Goal: Task Accomplishment & Management: Use online tool/utility

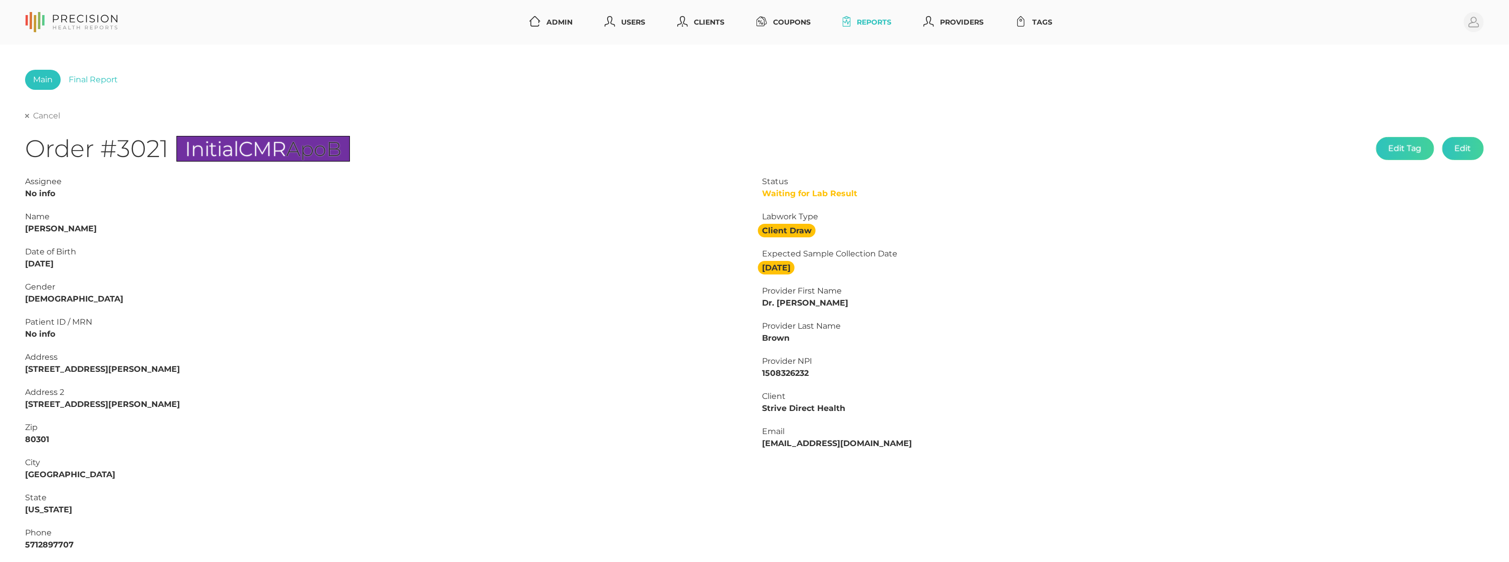
scroll to position [-1, 0]
click at [48, 118] on link "Cancel" at bounding box center [42, 116] width 35 height 10
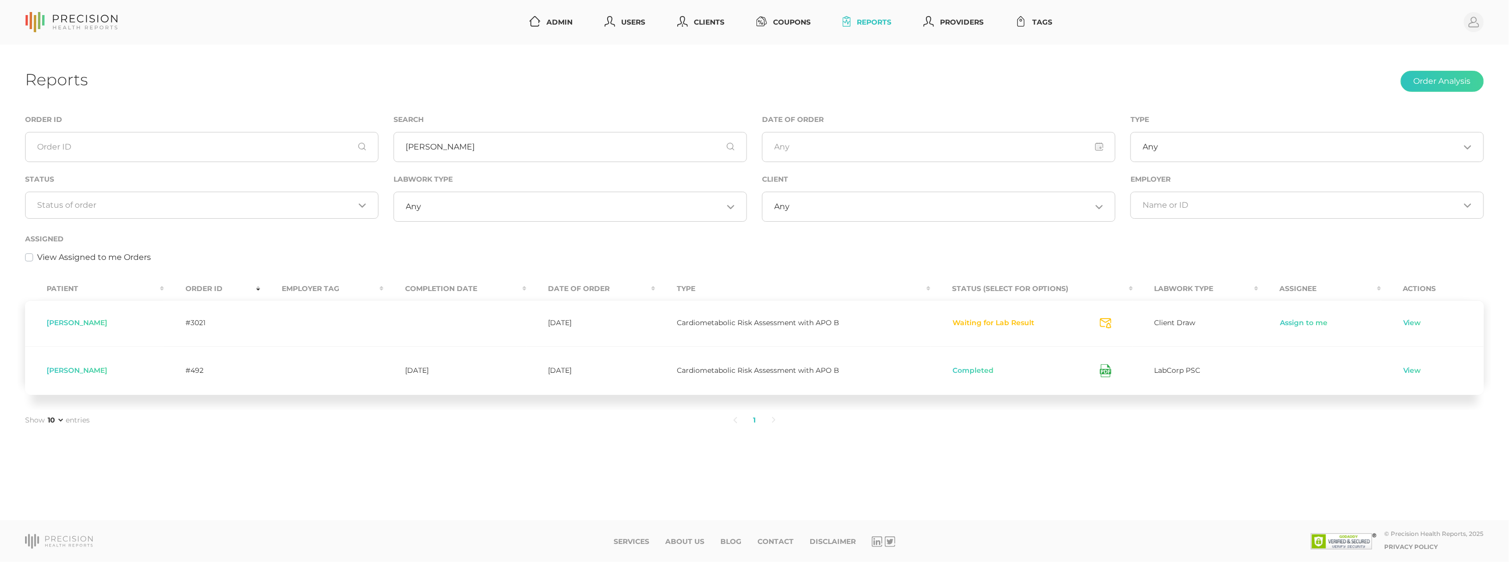
click at [243, 203] on input "Search for option" at bounding box center [196, 205] width 317 height 10
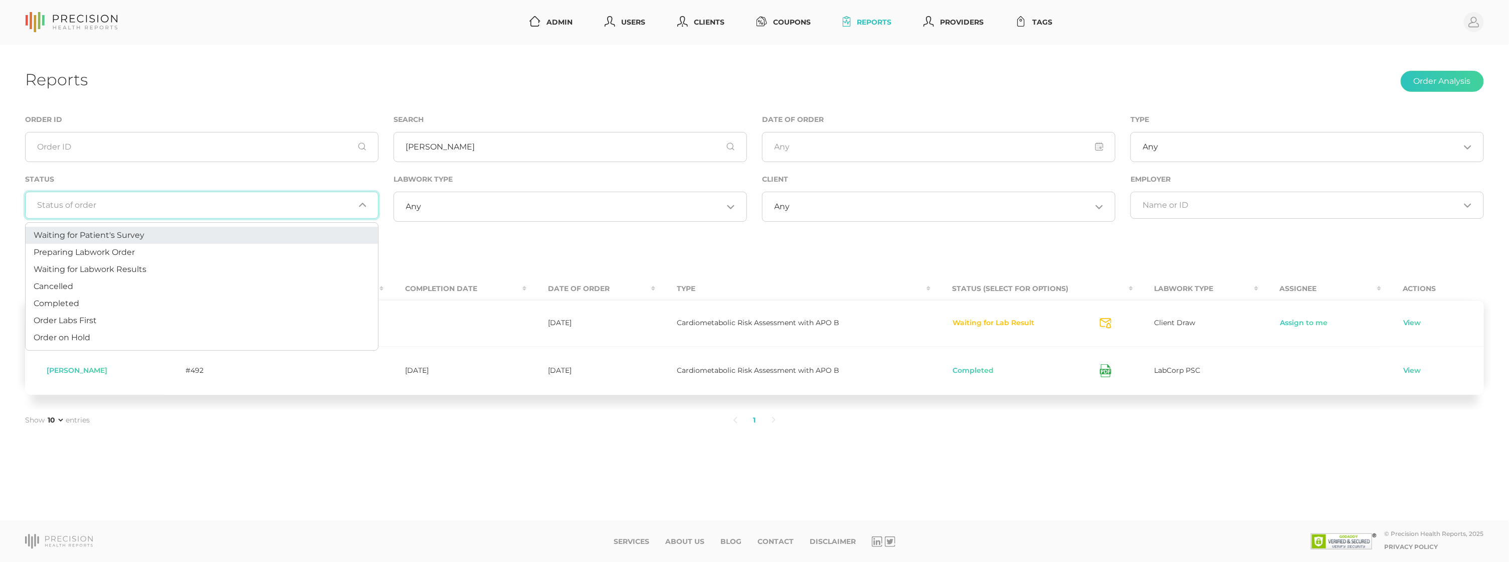
click at [165, 243] on li "Waiting for Patient's Survey" at bounding box center [202, 235] width 353 height 17
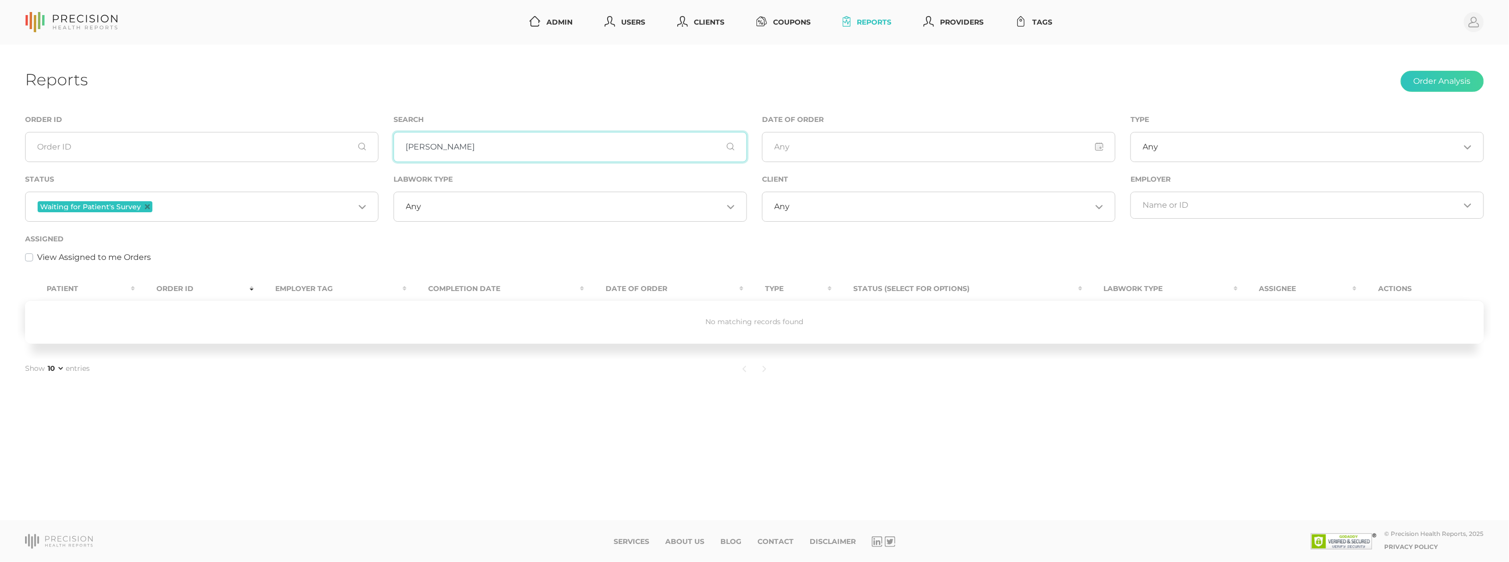
click at [443, 155] on input "Hubbard" at bounding box center [571, 147] width 354 height 30
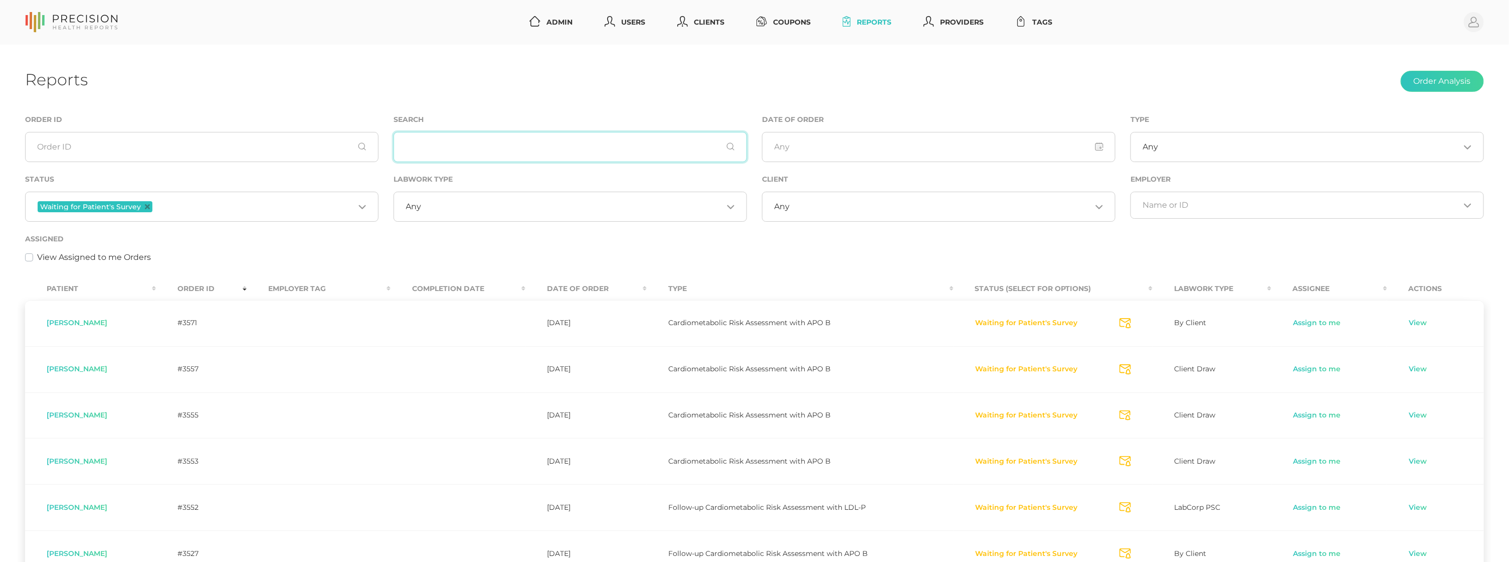
drag, startPoint x: 146, startPoint y: 206, endPoint x: 150, endPoint y: 212, distance: 7.0
click at [146, 206] on icon "Deselect Waiting for Patient's Survey" at bounding box center [147, 206] width 5 height 5
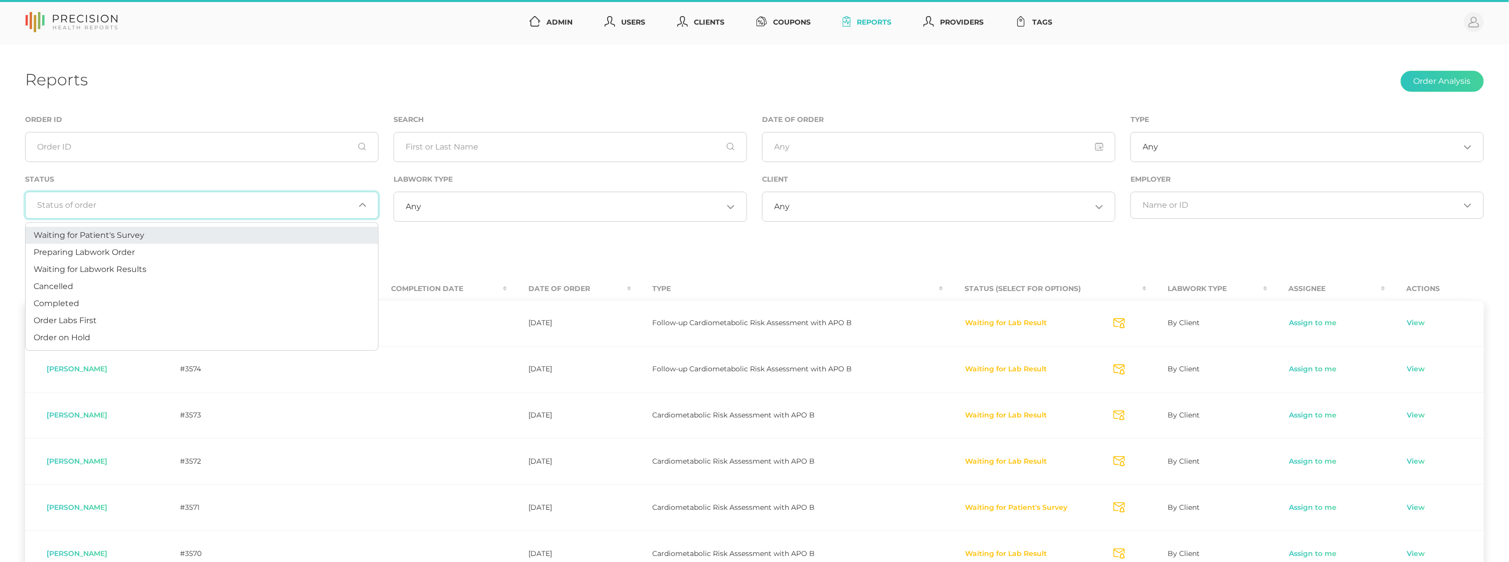
click at [155, 206] on input "Search for option" at bounding box center [196, 205] width 317 height 10
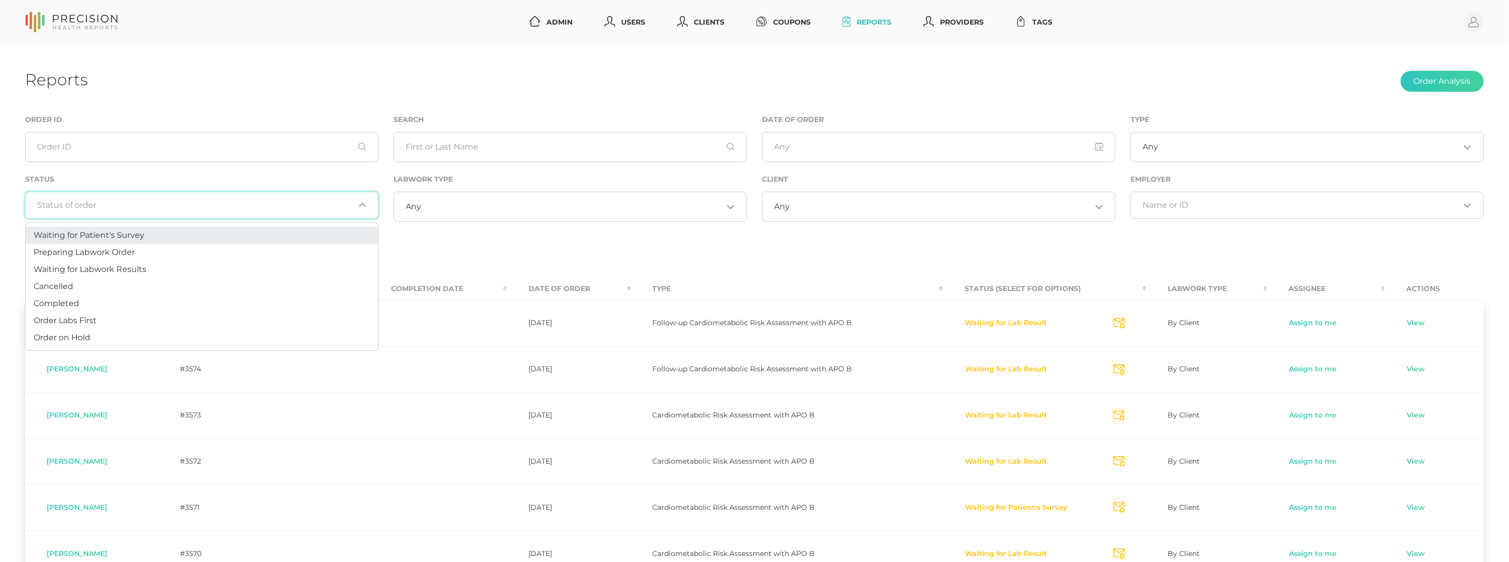
click at [169, 229] on li "Waiting for Patient's Survey" at bounding box center [202, 235] width 353 height 17
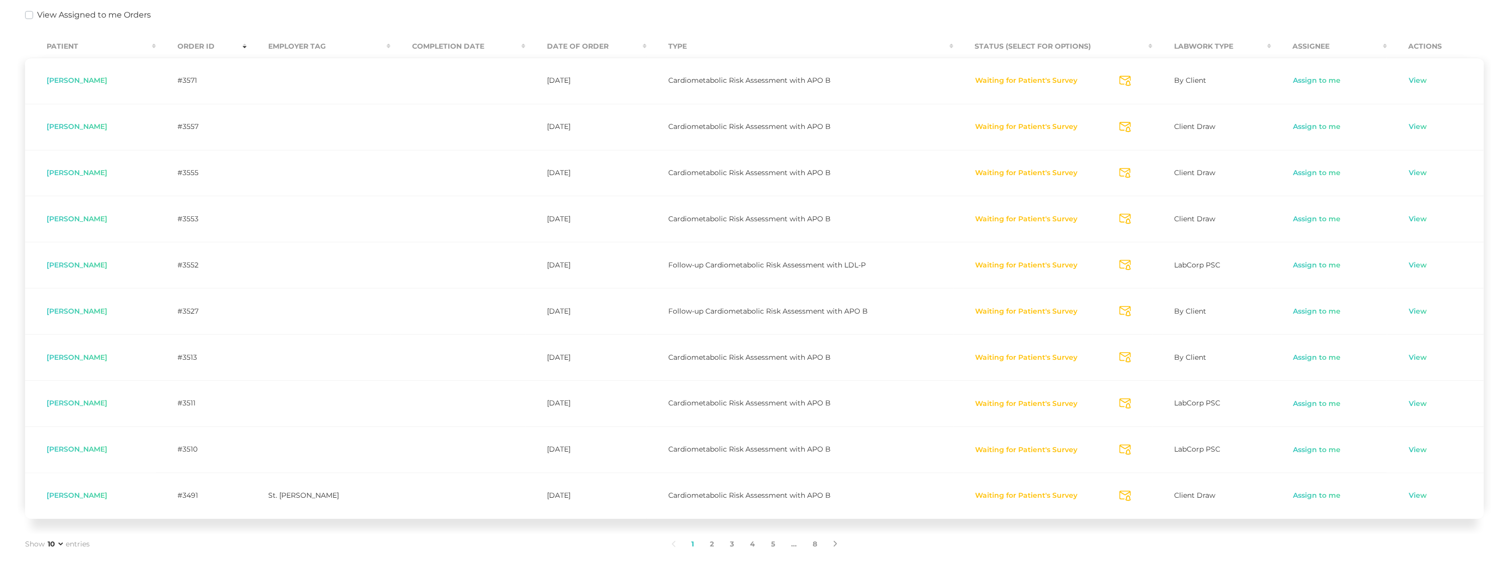
scroll to position [263, 0]
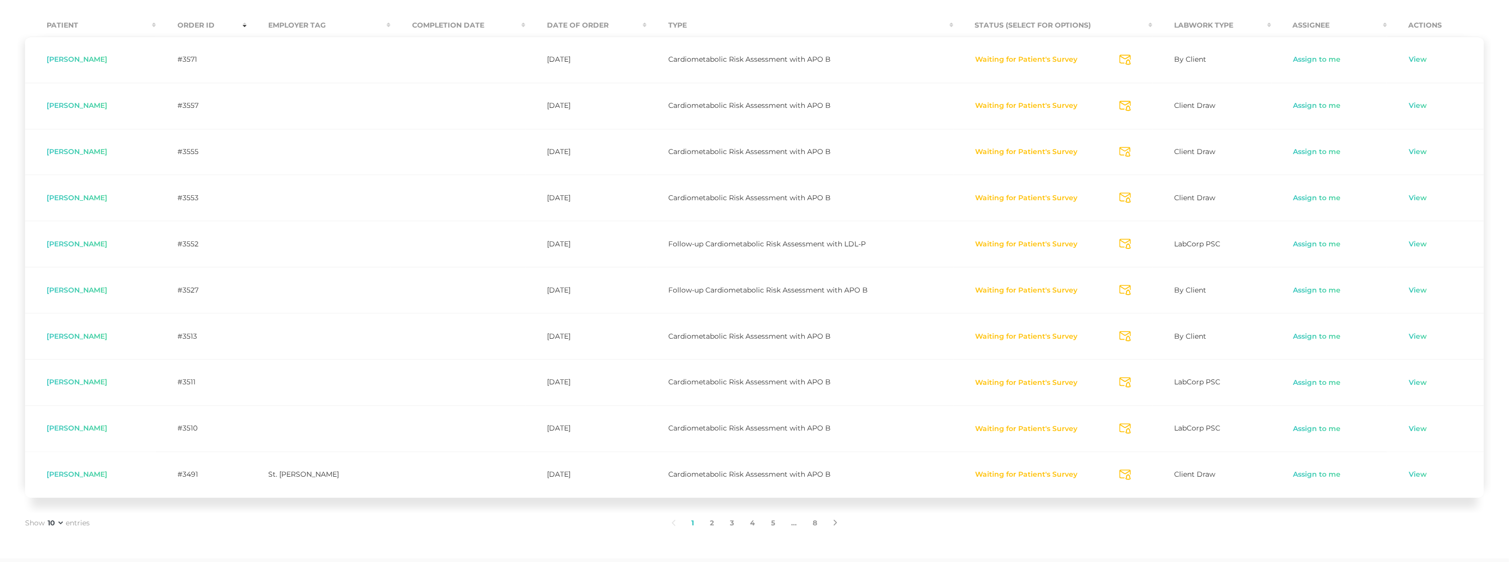
select select "75"
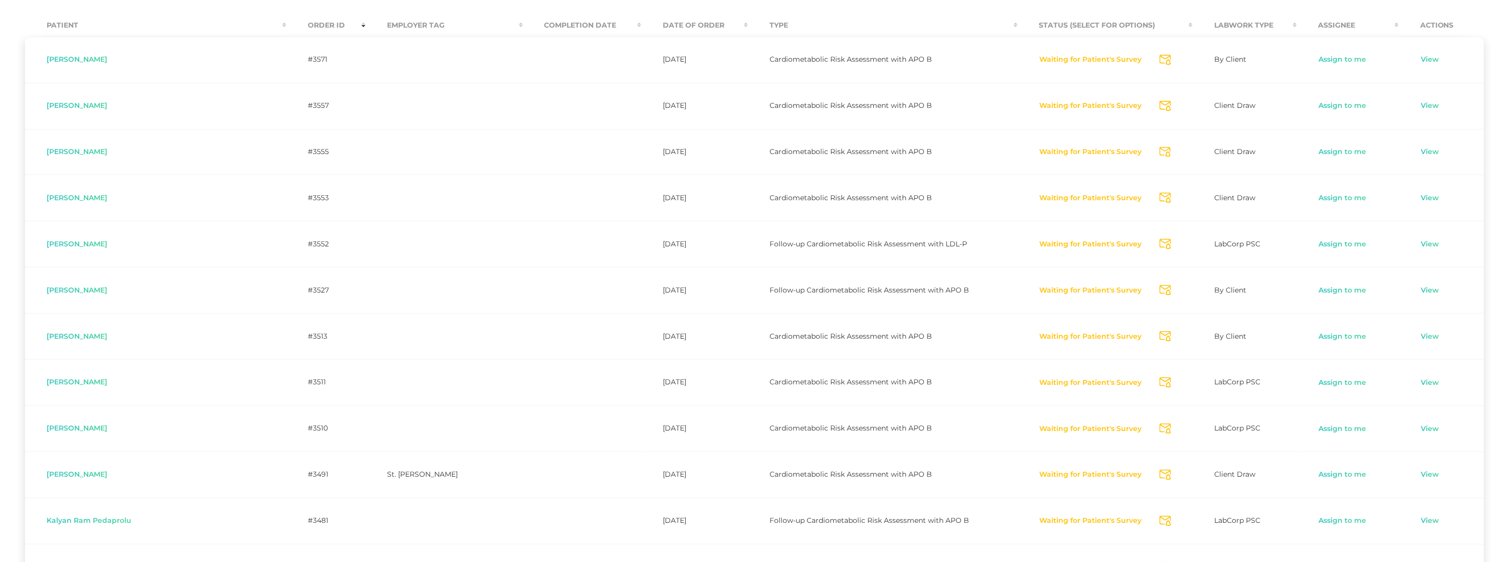
click at [1160, 104] on icon "Send Notification" at bounding box center [1166, 106] width 12 height 11
click at [1160, 151] on icon "Send Notification" at bounding box center [1166, 152] width 12 height 11
click at [1160, 199] on icon "Send Notification" at bounding box center [1166, 198] width 12 height 11
click at [1160, 243] on icon "Send Notification" at bounding box center [1166, 244] width 12 height 11
click at [1160, 287] on icon "Send Notification" at bounding box center [1166, 290] width 12 height 11
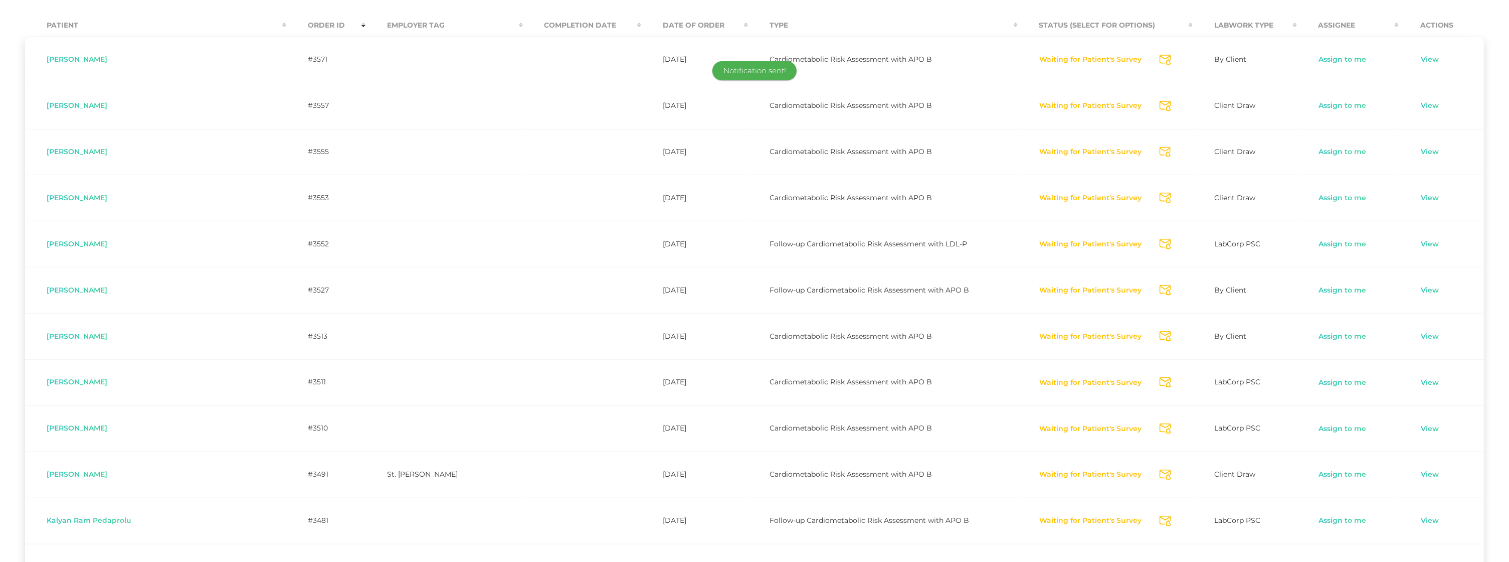
click at [1160, 335] on icon "Send Notification" at bounding box center [1166, 336] width 12 height 11
click at [1160, 381] on icon "Send Notification" at bounding box center [1166, 382] width 12 height 11
click at [1160, 428] on icon "Send Notification" at bounding box center [1166, 428] width 12 height 11
click at [1160, 472] on icon "Send Notification" at bounding box center [1166, 474] width 12 height 11
click at [1160, 519] on icon "Send Notification" at bounding box center [1166, 520] width 12 height 11
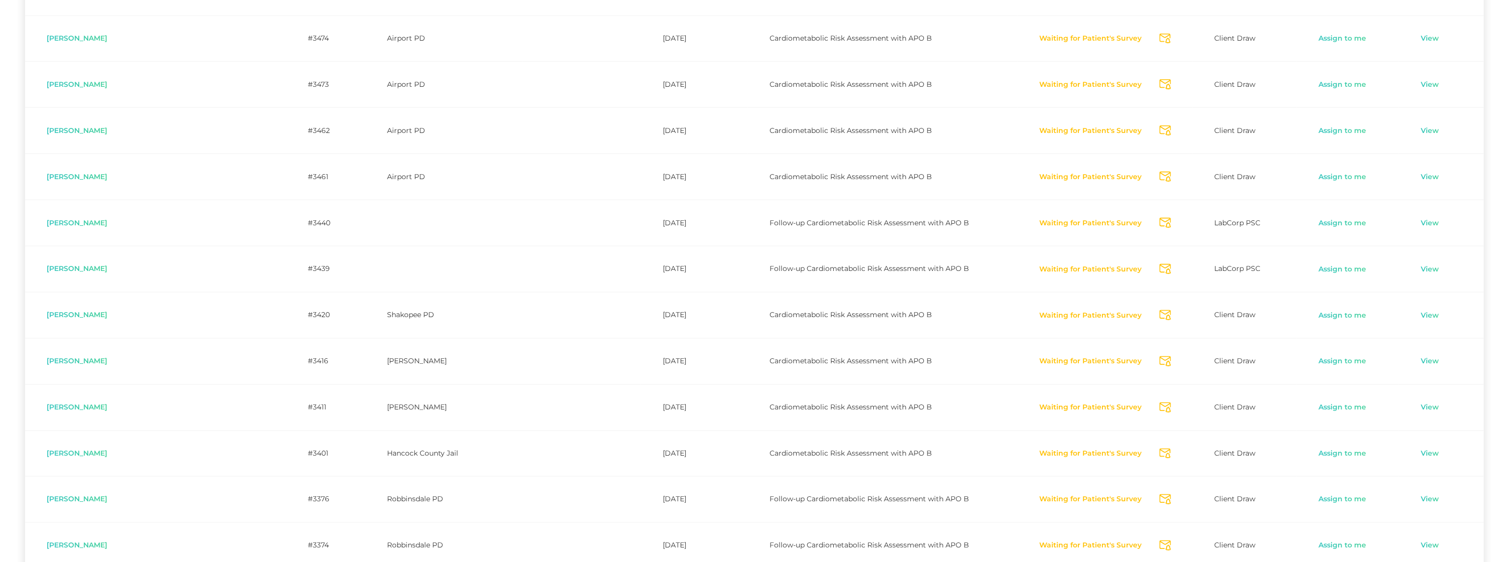
scroll to position [804, 0]
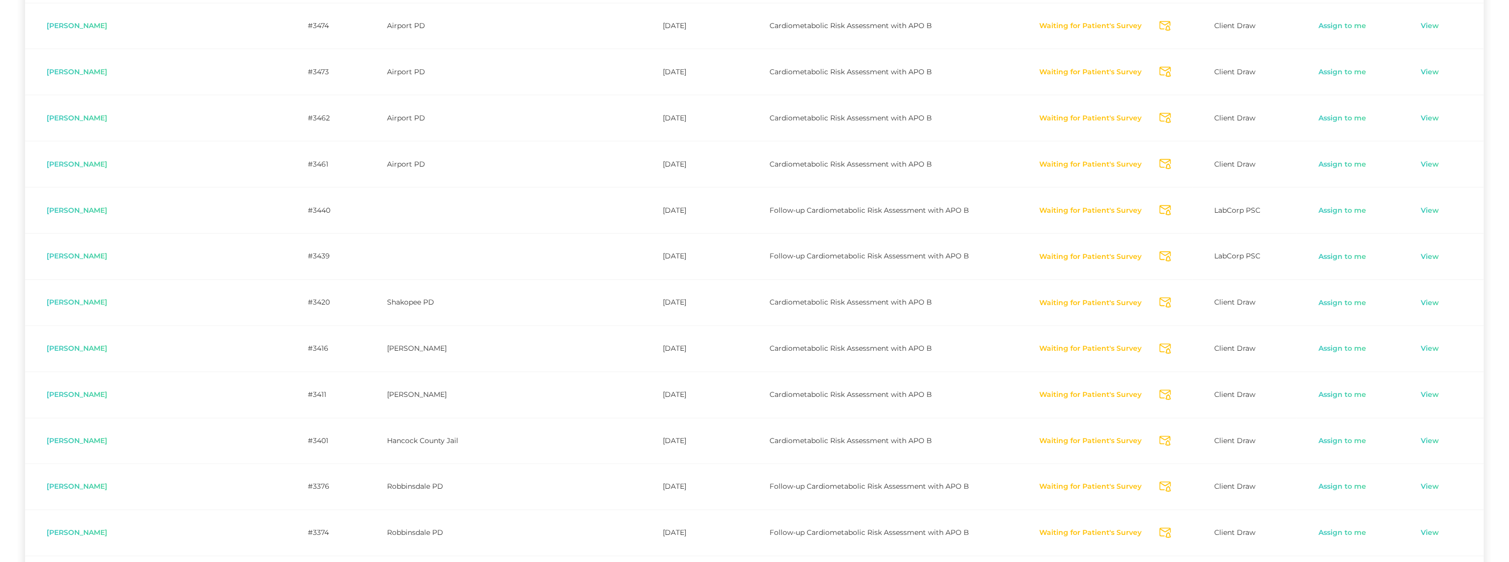
click at [1160, 29] on icon "Send Notification" at bounding box center [1166, 26] width 12 height 11
click at [1160, 72] on icon "Send Notification" at bounding box center [1166, 72] width 12 height 11
click at [1160, 118] on icon "Send Notification" at bounding box center [1166, 118] width 12 height 11
click at [1160, 164] on icon "Send Notification" at bounding box center [1166, 164] width 12 height 11
drag, startPoint x: 1134, startPoint y: 211, endPoint x: 1133, endPoint y: 221, distance: 10.1
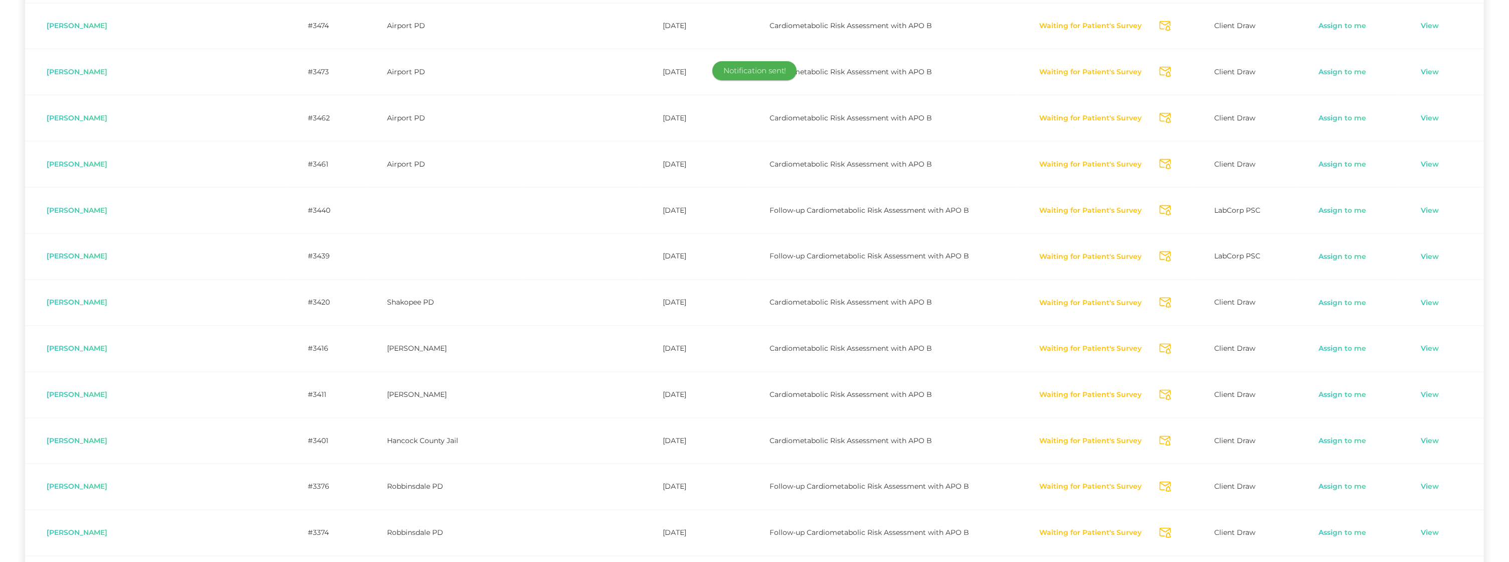
click at [1160, 211] on icon "Send Notification" at bounding box center [1166, 210] width 12 height 11
click at [1160, 257] on icon "Send Notification" at bounding box center [1166, 256] width 12 height 11
click at [1160, 303] on icon "Send Notification" at bounding box center [1166, 302] width 12 height 11
click at [1160, 350] on icon "Send Notification" at bounding box center [1166, 348] width 12 height 11
click at [1160, 398] on icon "Send Notification" at bounding box center [1166, 395] width 12 height 11
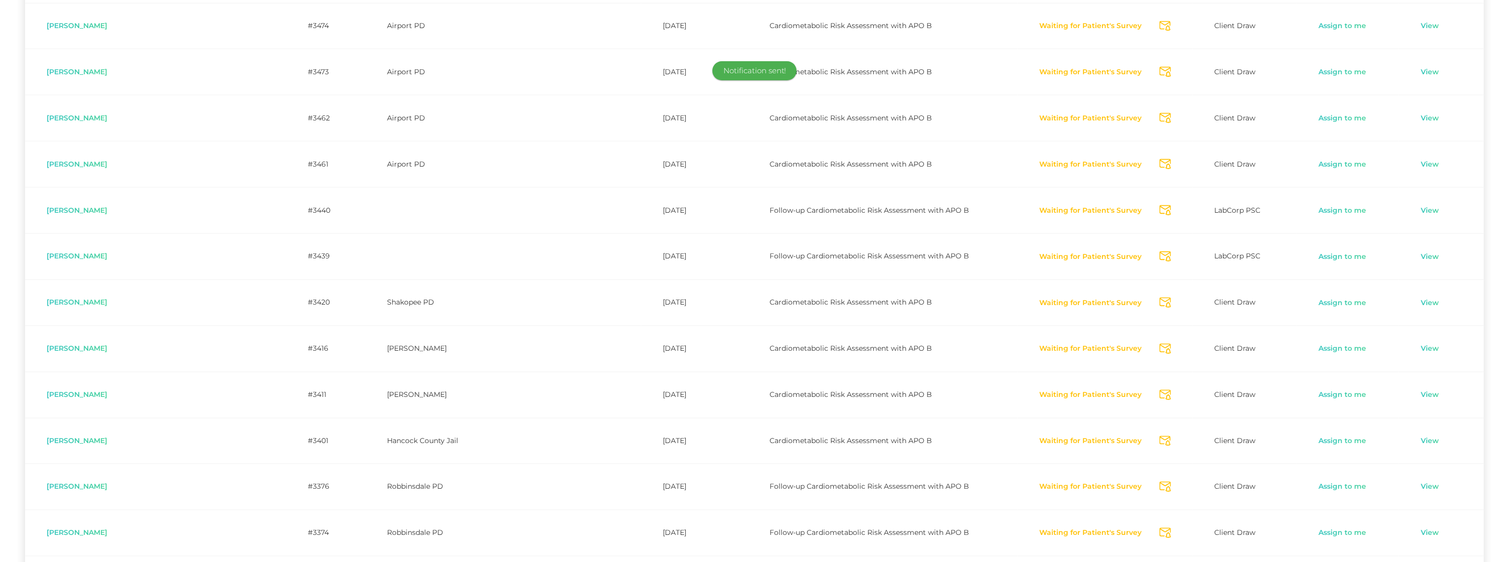
click at [1160, 445] on icon "Send Notification" at bounding box center [1166, 441] width 12 height 11
drag, startPoint x: 1134, startPoint y: 485, endPoint x: 1136, endPoint y: 524, distance: 38.6
click at [1160, 485] on icon "Send Notification" at bounding box center [1166, 486] width 12 height 11
click at [1160, 534] on icon "Send Notification" at bounding box center [1166, 533] width 12 height 11
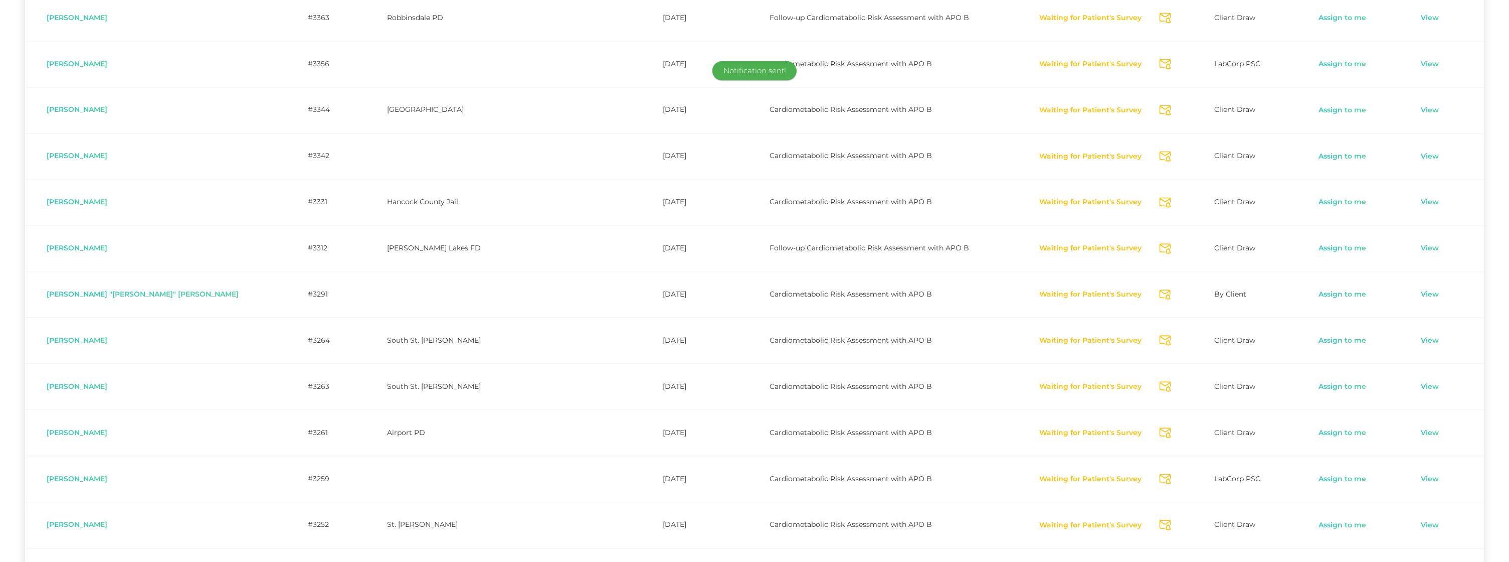
scroll to position [1369, 0]
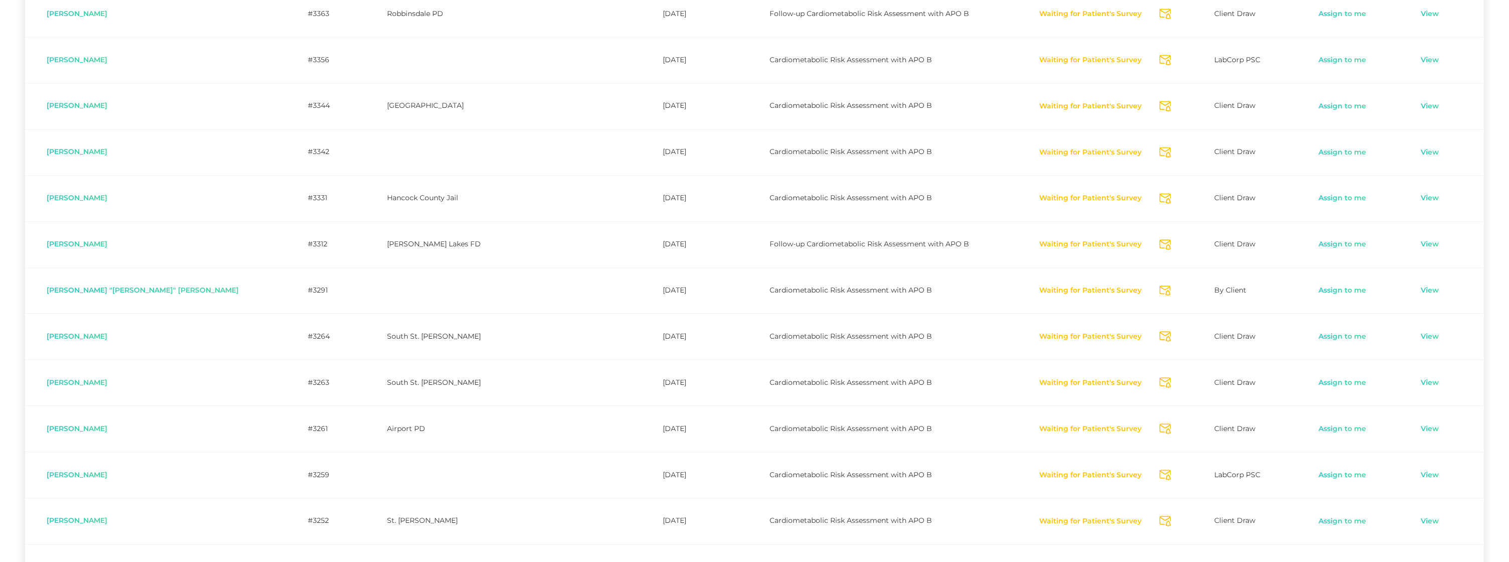
click at [1160, 16] on icon "Send Notification" at bounding box center [1166, 14] width 12 height 11
drag, startPoint x: 1135, startPoint y: 61, endPoint x: 1134, endPoint y: 71, distance: 9.5
click at [1160, 61] on icon "Send Notification" at bounding box center [1166, 60] width 12 height 11
click at [1160, 105] on icon "Send Notification" at bounding box center [1166, 106] width 12 height 11
click at [1160, 154] on icon "Send Notification" at bounding box center [1166, 152] width 12 height 11
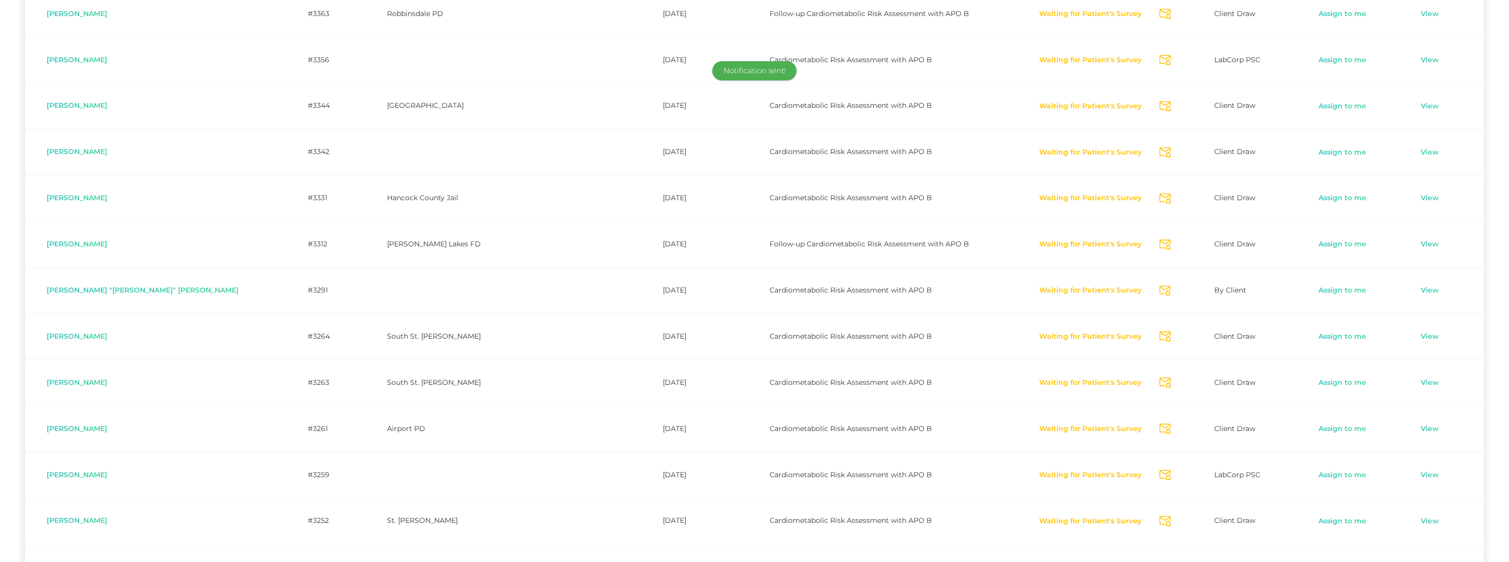
click at [1160, 198] on icon "Send Notification" at bounding box center [1166, 198] width 12 height 11
click at [1160, 247] on icon "Send Notification" at bounding box center [1166, 244] width 12 height 11
click at [1160, 294] on icon "Send Notification" at bounding box center [1166, 290] width 12 height 11
drag, startPoint x: 1136, startPoint y: 336, endPoint x: 1135, endPoint y: 372, distance: 35.6
click at [1160, 336] on icon "Send Notification" at bounding box center [1166, 336] width 12 height 11
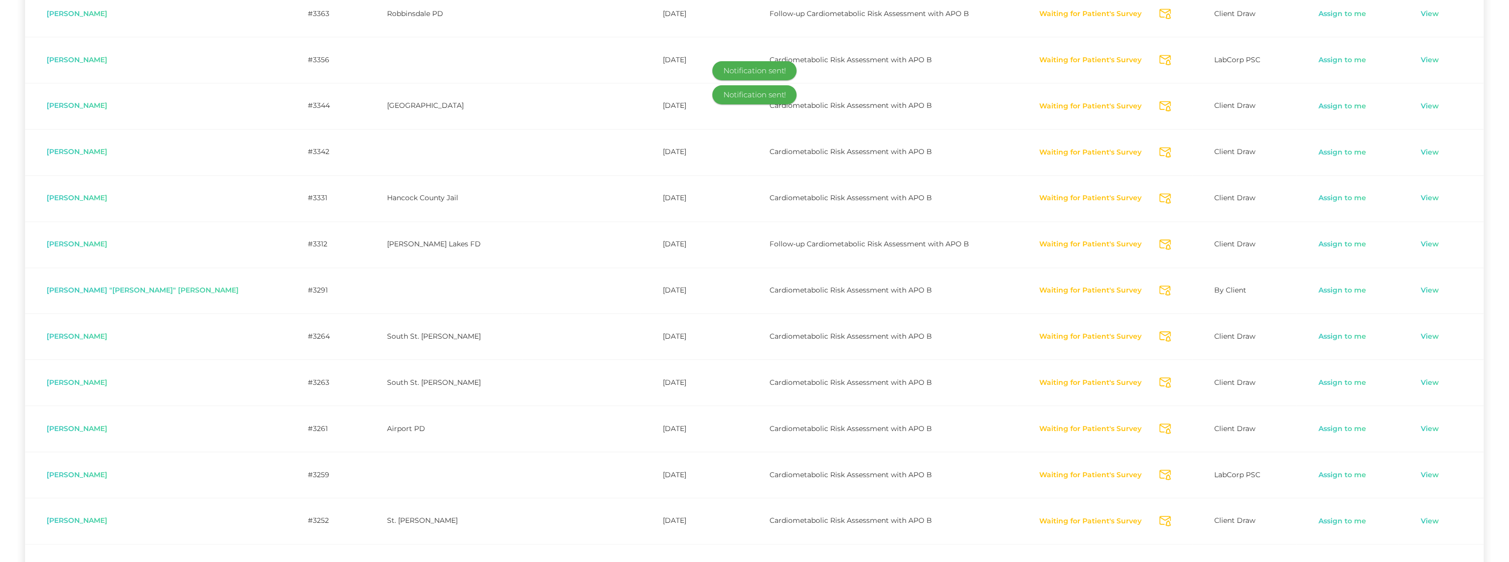
drag, startPoint x: 1136, startPoint y: 383, endPoint x: 1137, endPoint y: 421, distance: 37.6
click at [1160, 383] on icon "Send Notification" at bounding box center [1166, 382] width 12 height 11
click at [1160, 428] on icon "Send Notification" at bounding box center [1166, 428] width 12 height 11
click at [1160, 476] on icon "Send Notification" at bounding box center [1166, 474] width 12 height 11
click at [1160, 521] on icon "Send Notification" at bounding box center [1166, 520] width 12 height 11
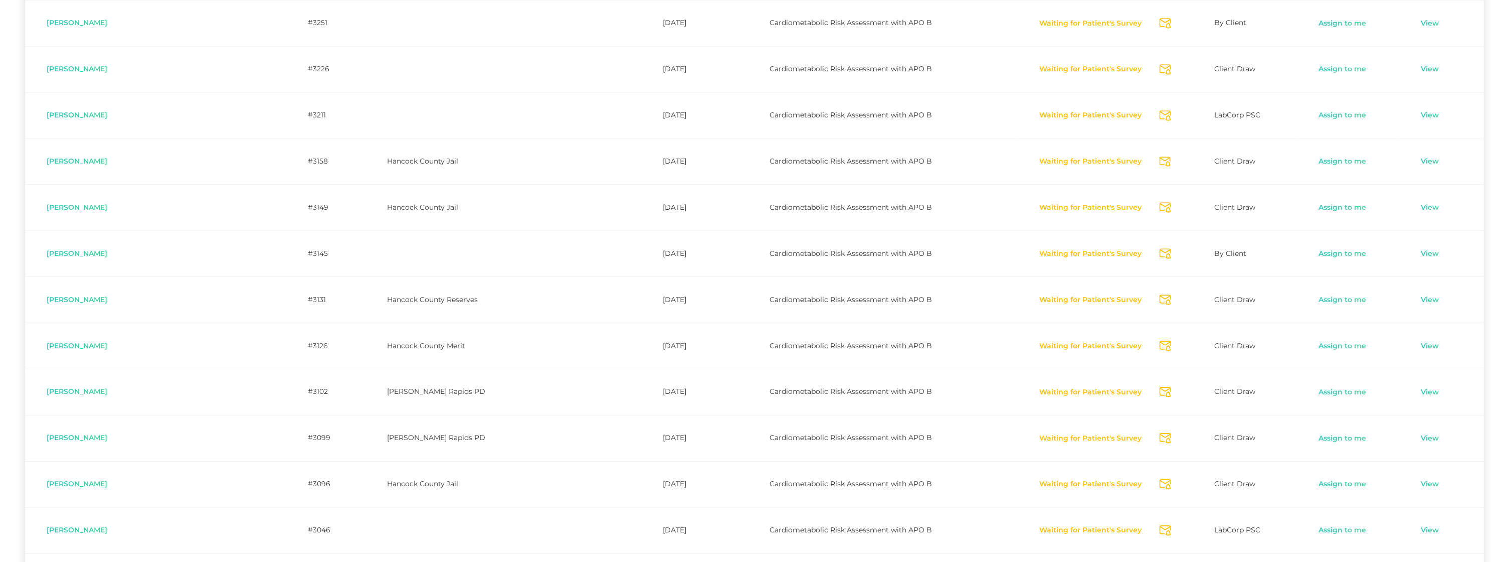
scroll to position [1916, 0]
click at [1160, 20] on icon "Send Notification" at bounding box center [1166, 20] width 12 height 11
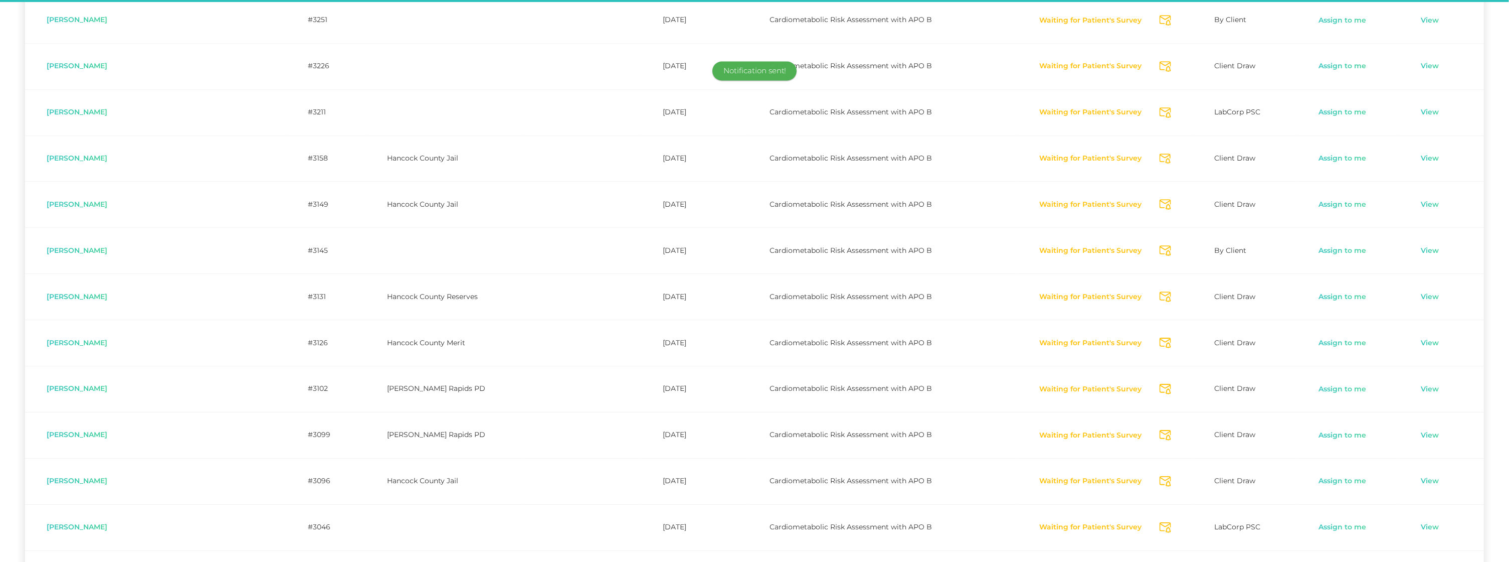
click at [1160, 68] on icon "Send Notification" at bounding box center [1166, 66] width 12 height 11
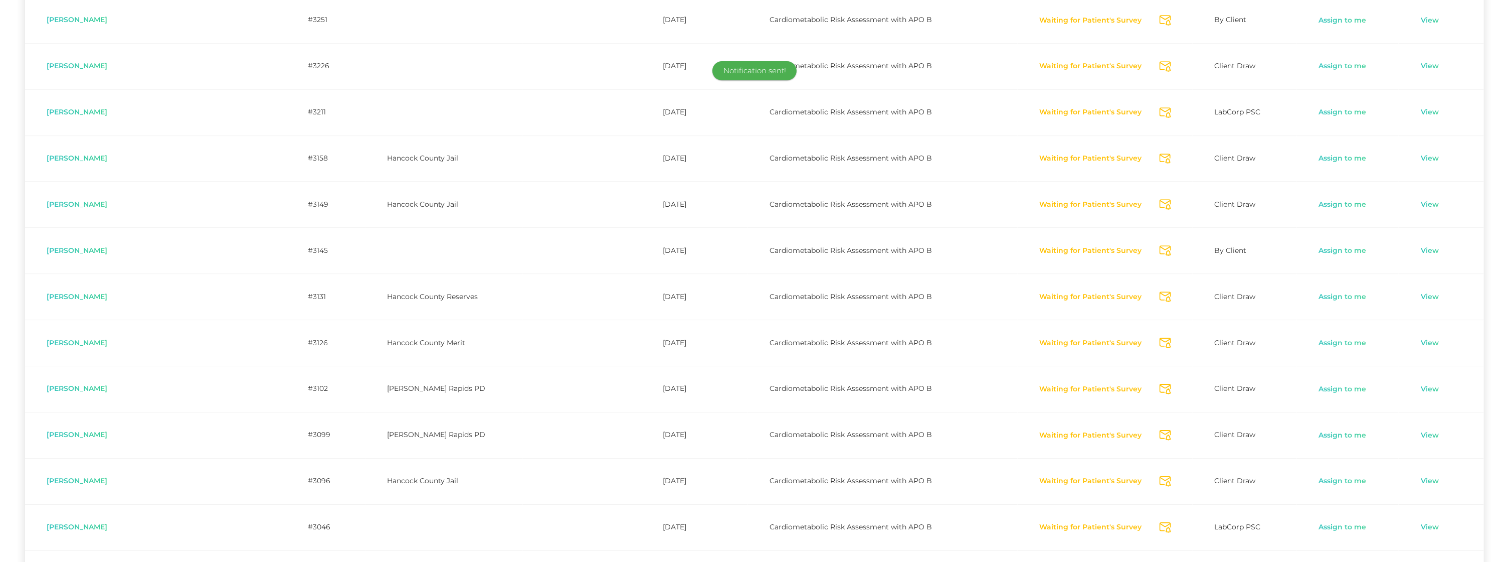
click at [1160, 111] on icon "Send Notification" at bounding box center [1166, 112] width 12 height 11
click at [1160, 161] on icon "Send Notification" at bounding box center [1166, 158] width 12 height 11
drag, startPoint x: 1135, startPoint y: 205, endPoint x: 1136, endPoint y: 229, distance: 23.6
click at [1160, 205] on icon "Send Notification" at bounding box center [1166, 204] width 12 height 11
click at [1160, 251] on icon "Send Notification" at bounding box center [1166, 250] width 12 height 11
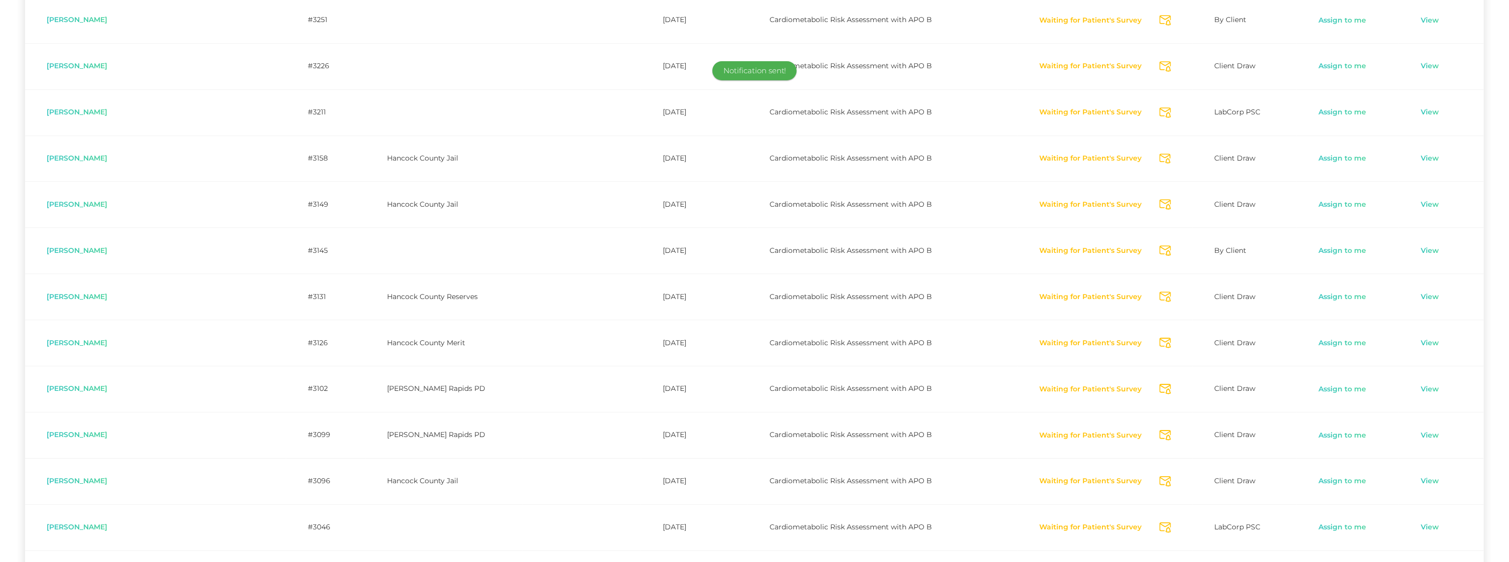
drag, startPoint x: 1135, startPoint y: 299, endPoint x: 1134, endPoint y: 336, distance: 37.6
click at [1160, 299] on icon "Send Notification" at bounding box center [1166, 296] width 12 height 11
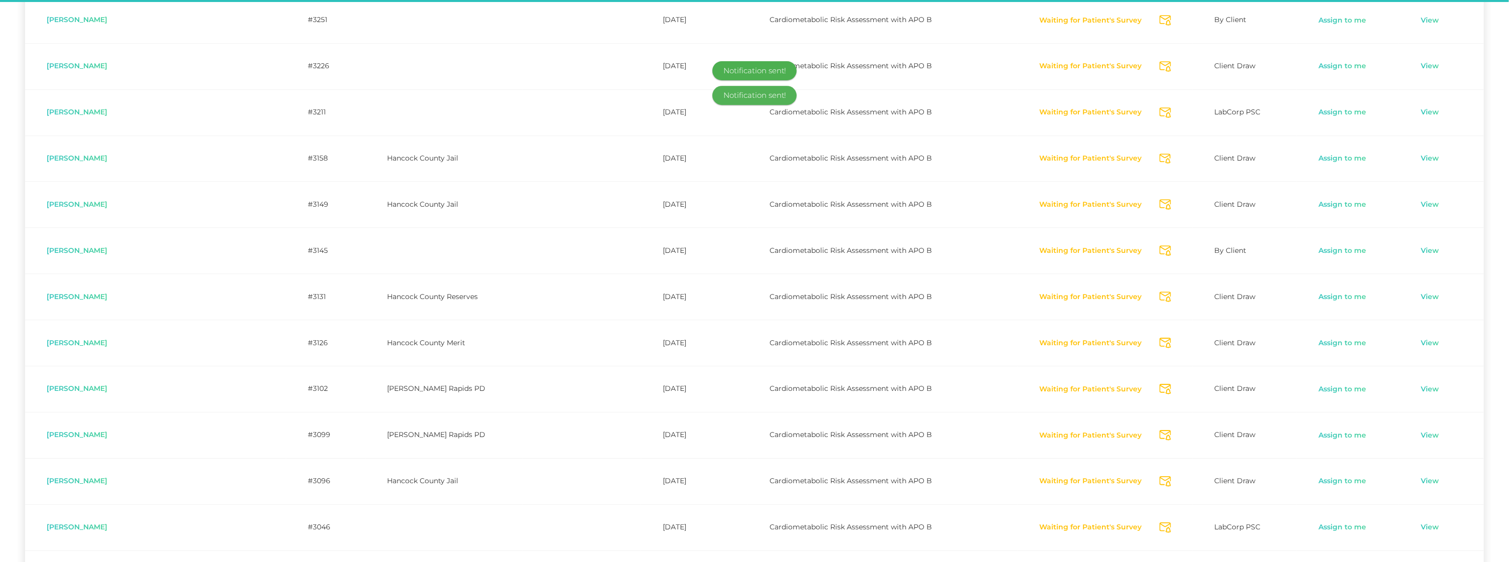
click at [1160, 340] on icon "Send Notification" at bounding box center [1166, 342] width 12 height 11
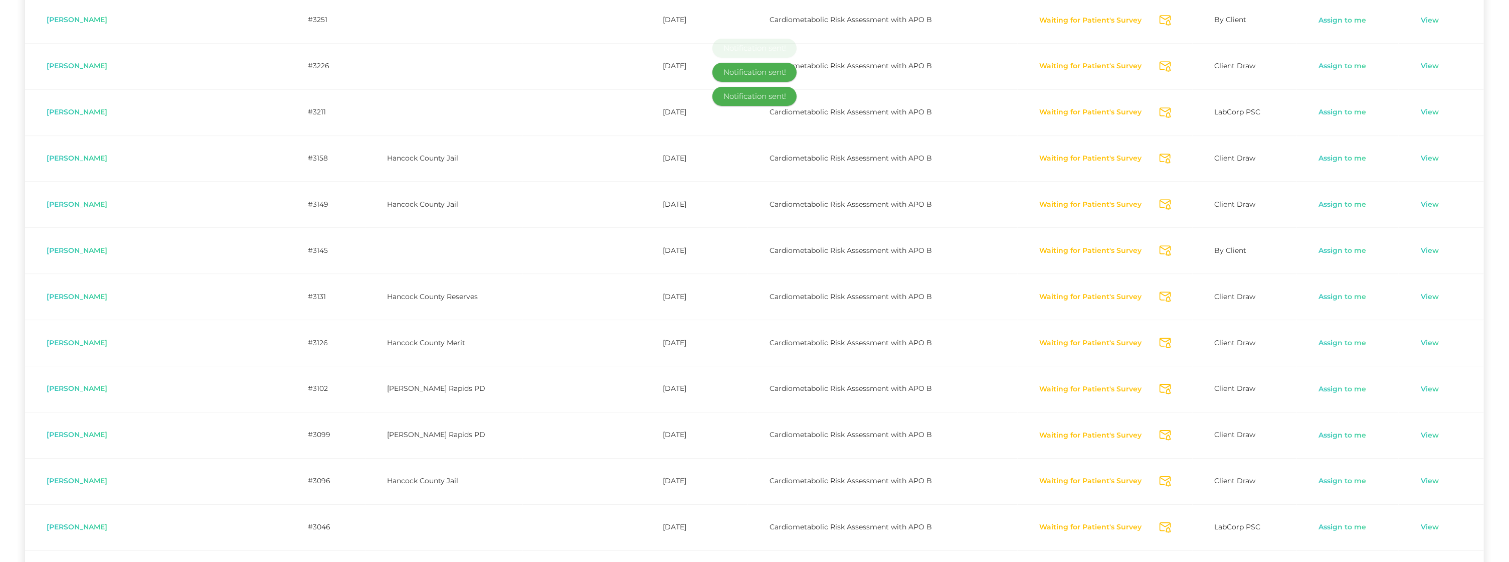
click at [1160, 391] on icon "Send Notification" at bounding box center [1166, 389] width 12 height 11
click at [1160, 437] on icon "Send Notification" at bounding box center [1166, 435] width 12 height 11
click at [1160, 485] on icon "Send Notification" at bounding box center [1166, 481] width 12 height 11
click at [1160, 528] on icon "Send Notification" at bounding box center [1166, 527] width 12 height 11
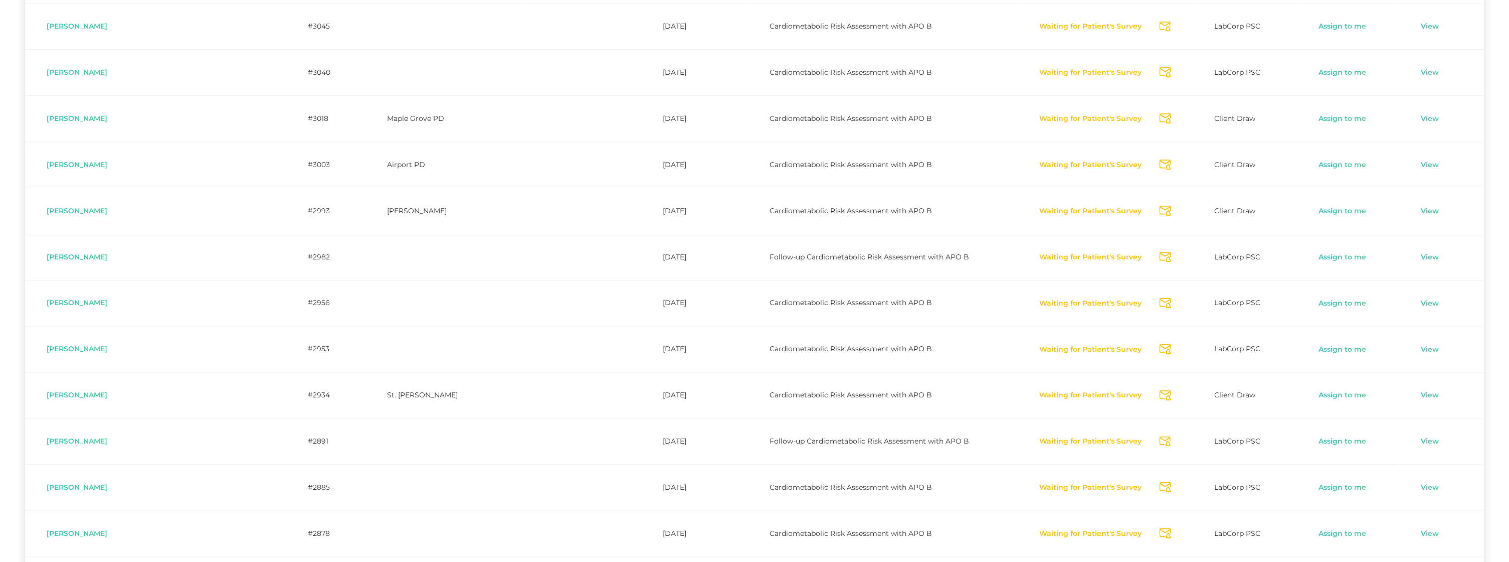
scroll to position [2463, 0]
click at [1160, 29] on icon "Send Notification" at bounding box center [1166, 26] width 12 height 11
click at [1160, 73] on icon "Send Notification" at bounding box center [1166, 71] width 12 height 11
drag, startPoint x: 1134, startPoint y: 120, endPoint x: 1135, endPoint y: 159, distance: 39.6
click at [1160, 120] on icon "Send Notification" at bounding box center [1166, 117] width 12 height 11
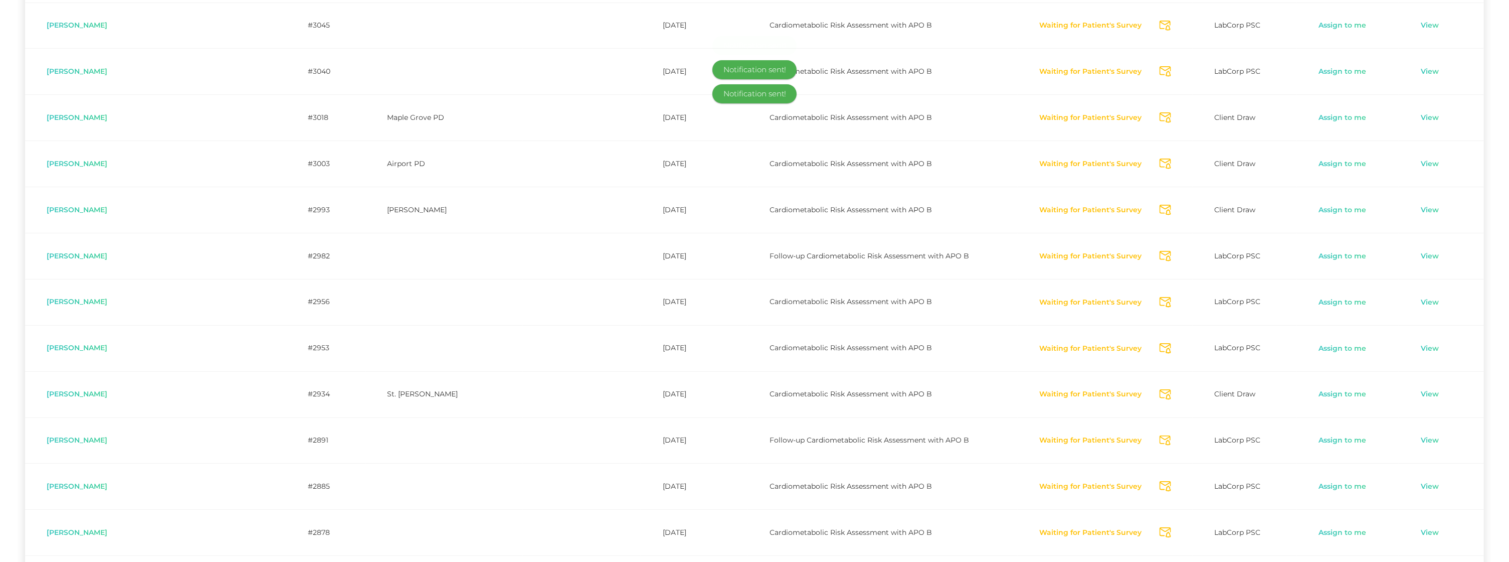
click at [1160, 164] on icon "Send Notification" at bounding box center [1166, 163] width 12 height 11
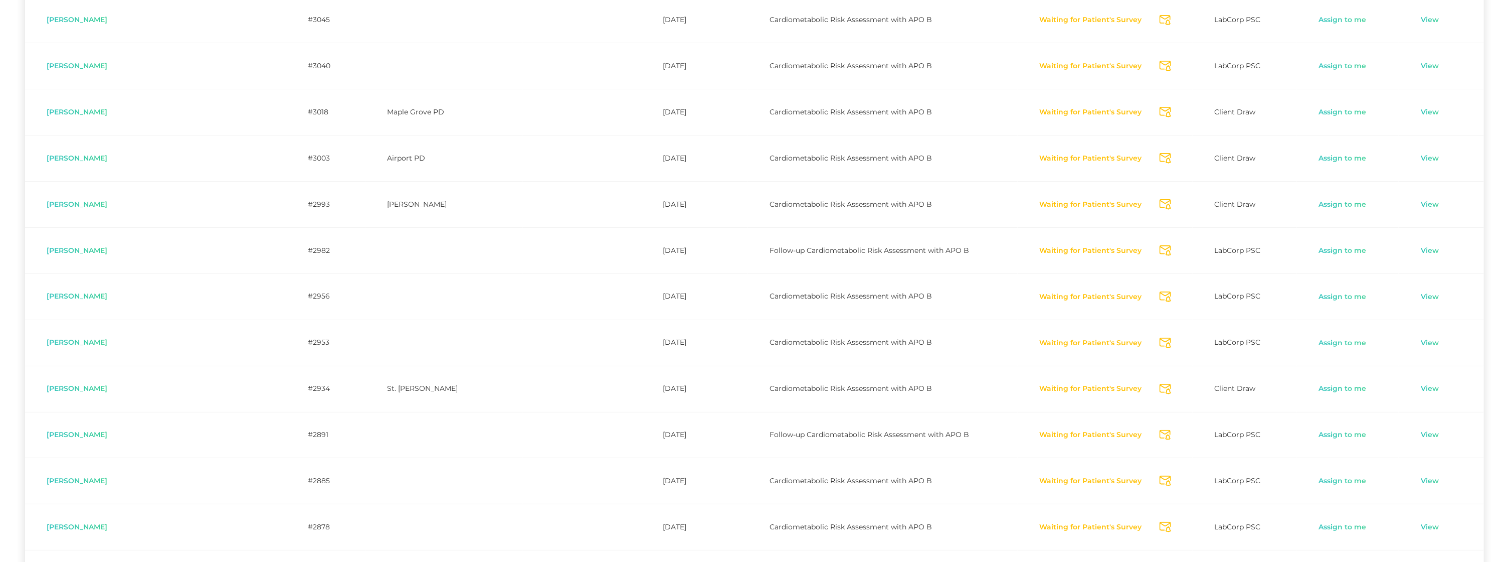
scroll to position [2468, 0]
click at [1160, 209] on icon "Send Notification" at bounding box center [1166, 205] width 12 height 11
click at [1160, 299] on icon "Send Notification" at bounding box center [1166, 297] width 12 height 11
drag, startPoint x: 1134, startPoint y: 346, endPoint x: 1142, endPoint y: 380, distance: 34.9
click at [1137, 358] on td "Waiting for Patient's Survey Send Notification" at bounding box center [1106, 343] width 176 height 46
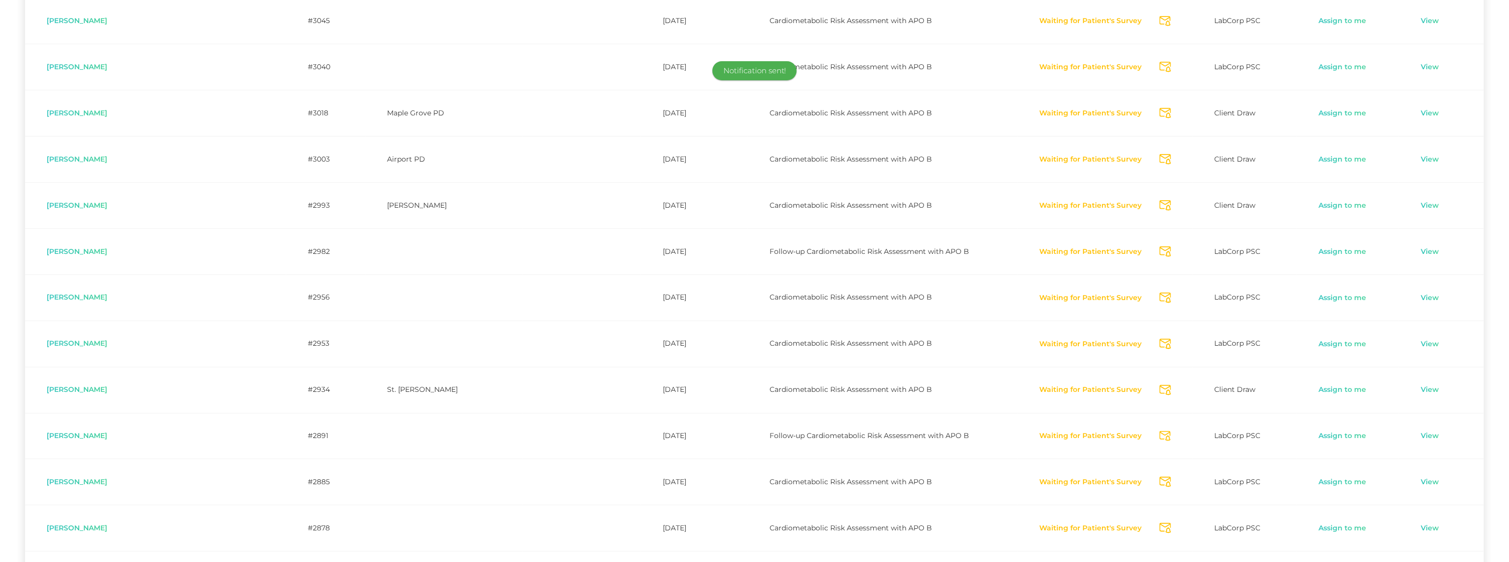
click at [1160, 390] on icon "Send Notification" at bounding box center [1166, 390] width 12 height 11
click at [1160, 485] on icon "Send Notification" at bounding box center [1166, 481] width 12 height 11
click at [1160, 531] on icon "Send Notification" at bounding box center [1166, 528] width 12 height 11
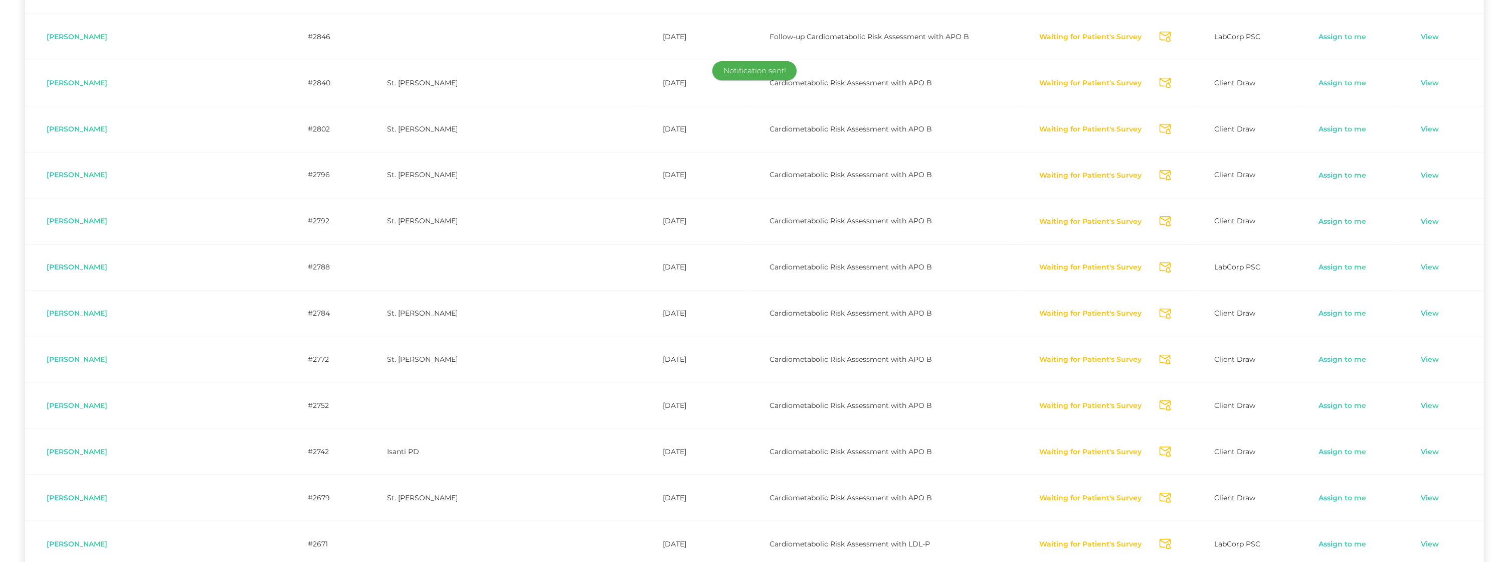
scroll to position [3009, 0]
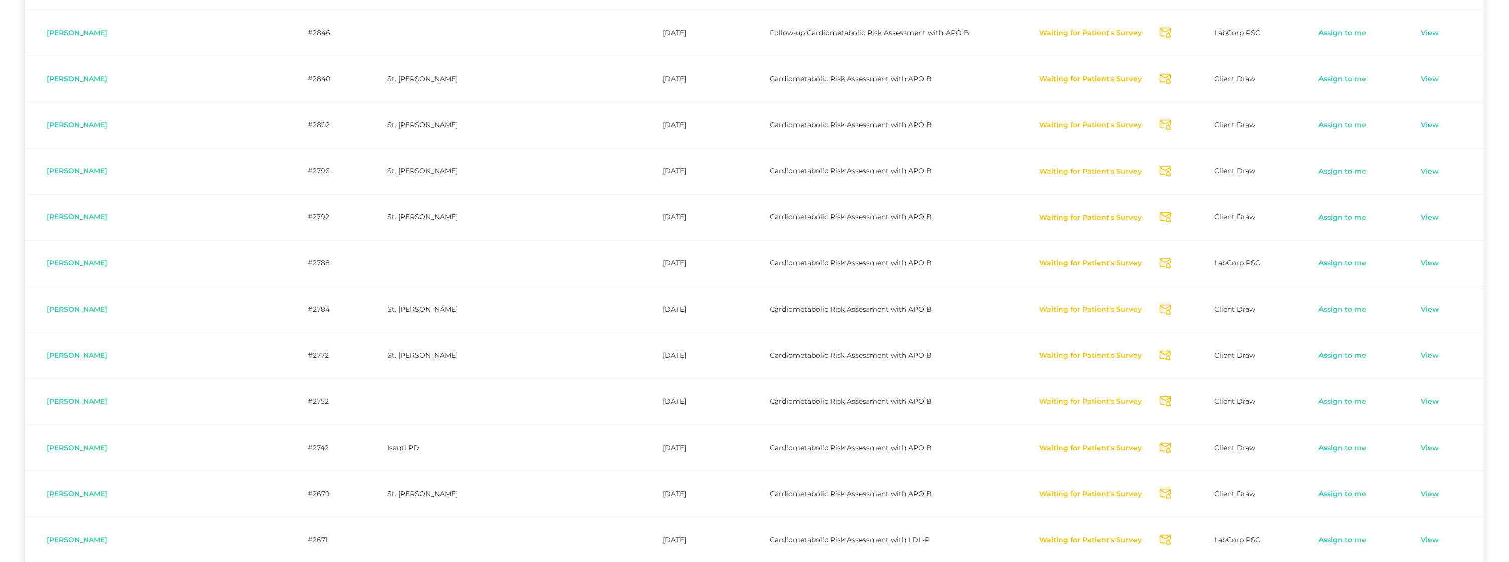
drag, startPoint x: 1132, startPoint y: 35, endPoint x: 1138, endPoint y: 58, distance: 23.2
click at [1160, 36] on icon "Send Notification" at bounding box center [1166, 33] width 12 height 11
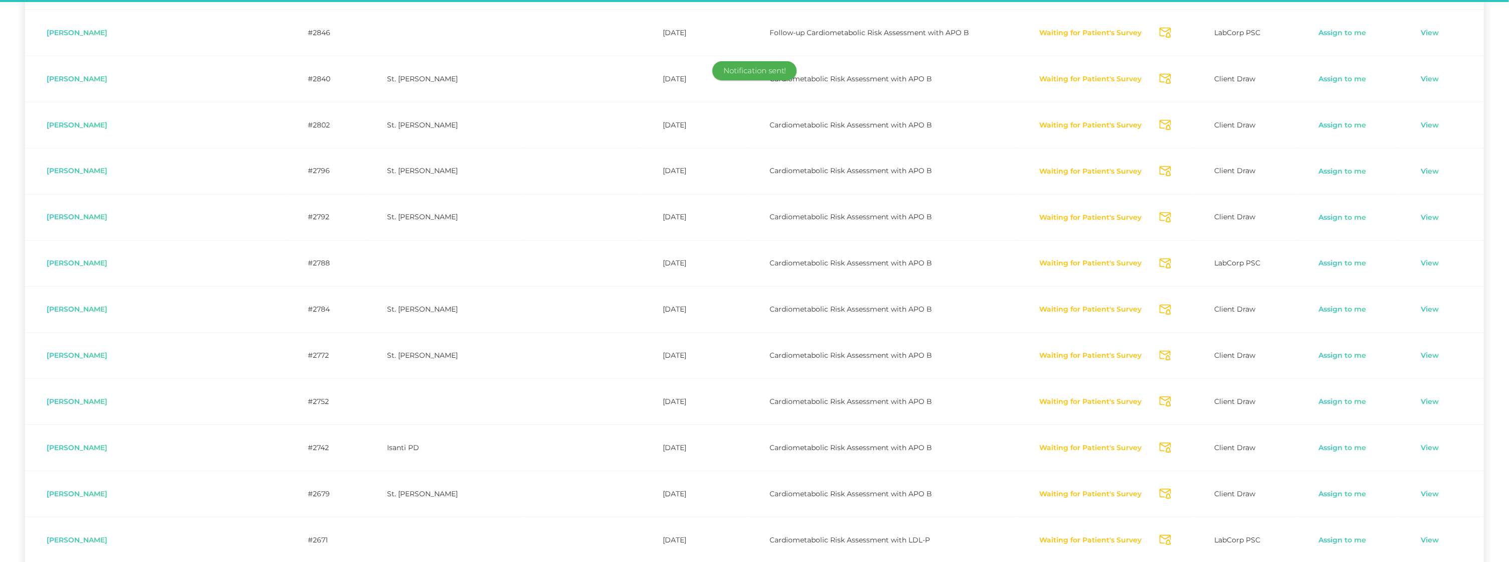
drag, startPoint x: 1134, startPoint y: 83, endPoint x: 1135, endPoint y: 117, distance: 34.6
click at [1160, 83] on icon "Send Notification" at bounding box center [1166, 79] width 12 height 11
drag, startPoint x: 1134, startPoint y: 131, endPoint x: 1133, endPoint y: 159, distance: 28.6
click at [1160, 130] on icon "Send Notification" at bounding box center [1166, 125] width 12 height 11
click at [1160, 171] on icon "Send Notification" at bounding box center [1166, 171] width 12 height 11
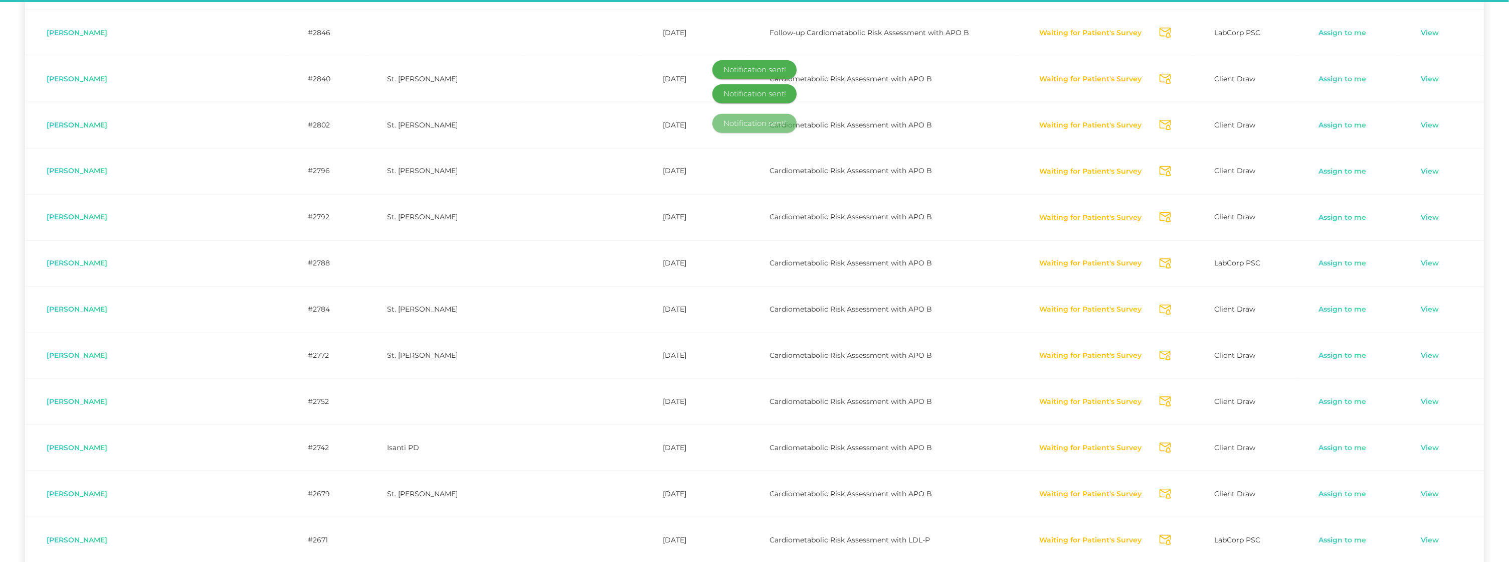
click at [1160, 221] on icon "Send Notification" at bounding box center [1166, 217] width 12 height 11
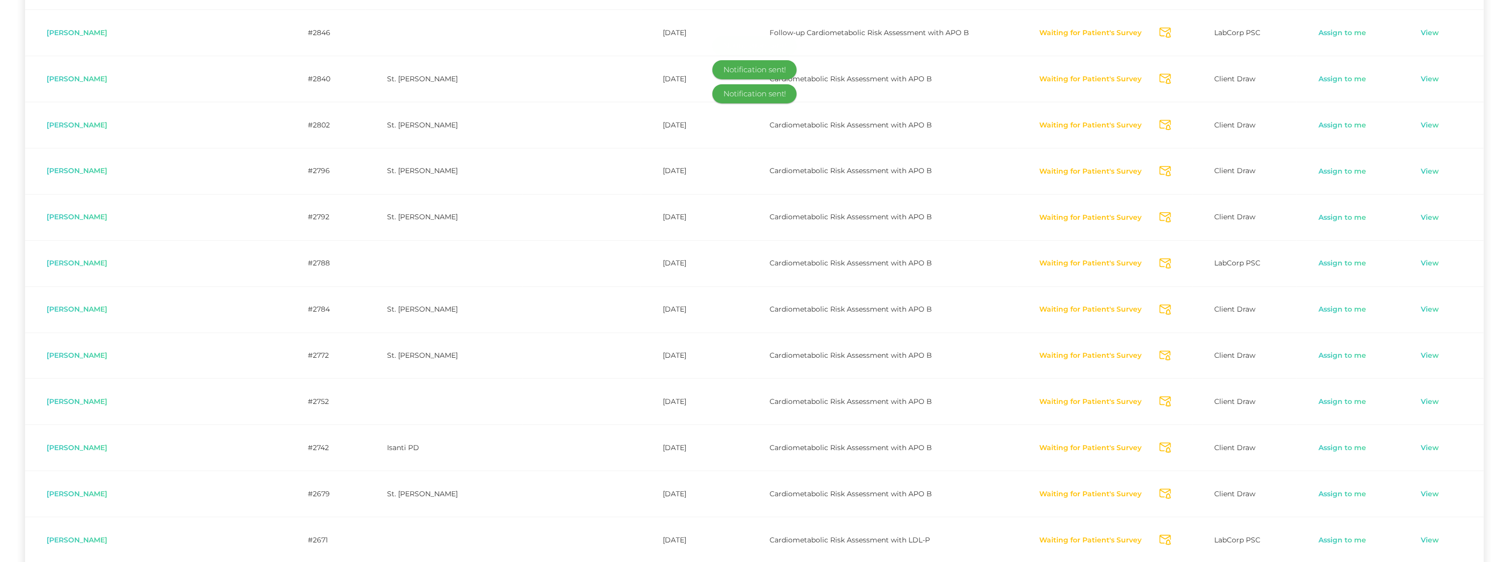
drag, startPoint x: 1137, startPoint y: 266, endPoint x: 1138, endPoint y: 273, distance: 6.5
click at [1160, 267] on icon "Send Notification" at bounding box center [1166, 263] width 12 height 11
drag, startPoint x: 1134, startPoint y: 316, endPoint x: 1133, endPoint y: 335, distance: 19.1
click at [1160, 315] on icon "Send Notification" at bounding box center [1166, 309] width 12 height 11
drag, startPoint x: 1135, startPoint y: 357, endPoint x: 1136, endPoint y: 352, distance: 5.0
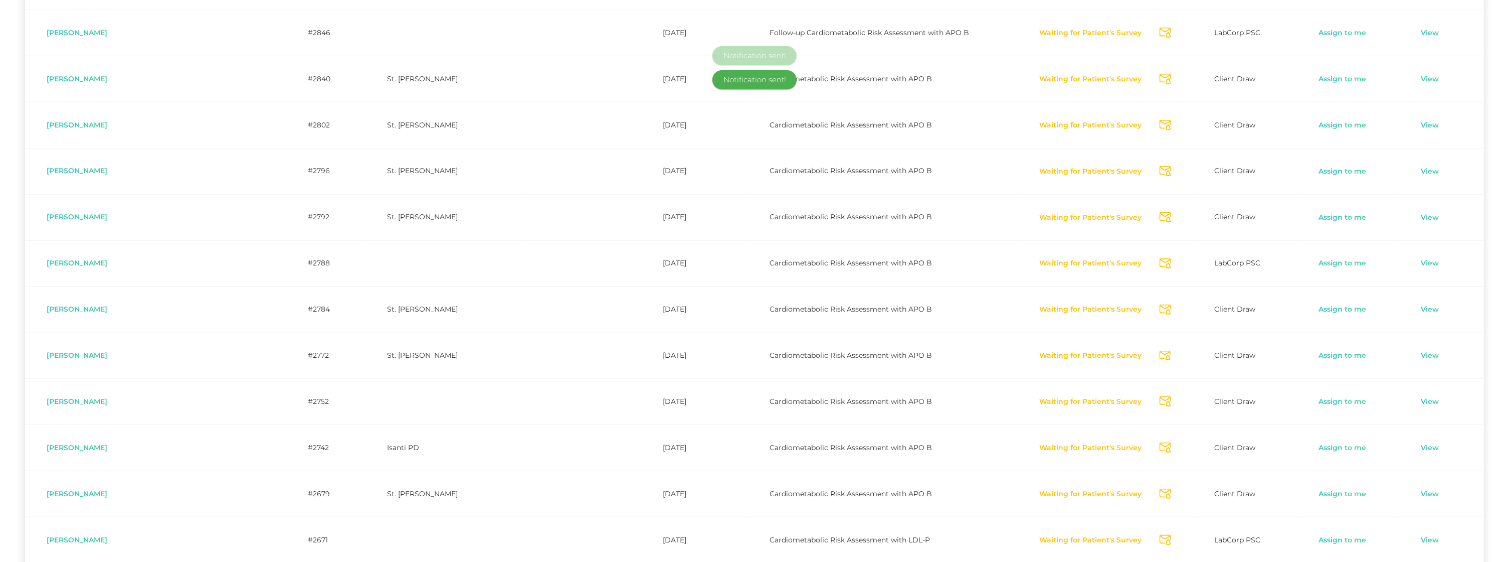
click at [1160, 357] on icon "Send Notification" at bounding box center [1166, 356] width 12 height 11
drag, startPoint x: 1135, startPoint y: 407, endPoint x: 1134, endPoint y: 432, distance: 24.6
click at [1160, 407] on icon "Send Notification" at bounding box center [1166, 401] width 12 height 11
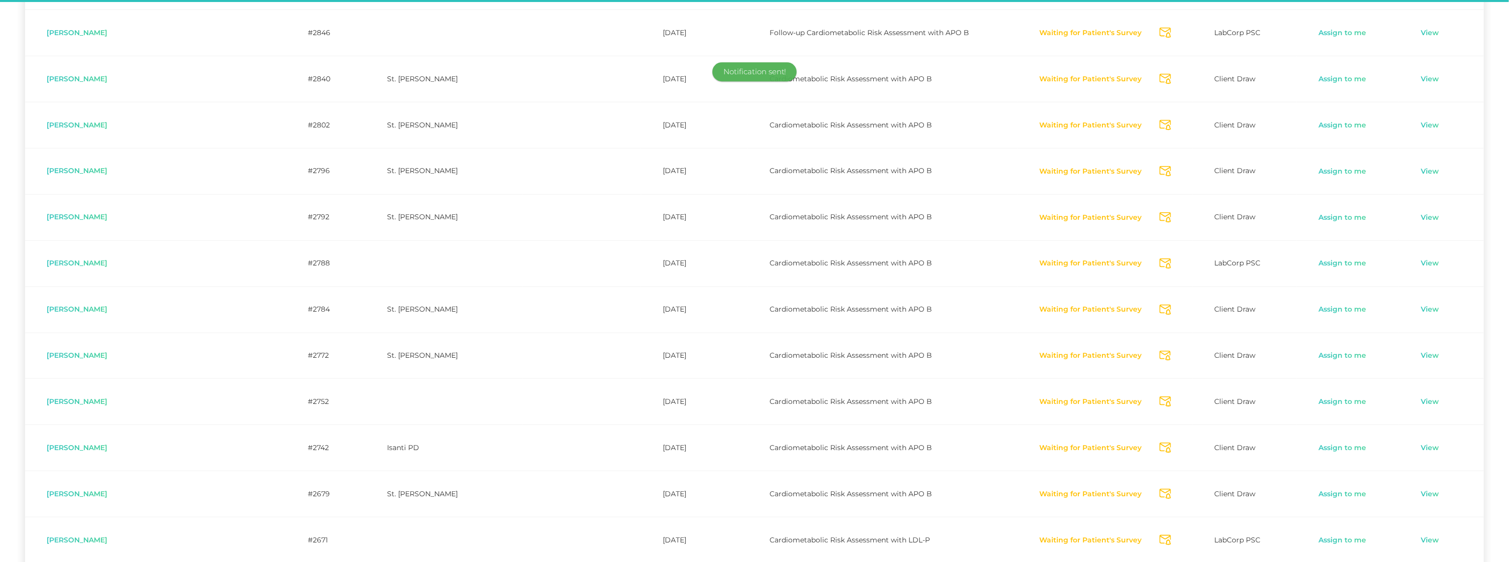
drag, startPoint x: 1132, startPoint y: 452, endPoint x: 1133, endPoint y: 457, distance: 5.5
click at [1160, 453] on icon "Send Notification" at bounding box center [1166, 447] width 12 height 11
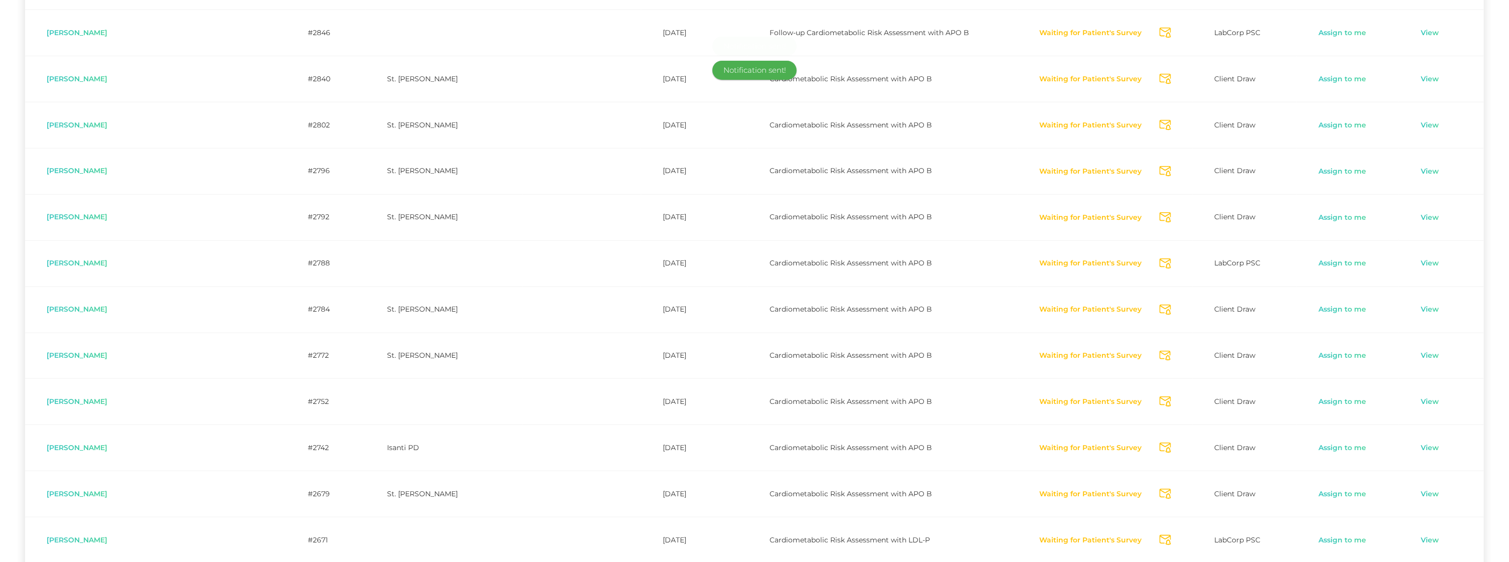
click at [1160, 499] on icon "Send Notification" at bounding box center [1166, 493] width 12 height 11
click at [1160, 544] on icon "Send Notification" at bounding box center [1166, 540] width 12 height 11
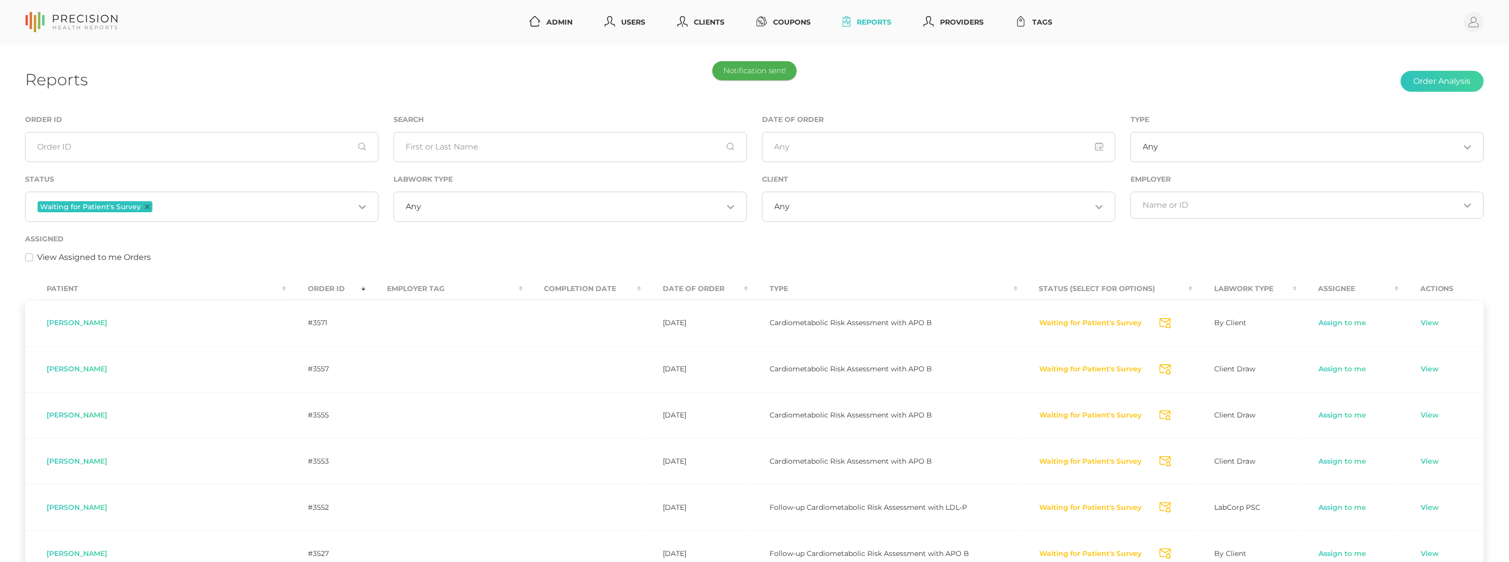
scroll to position [-1, 0]
click at [239, 203] on input "Search for option" at bounding box center [254, 206] width 200 height 13
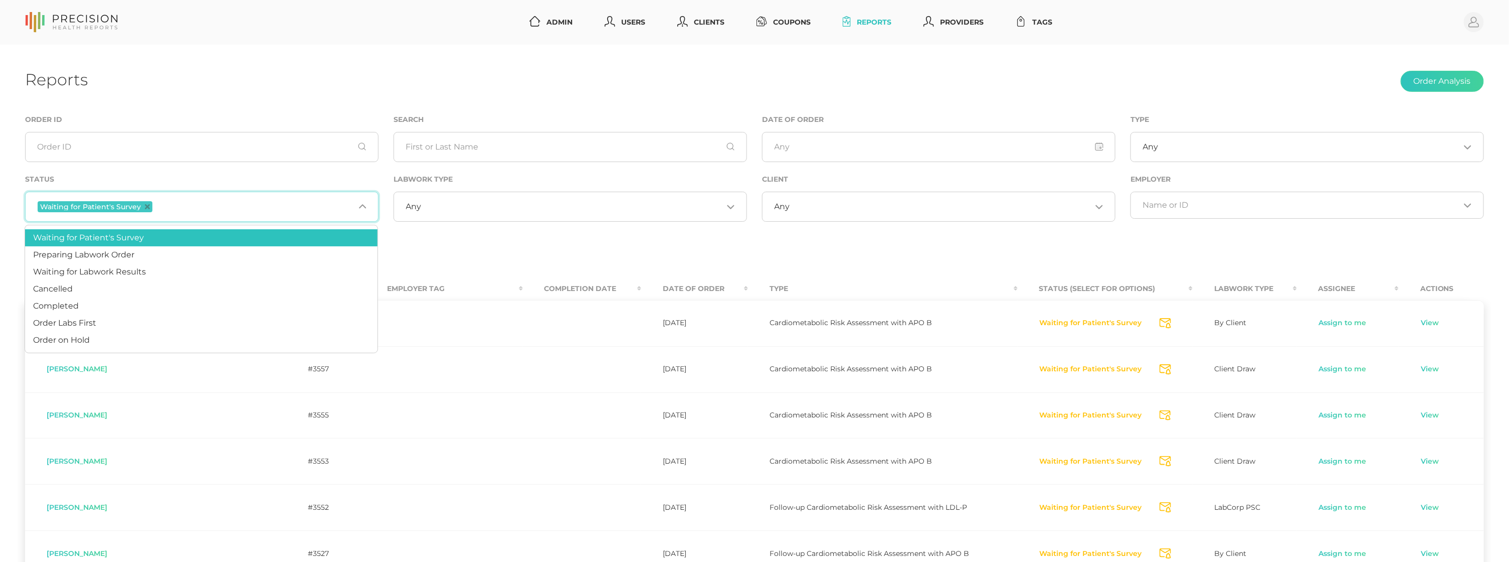
scroll to position [0, 0]
drag, startPoint x: 162, startPoint y: 263, endPoint x: 153, endPoint y: 243, distance: 22.5
click at [162, 263] on li "Waiting for Labwork Results" at bounding box center [202, 271] width 353 height 17
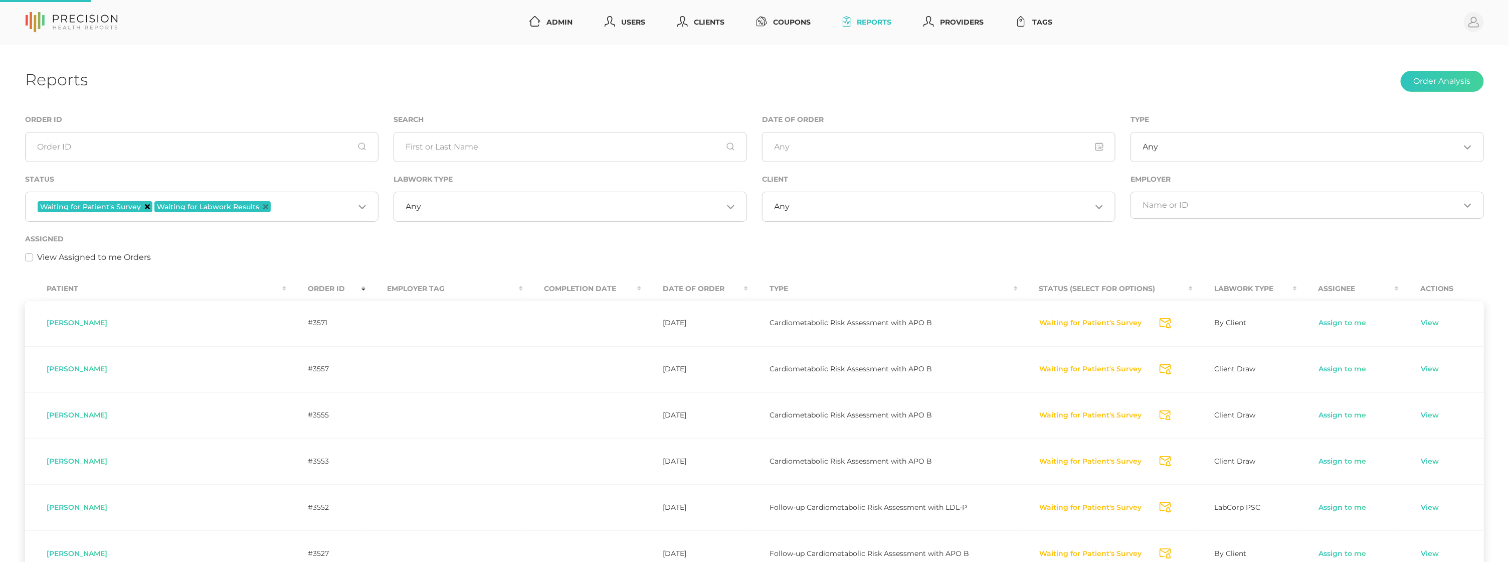
click at [145, 205] on icon "Deselect Waiting for Patient's Survey" at bounding box center [147, 206] width 5 height 5
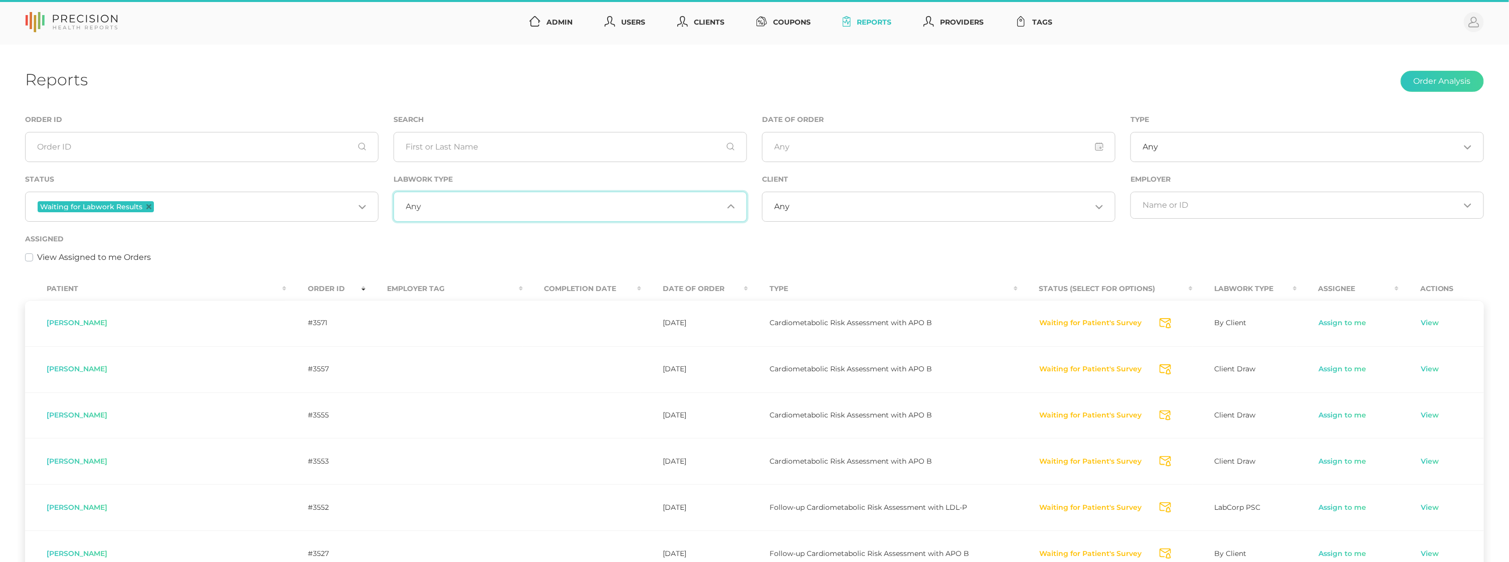
click at [422, 203] on input "Search for option" at bounding box center [572, 207] width 301 height 10
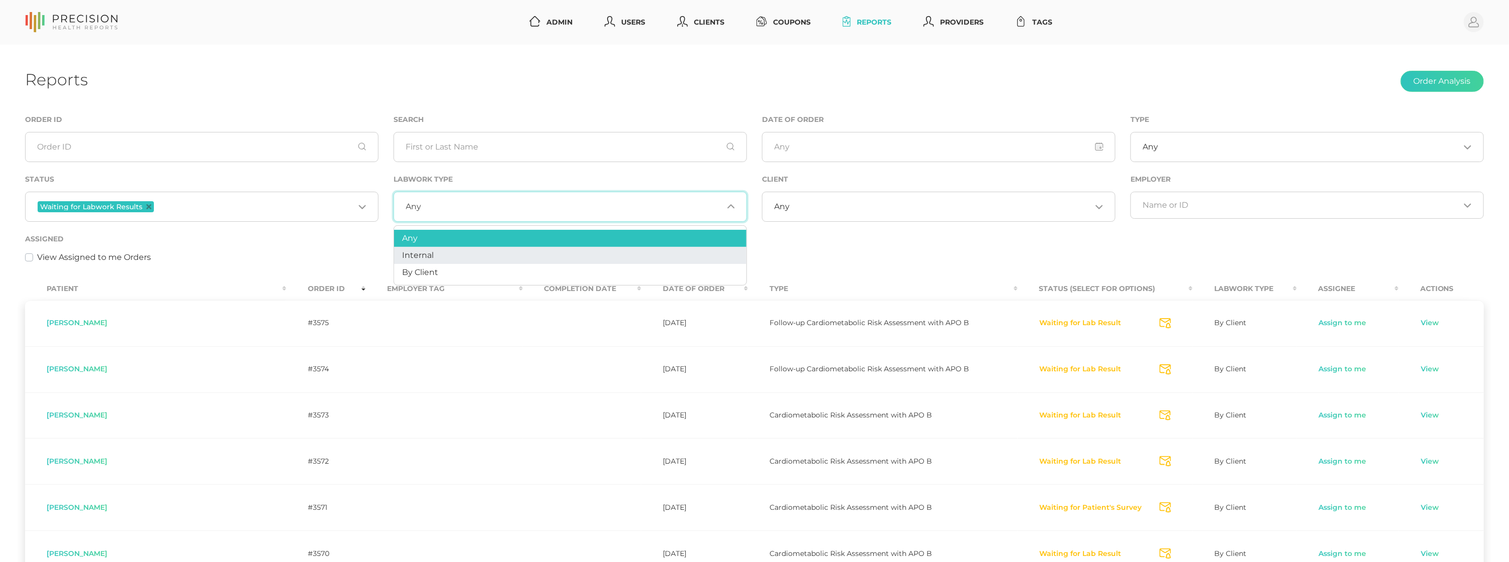
click at [419, 256] on span "Internal" at bounding box center [418, 255] width 32 height 10
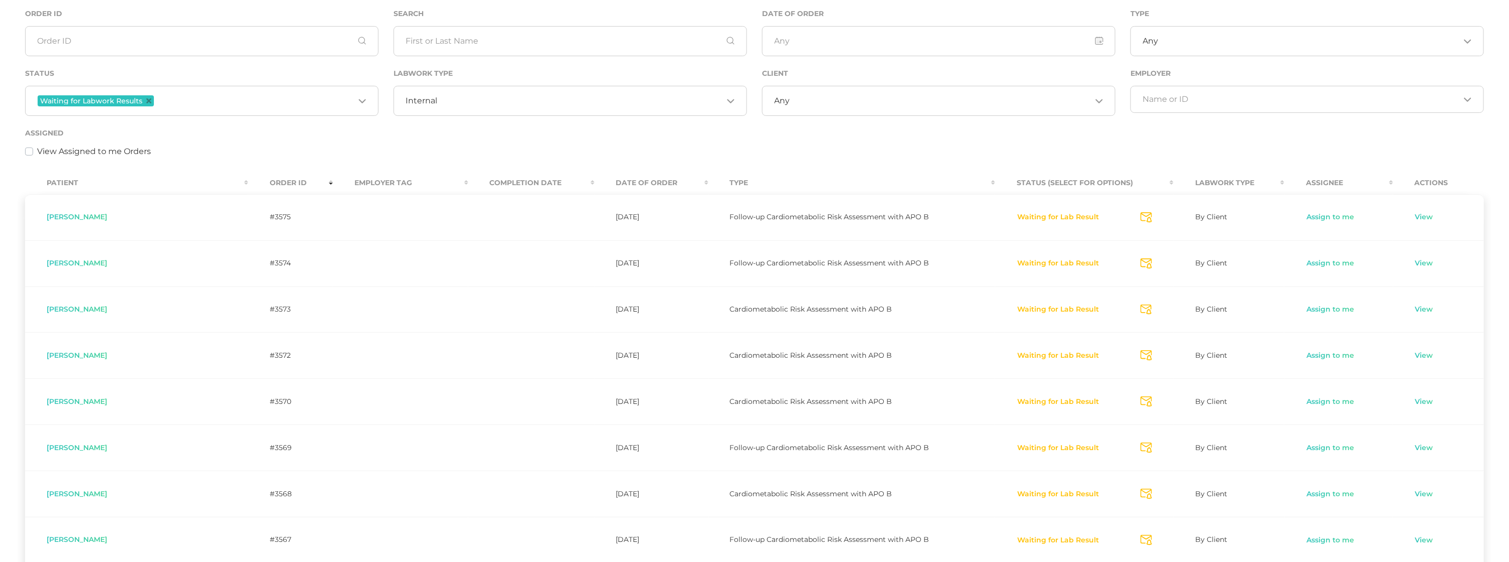
scroll to position [106, 0]
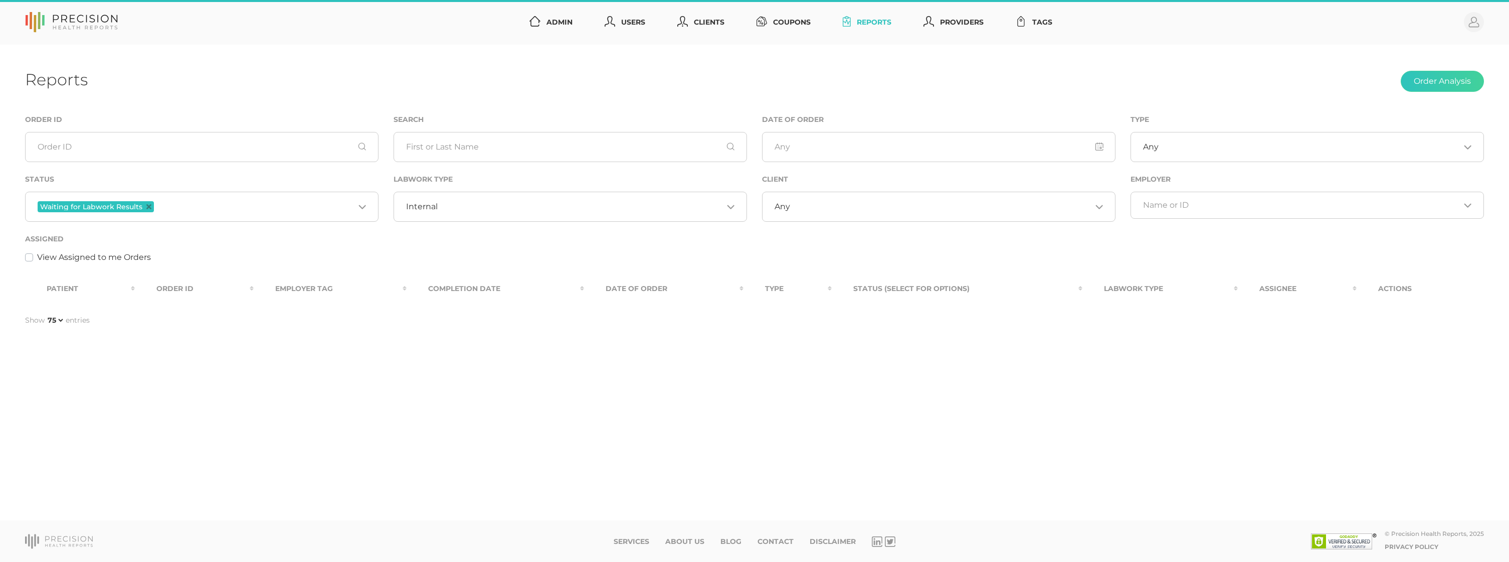
select select "75"
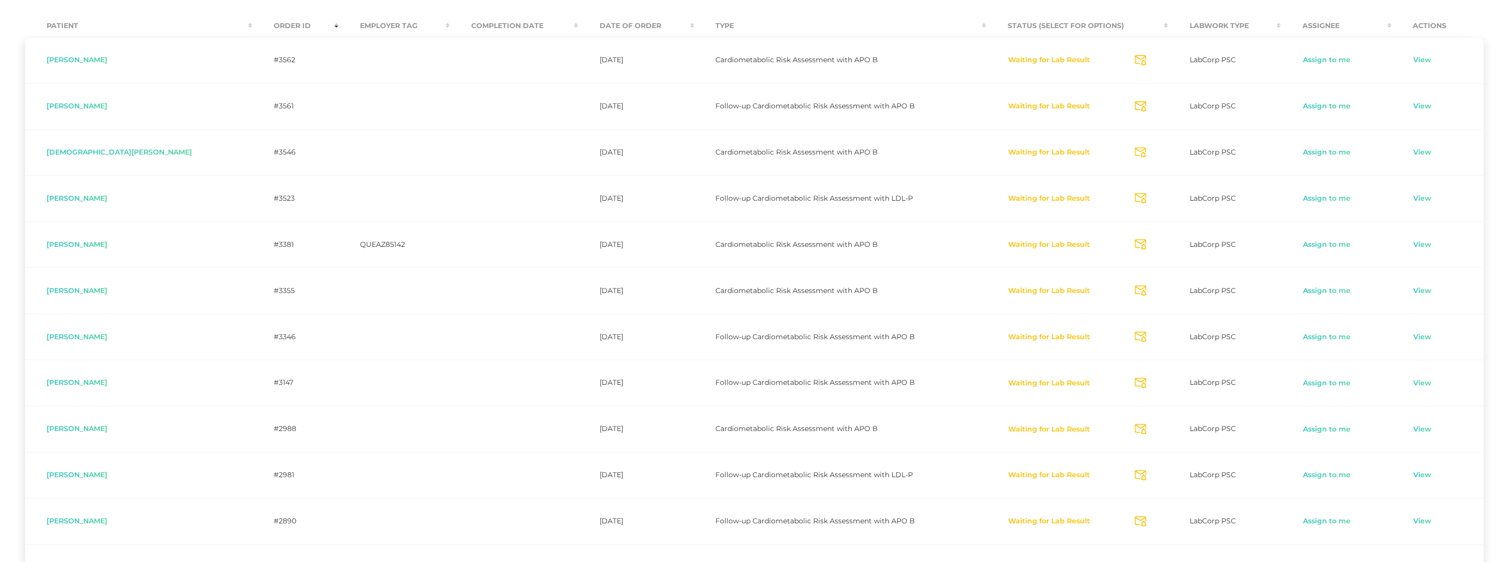
scroll to position [264, 0]
click at [1135, 104] on icon "Send Notification" at bounding box center [1141, 105] width 12 height 11
click at [1135, 149] on icon "Send Notification" at bounding box center [1141, 151] width 12 height 11
click at [1135, 196] on icon "Send Notification" at bounding box center [1141, 197] width 12 height 11
click at [1135, 242] on icon "Send Notification" at bounding box center [1141, 243] width 12 height 11
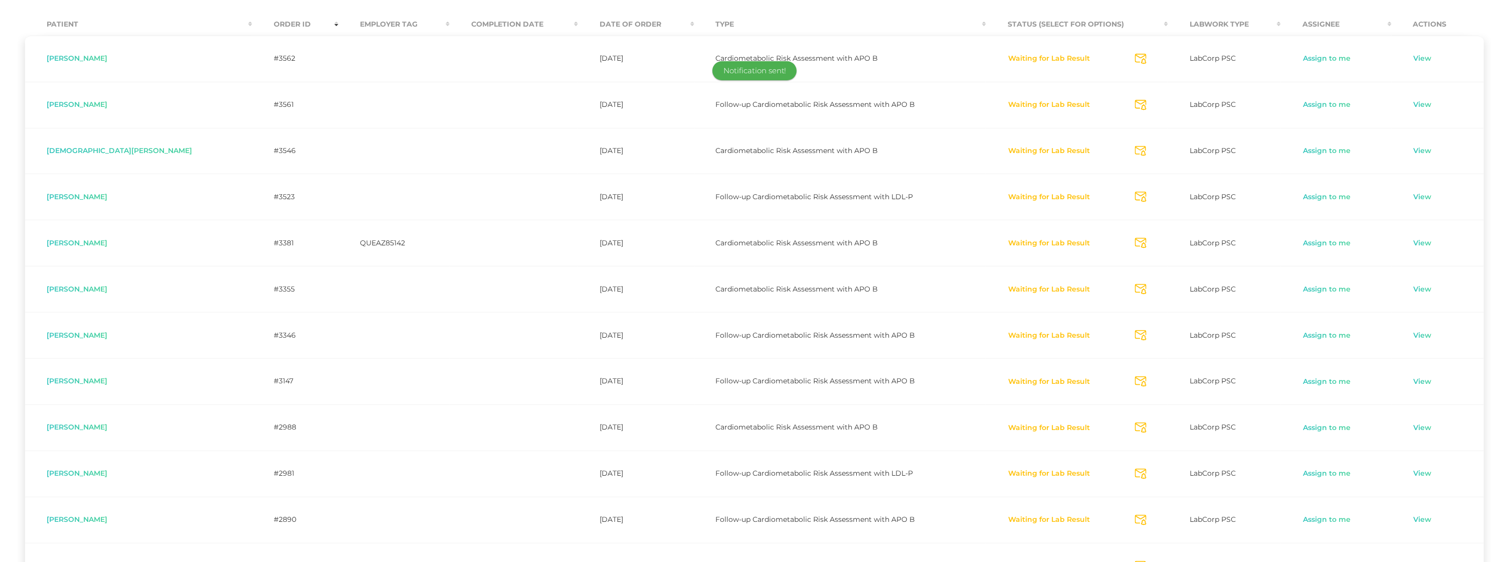
drag, startPoint x: 1119, startPoint y: 289, endPoint x: 1121, endPoint y: 297, distance: 7.8
click at [1135, 289] on icon "Send Notification" at bounding box center [1141, 289] width 12 height 11
click at [1135, 335] on icon "Send Notification" at bounding box center [1141, 335] width 12 height 11
click at [1135, 382] on icon "Send Notification" at bounding box center [1141, 381] width 12 height 11
click at [1135, 426] on icon "Send Notification" at bounding box center [1141, 427] width 12 height 11
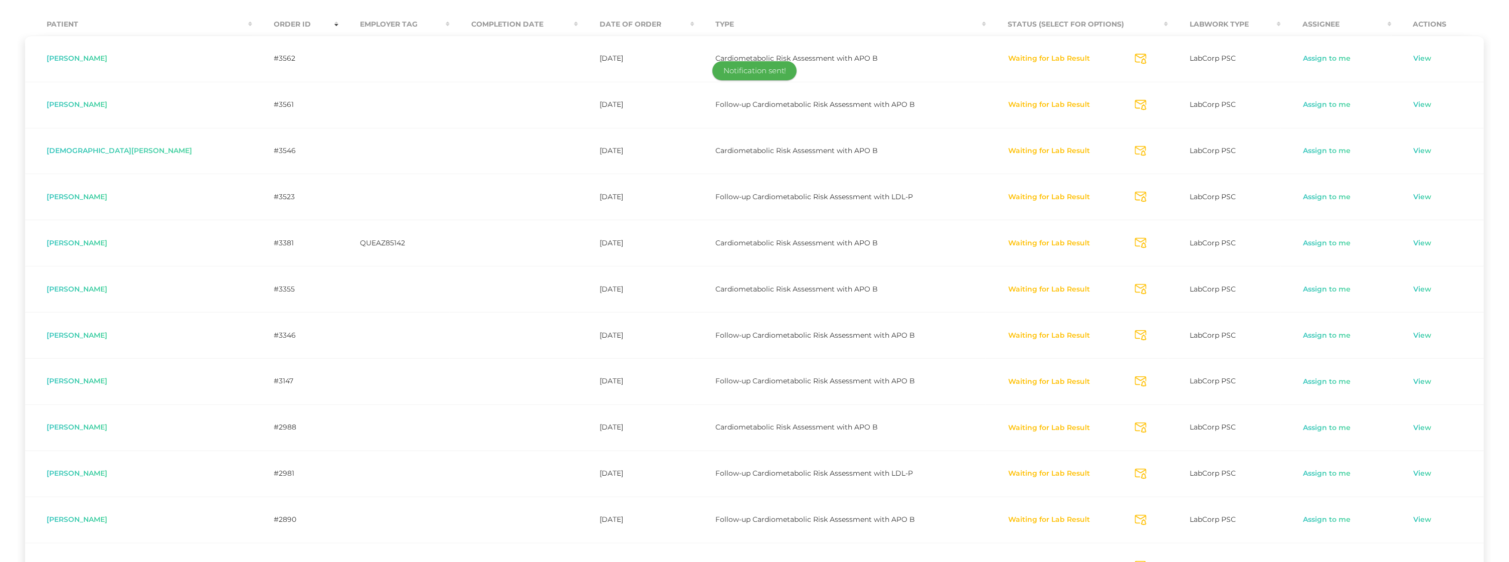
drag, startPoint x: 1121, startPoint y: 472, endPoint x: 1122, endPoint y: 482, distance: 10.1
click at [1135, 472] on icon "Send Notification" at bounding box center [1141, 473] width 12 height 11
drag, startPoint x: 1124, startPoint y: 520, endPoint x: 1119, endPoint y: 510, distance: 10.1
click at [1135, 519] on icon "Send Notification" at bounding box center [1141, 519] width 12 height 11
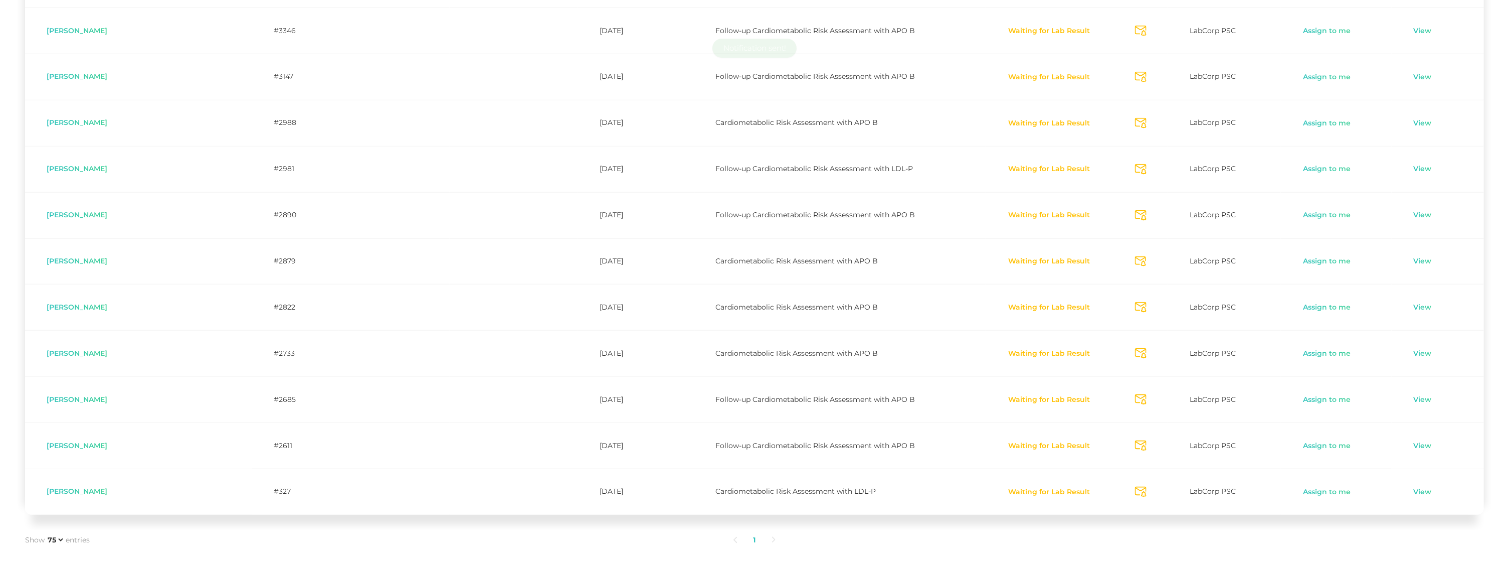
scroll to position [571, 0]
click at [1135, 261] on icon "Send Notification" at bounding box center [1141, 259] width 12 height 11
click at [1135, 300] on icon "Send Notification" at bounding box center [1141, 305] width 12 height 11
click at [1135, 350] on icon "Send Notification" at bounding box center [1141, 351] width 12 height 11
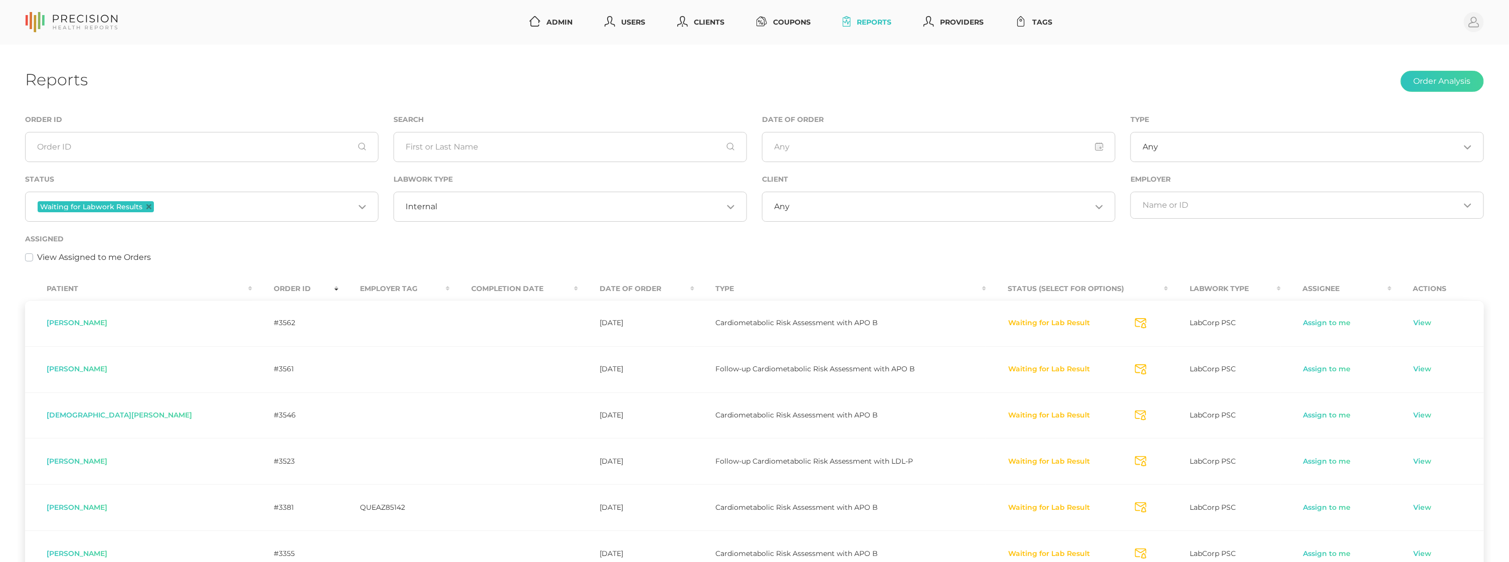
scroll to position [0, 0]
click at [438, 206] on input "Search for option" at bounding box center [580, 207] width 285 height 10
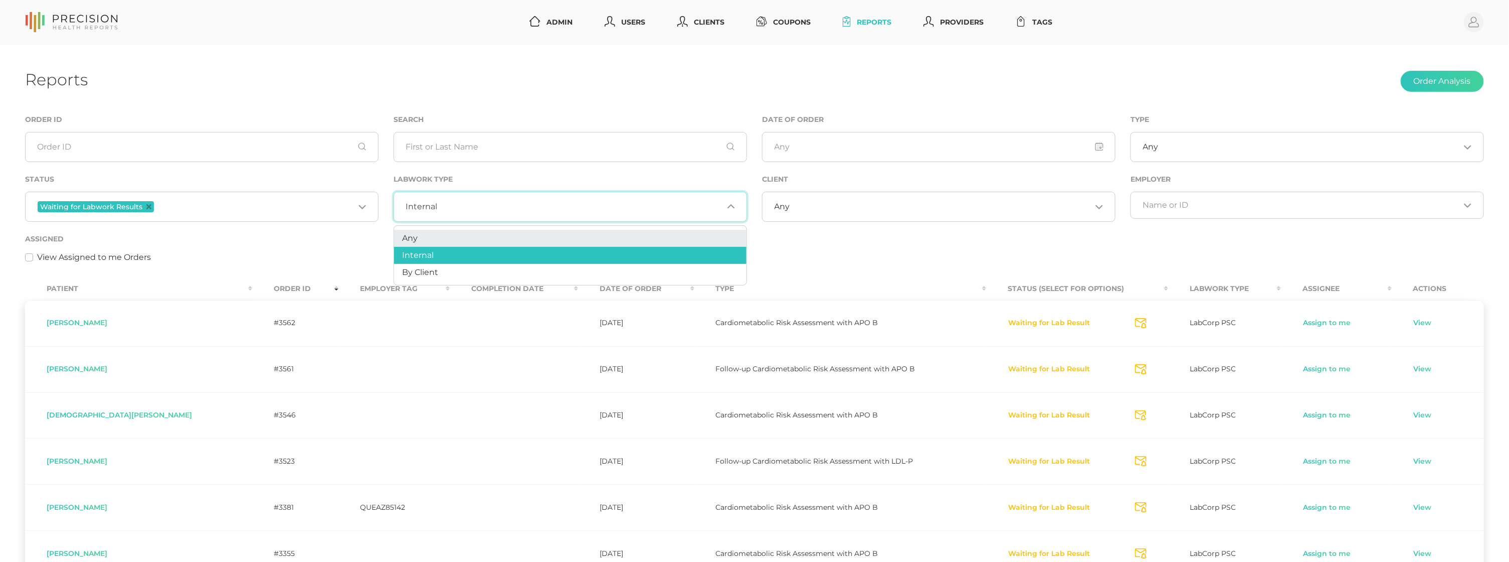
click at [432, 237] on li "Any" at bounding box center [570, 238] width 353 height 17
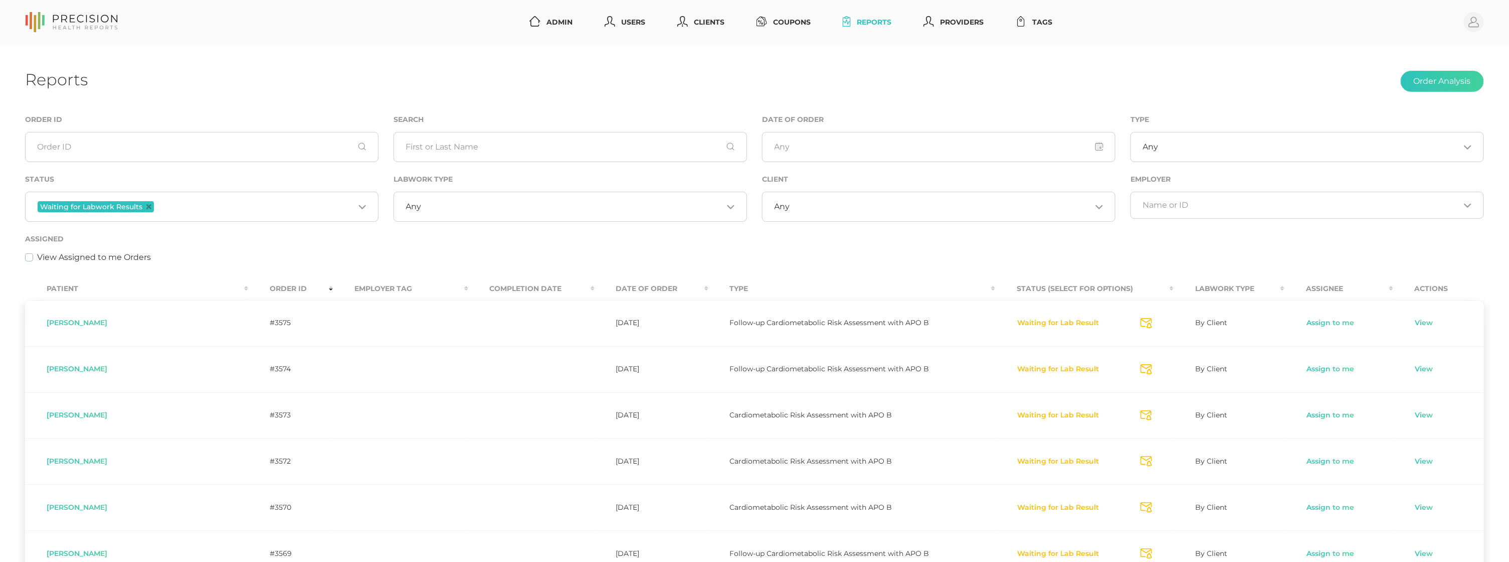
click at [146, 205] on icon "Deselect Waiting for Labwork Results" at bounding box center [148, 206] width 5 height 5
click at [440, 164] on div "Search" at bounding box center [570, 143] width 369 height 60
click at [450, 152] on input "text" at bounding box center [571, 147] width 354 height 30
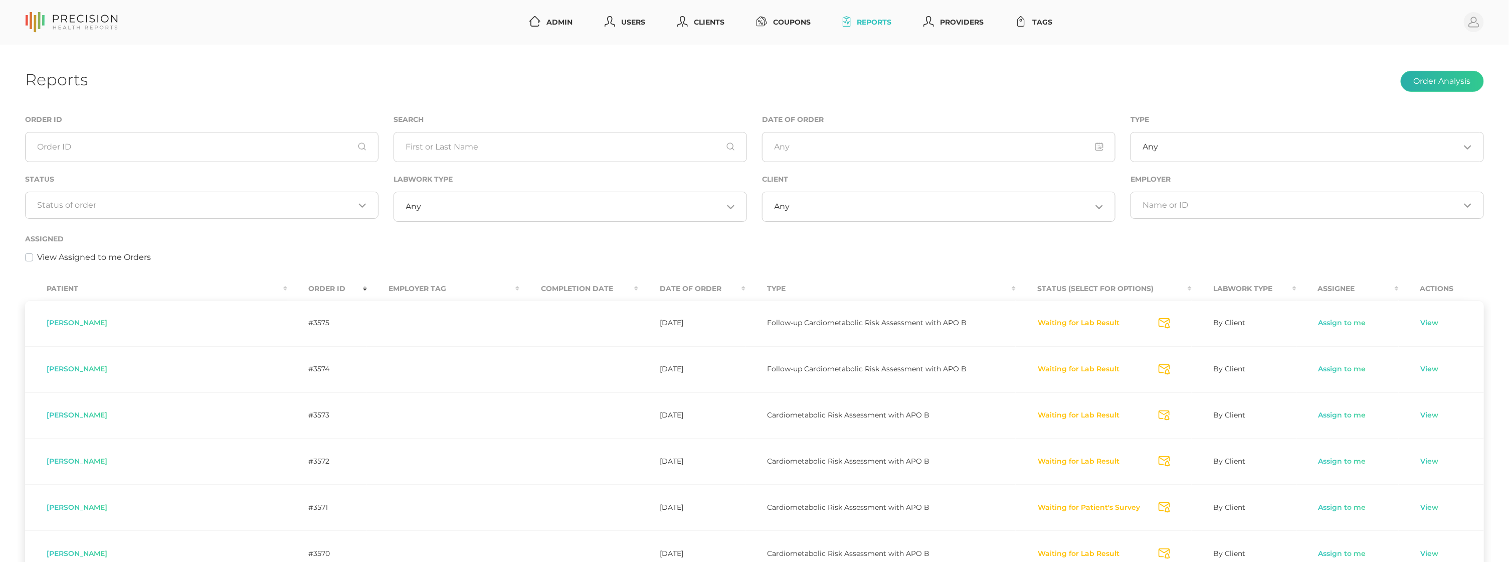
click at [1428, 84] on button "Order Analysis" at bounding box center [1442, 81] width 83 height 21
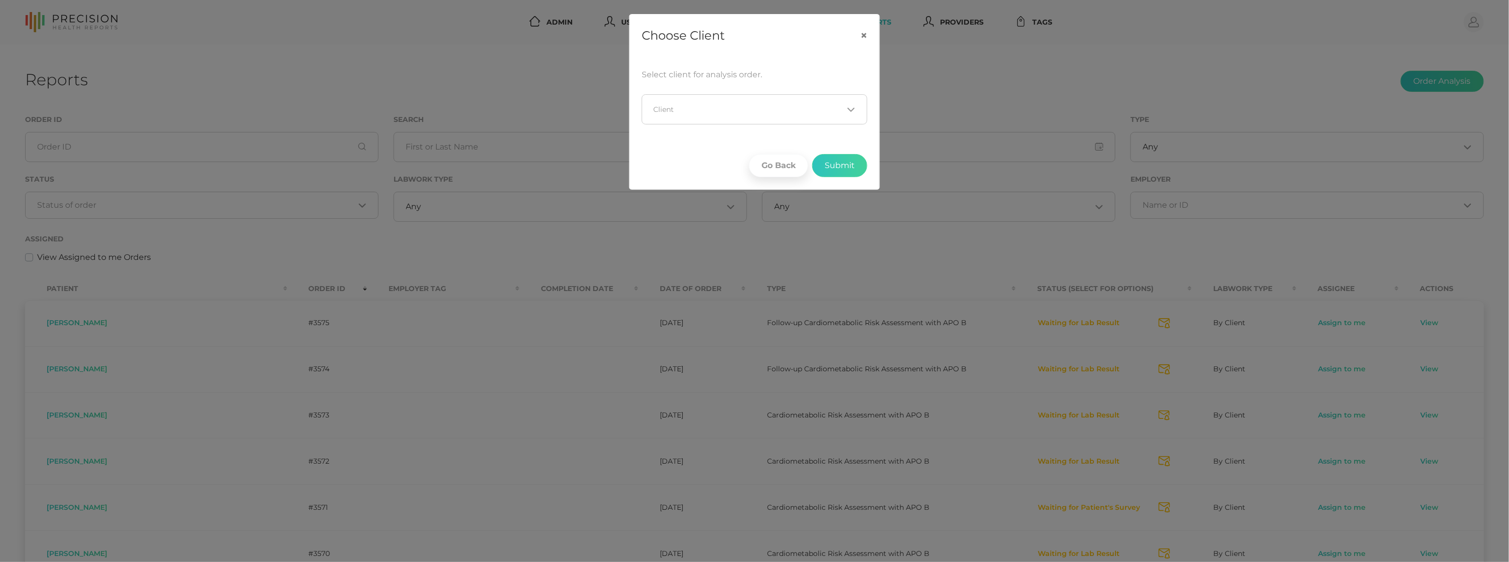
click at [793, 149] on footer "Go Back Submit" at bounding box center [755, 165] width 250 height 47
click at [781, 160] on button "Go Back" at bounding box center [778, 165] width 59 height 23
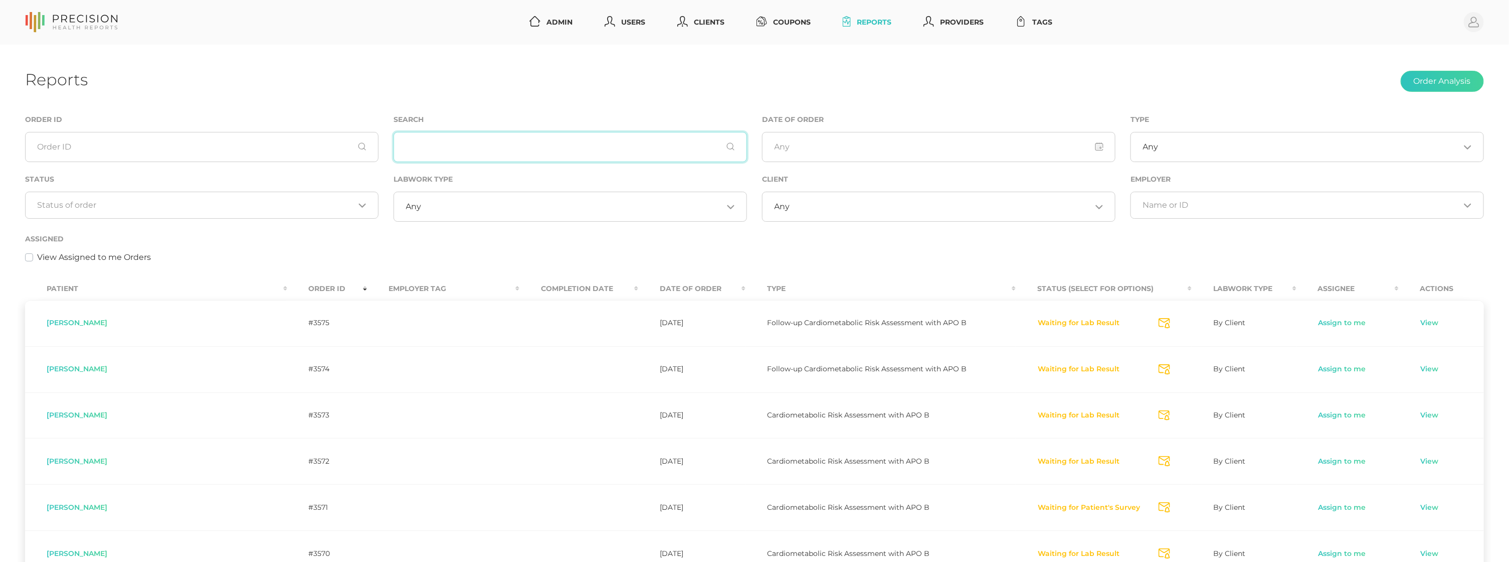
click at [600, 155] on input "text" at bounding box center [571, 147] width 354 height 30
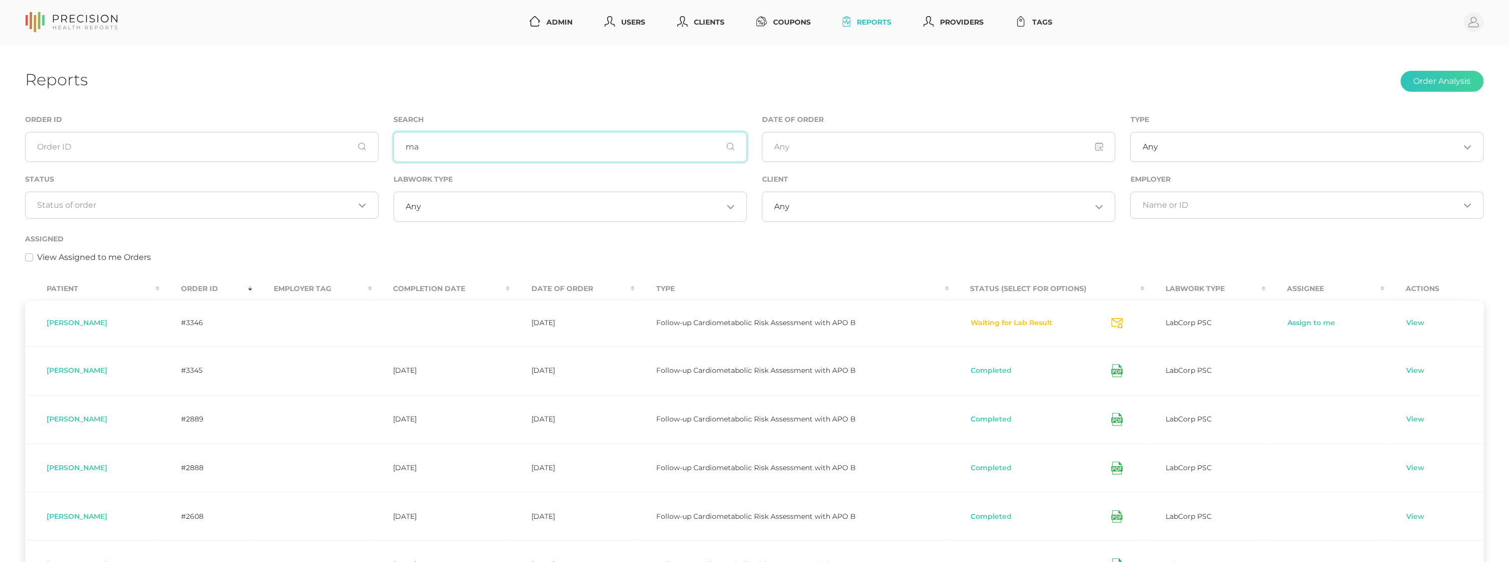
type input "m"
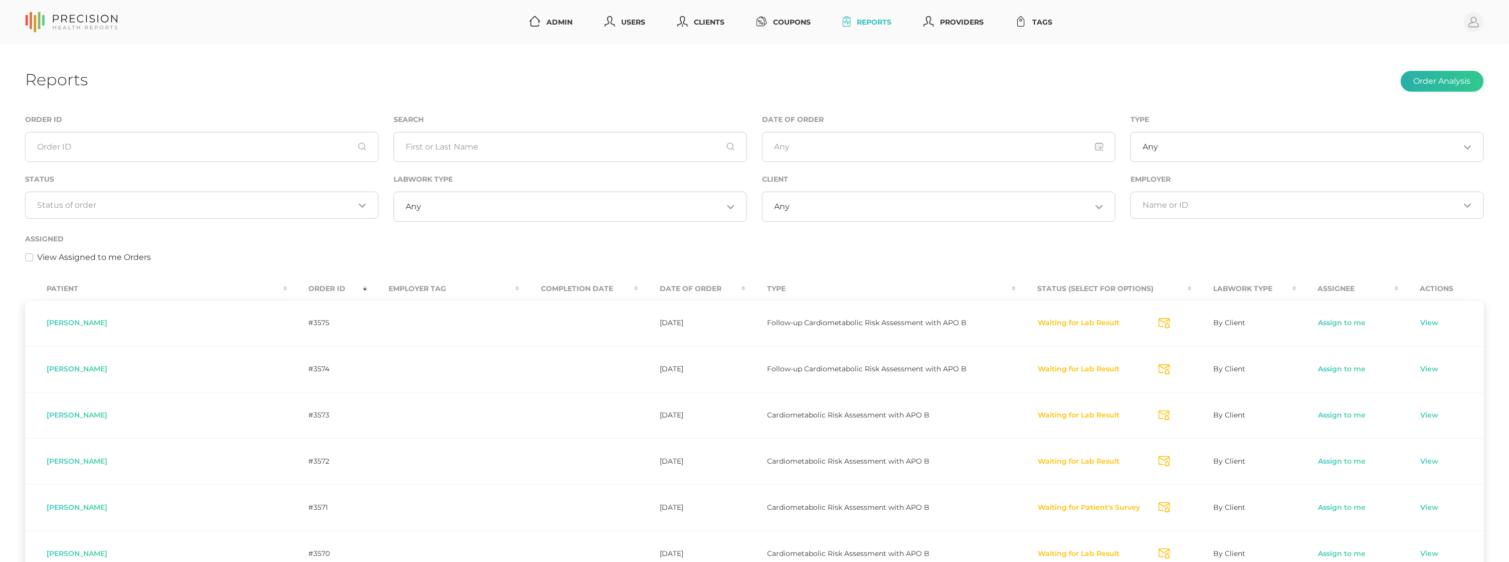
click at [1422, 85] on button "Order Analysis" at bounding box center [1442, 81] width 83 height 21
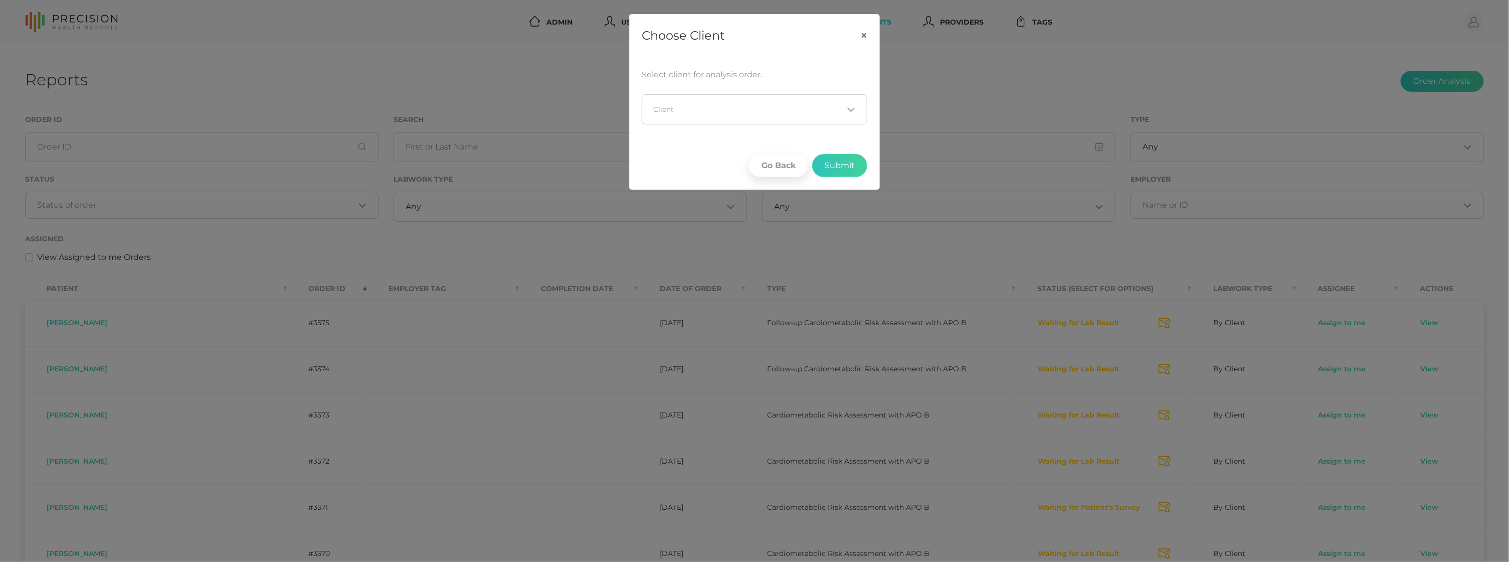
click at [774, 94] on div "Loading..." at bounding box center [755, 109] width 226 height 30
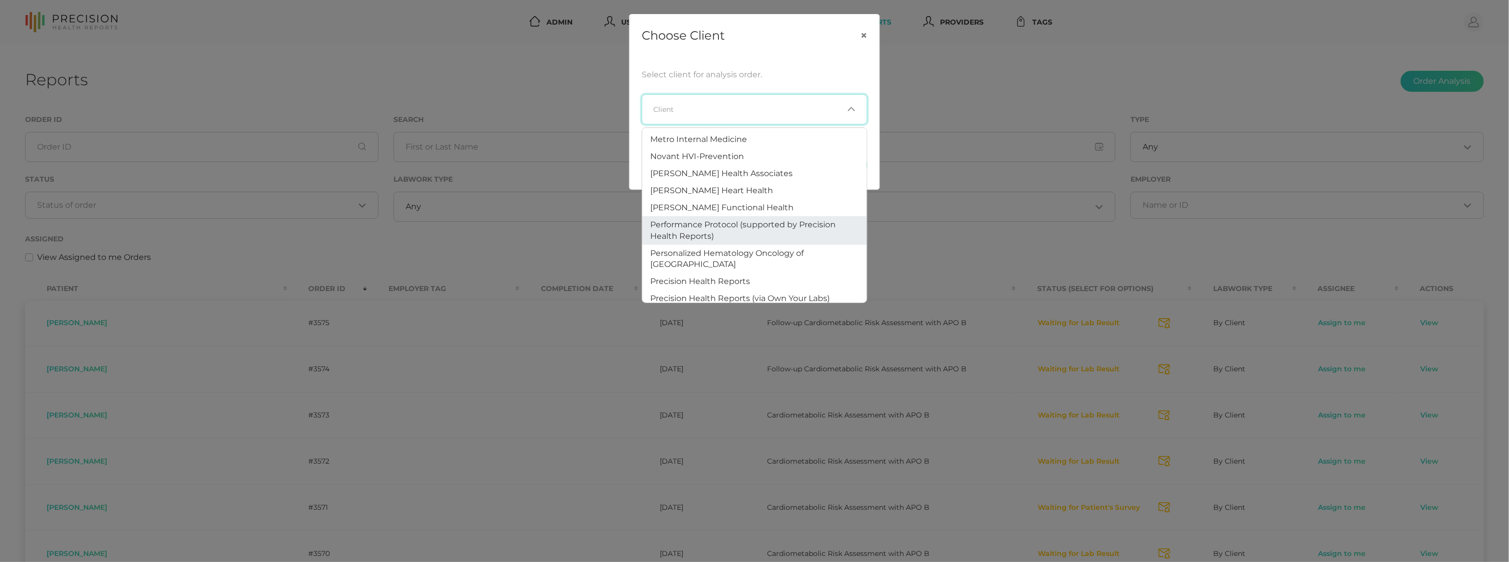
scroll to position [519, 0]
click at [726, 270] on span "Precision Health Reports" at bounding box center [700, 275] width 100 height 10
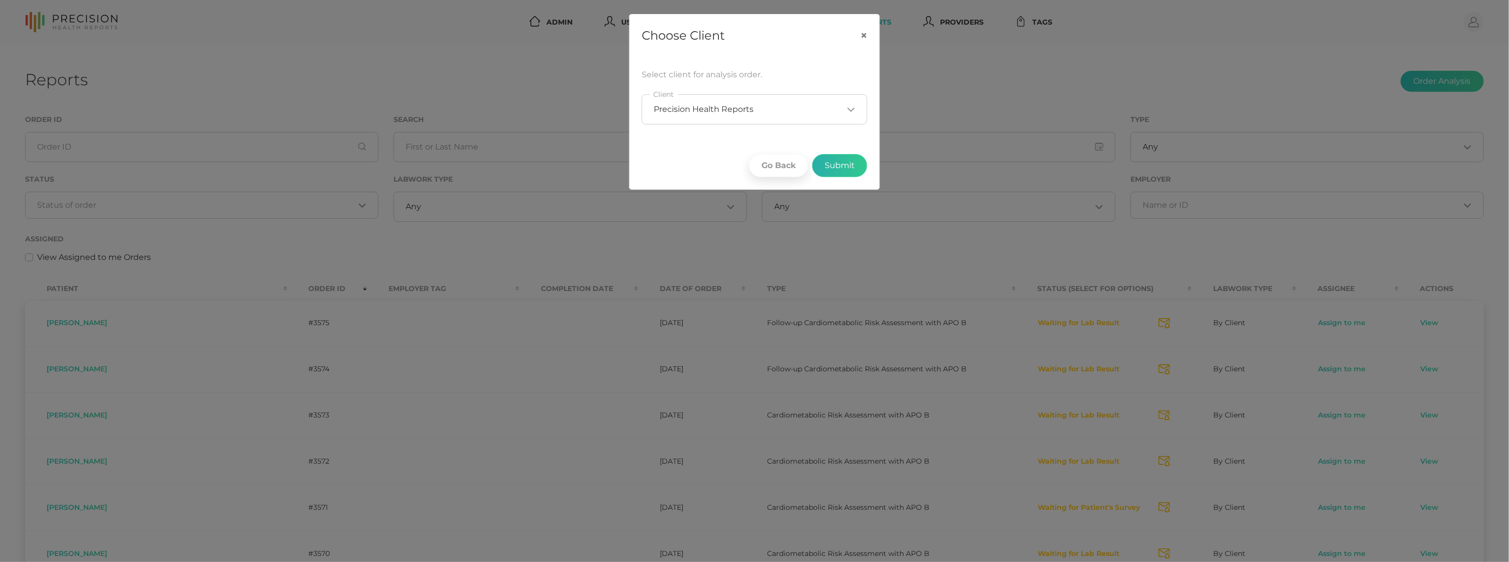
click at [834, 165] on button "Submit" at bounding box center [839, 165] width 55 height 23
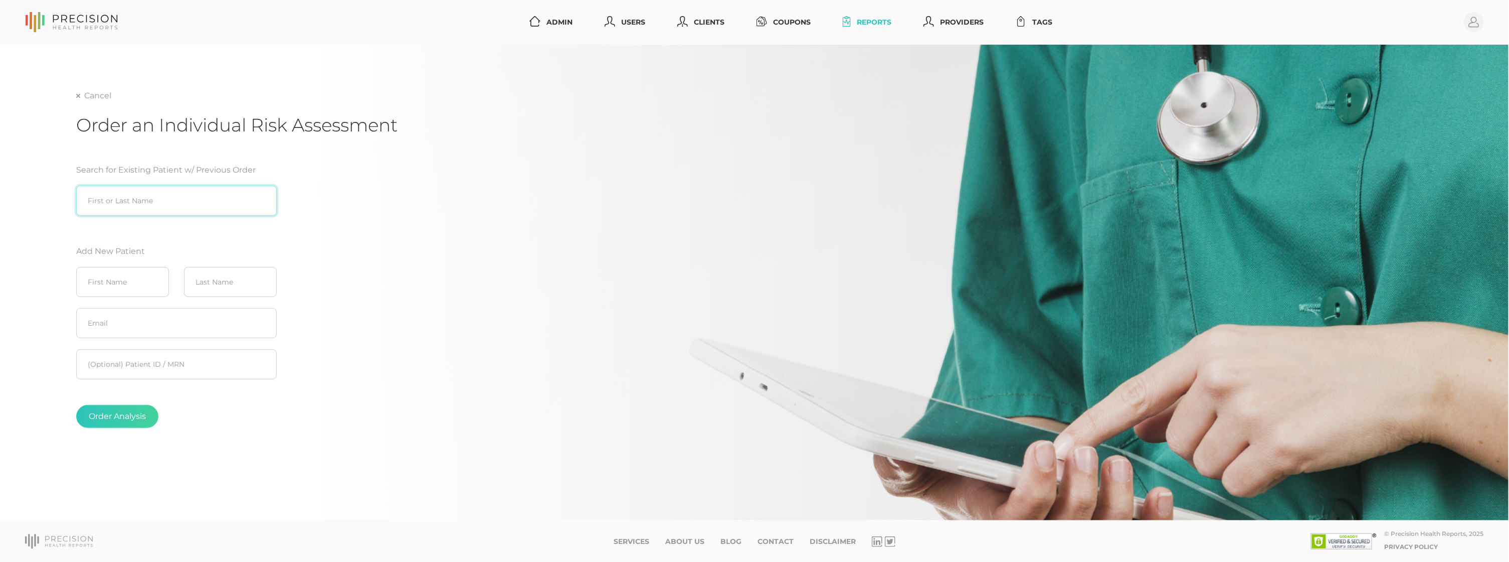
click at [195, 209] on input "search" at bounding box center [176, 201] width 201 height 30
click at [315, 220] on div "Search for Existing Patient w/ Previous Order [PERSON_NAME] First or Last Name …" at bounding box center [236, 300] width 321 height 296
click at [152, 203] on input "[PERSON_NAME]" at bounding box center [176, 201] width 201 height 30
click at [135, 222] on div "[PERSON_NAME] ([DATE])" at bounding box center [176, 222] width 201 height 12
type input "[PERSON_NAME] ([DATE])"
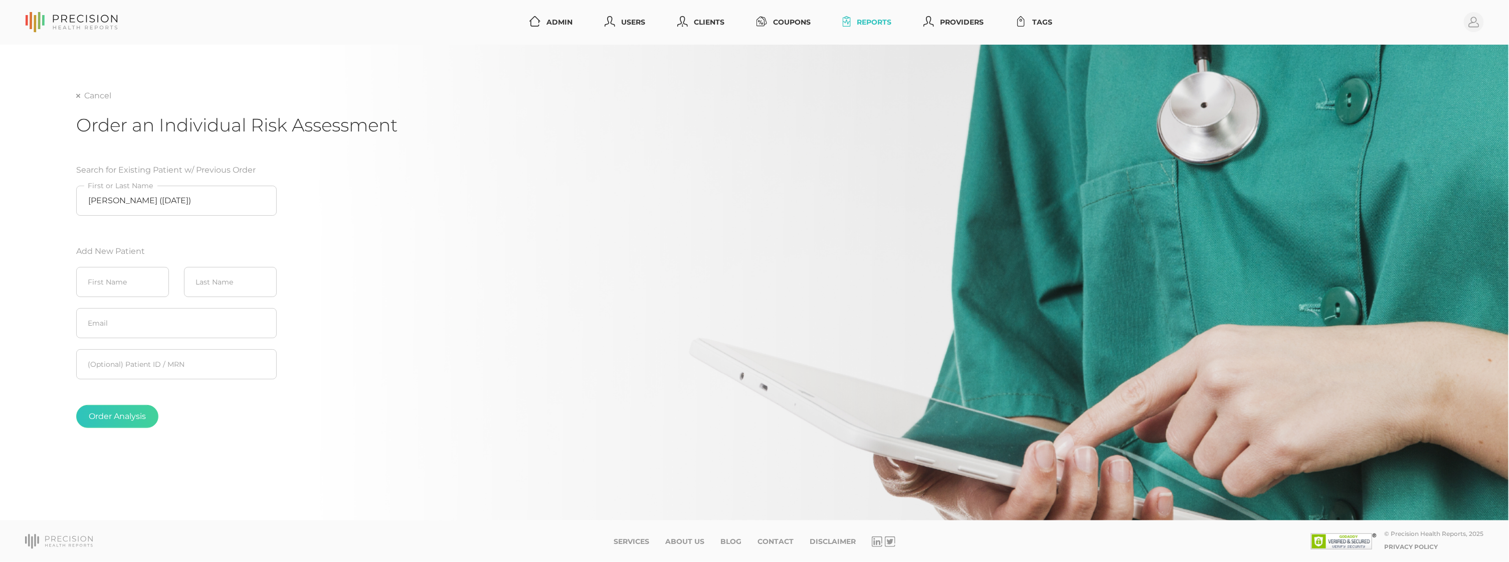
click at [116, 419] on button "Order Analysis" at bounding box center [117, 416] width 82 height 23
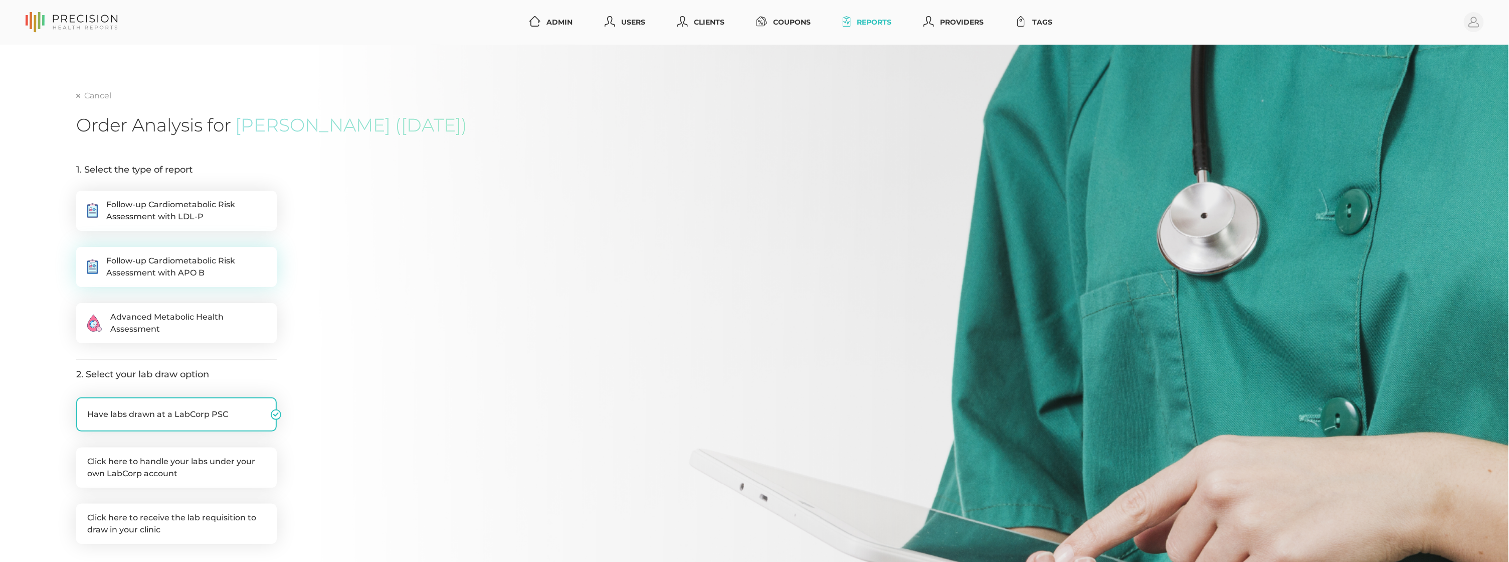
click at [168, 269] on span "Follow-up Cardiometabolic Risk Assessment with APO B" at bounding box center [185, 267] width 159 height 24
click at [84, 257] on input ".cls-5{fill:#fff}.cls-8{fill:#3a2c60} Follow-up Cardiometabolic Risk Assessment…" at bounding box center [80, 252] width 8 height 10
radio input "true"
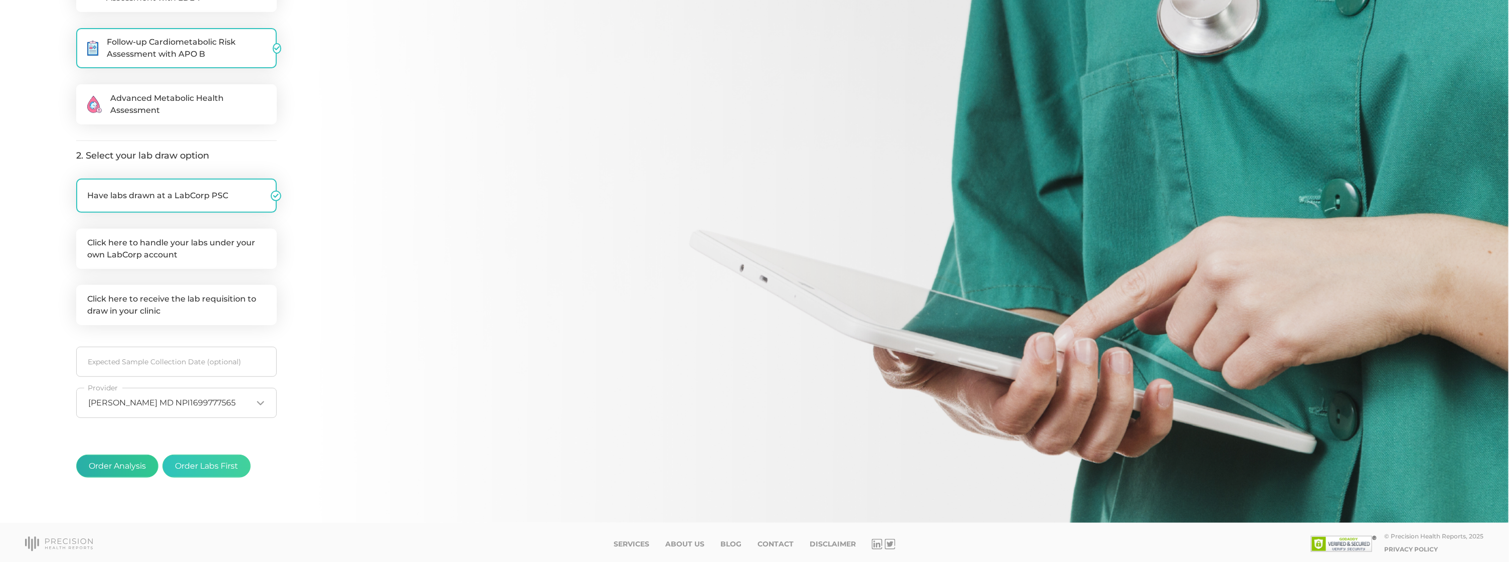
scroll to position [218, 0]
click at [124, 466] on button "Order Analysis" at bounding box center [117, 466] width 82 height 23
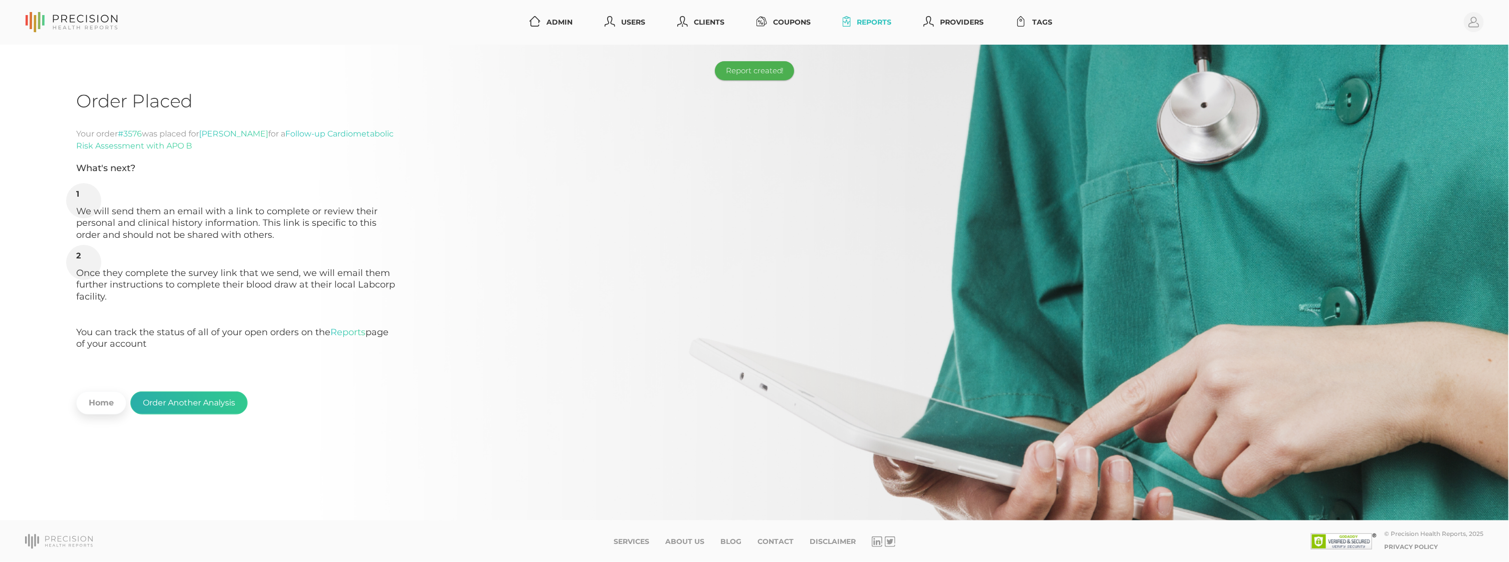
click at [171, 393] on button "Order Another Analysis" at bounding box center [188, 402] width 117 height 23
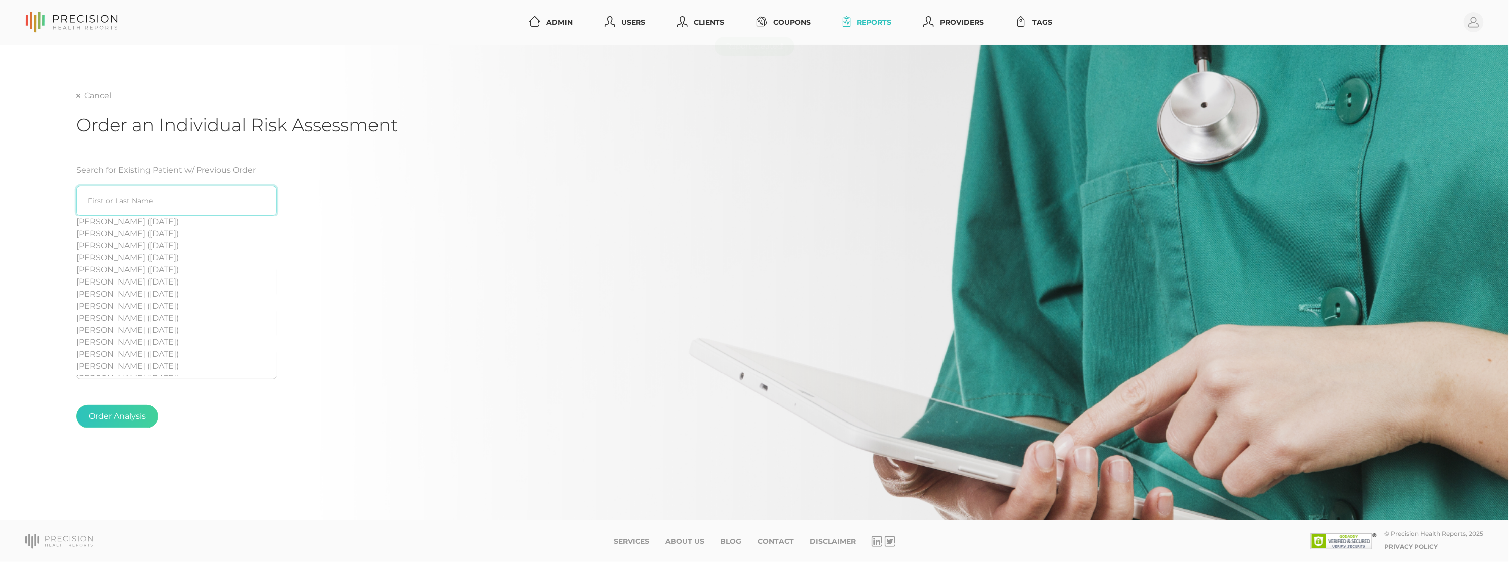
click at [130, 200] on input "search" at bounding box center [176, 201] width 201 height 30
click at [119, 230] on div "[PERSON_NAME] ([DATE])" at bounding box center [176, 234] width 201 height 12
type input "[PERSON_NAME] ([DATE])"
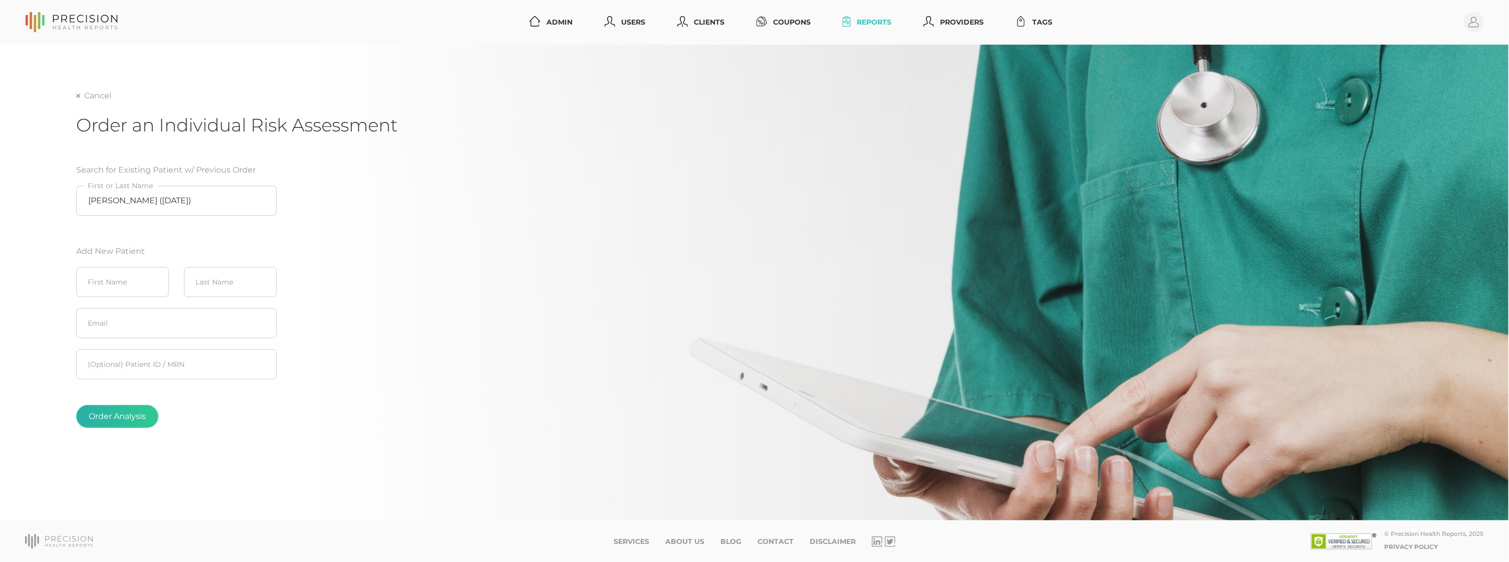
click at [121, 415] on button "Order Analysis" at bounding box center [117, 416] width 82 height 23
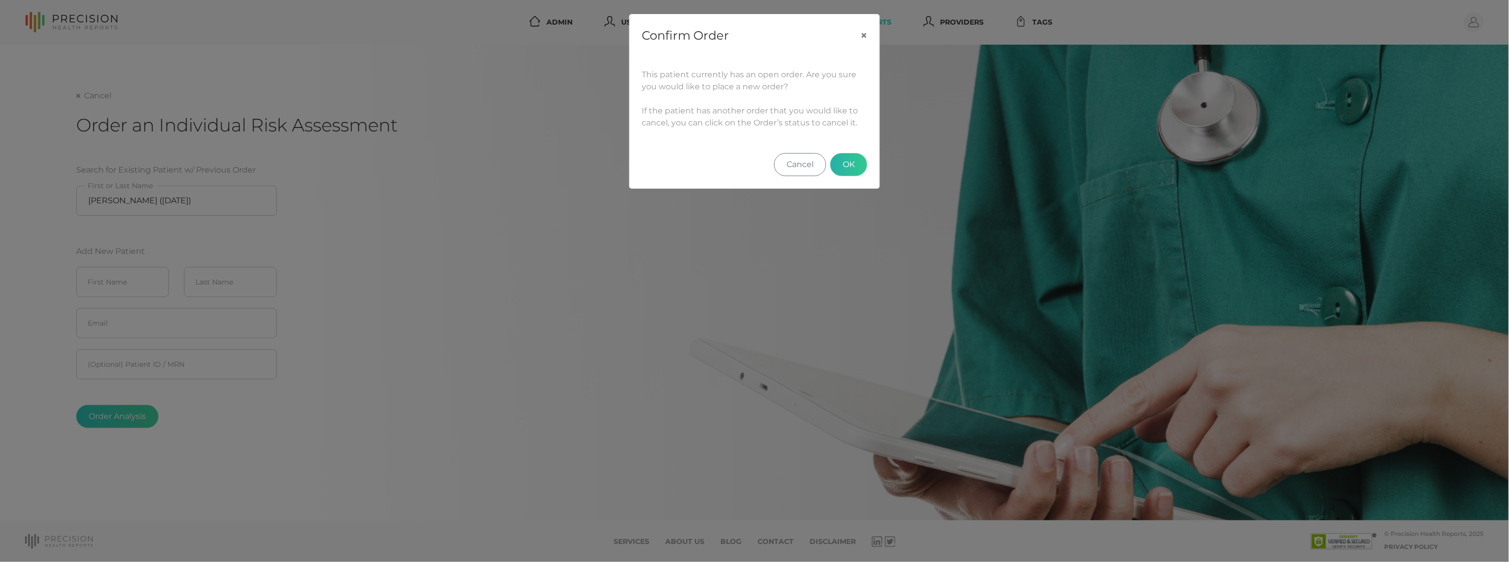
click at [840, 165] on button "OK" at bounding box center [848, 164] width 37 height 23
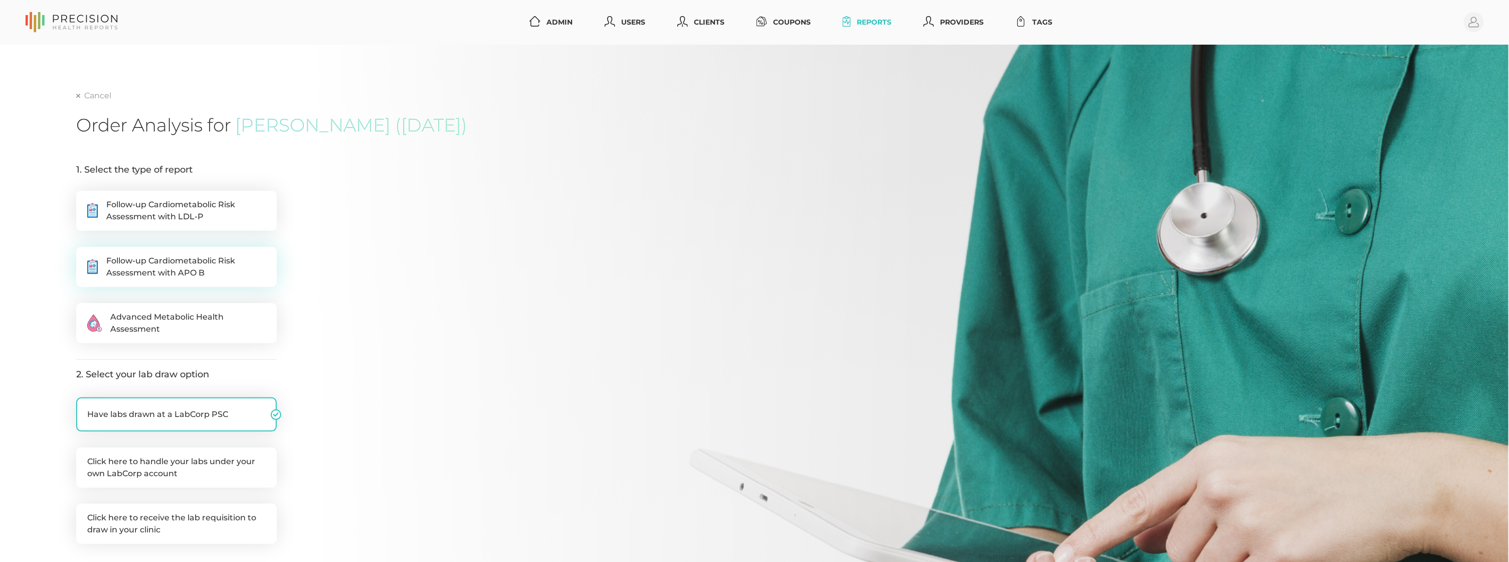
click at [158, 269] on span "Follow-up Cardiometabolic Risk Assessment with APO B" at bounding box center [185, 267] width 159 height 24
click at [84, 257] on input ".cls-5{fill:#fff}.cls-8{fill:#3a2c60} Follow-up Cardiometabolic Risk Assessment…" at bounding box center [80, 252] width 8 height 10
radio input "true"
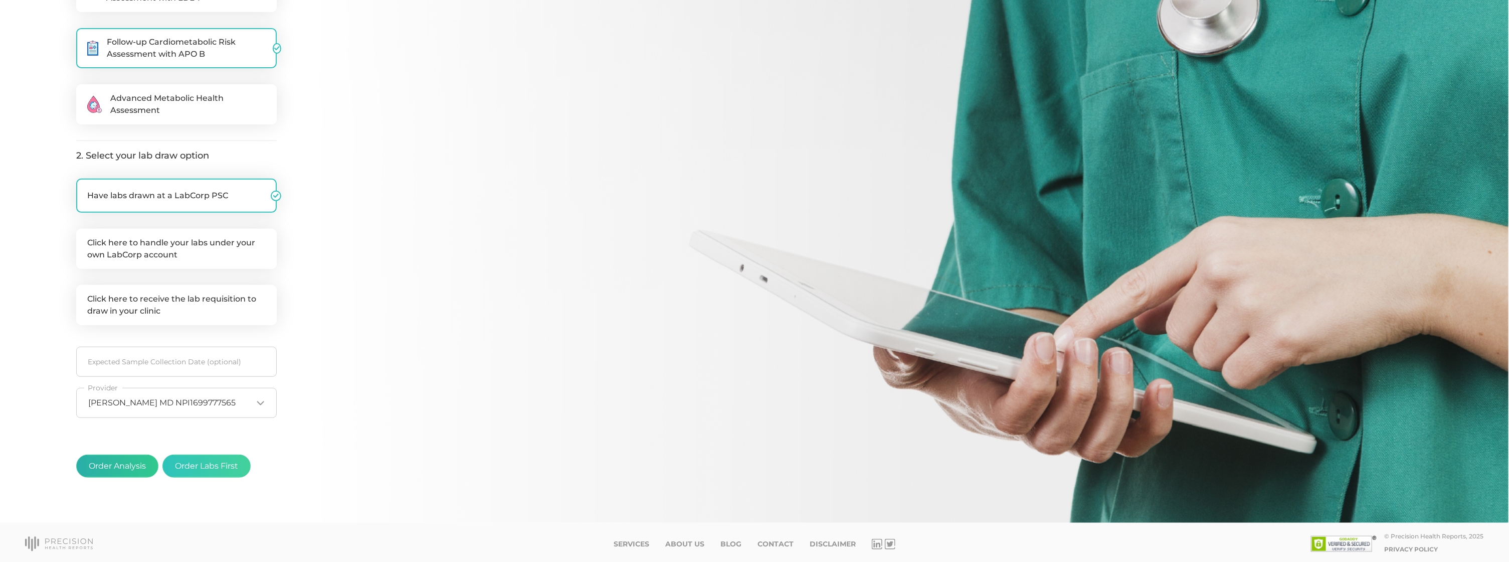
scroll to position [218, 0]
click at [122, 460] on button "Order Analysis" at bounding box center [117, 466] width 82 height 23
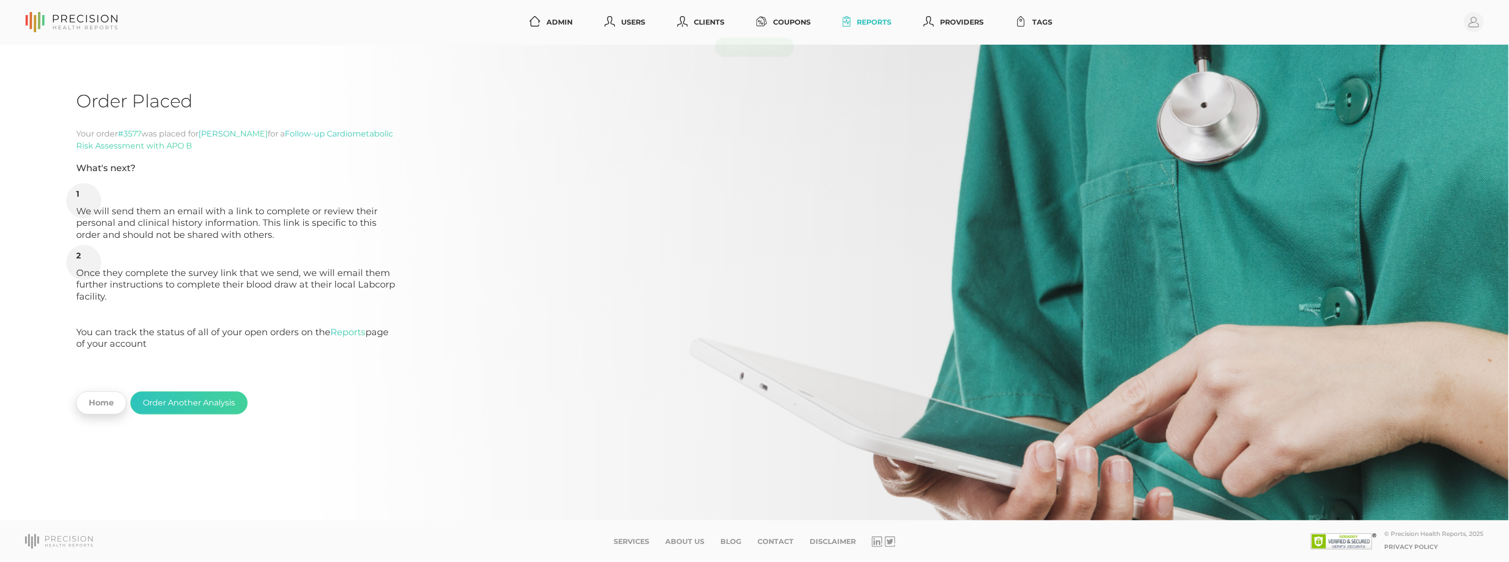
click at [106, 398] on link "Home" at bounding box center [101, 402] width 50 height 23
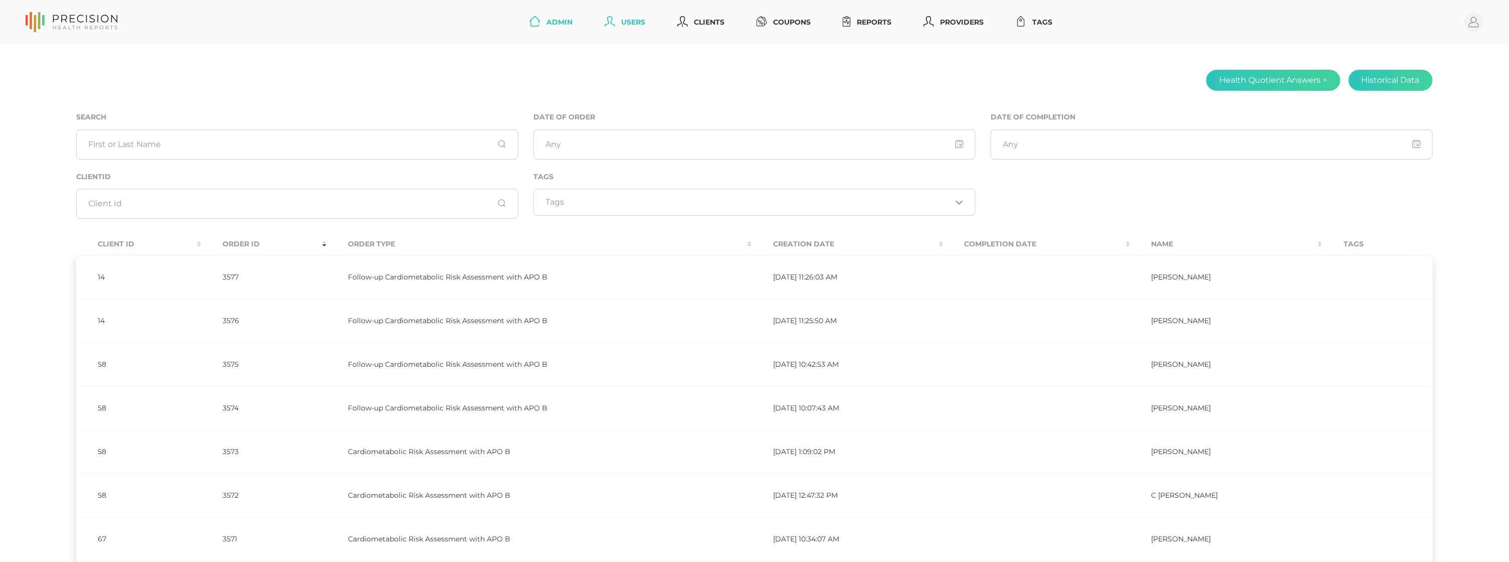
click at [621, 25] on link "Users" at bounding box center [625, 22] width 49 height 19
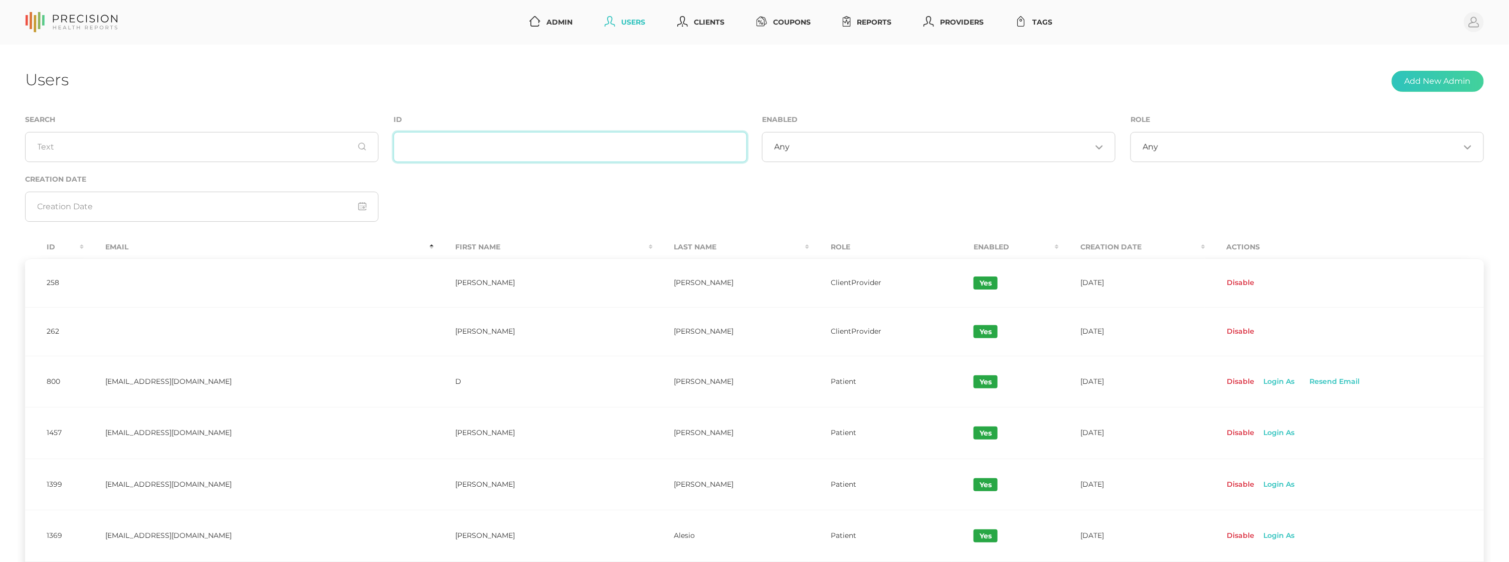
click at [587, 156] on input "text" at bounding box center [571, 147] width 354 height 30
click at [866, 25] on link "Reports" at bounding box center [867, 22] width 57 height 19
select select "75"
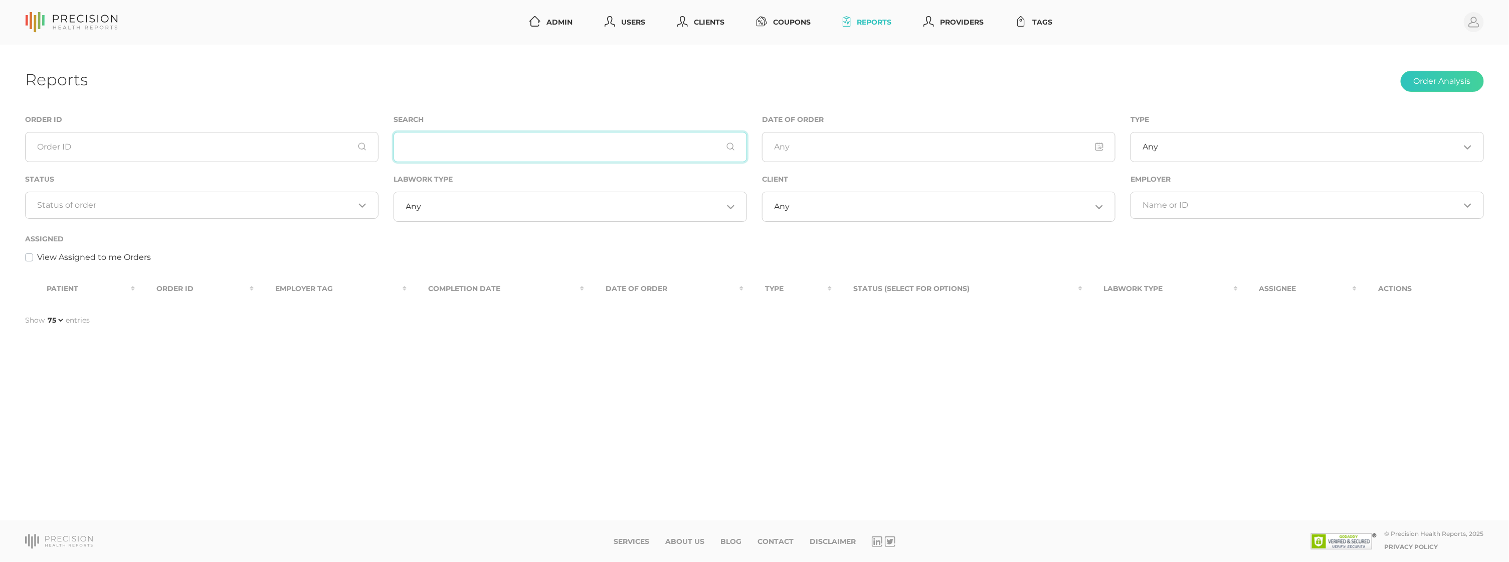
click at [495, 141] on input "text" at bounding box center [571, 147] width 354 height 30
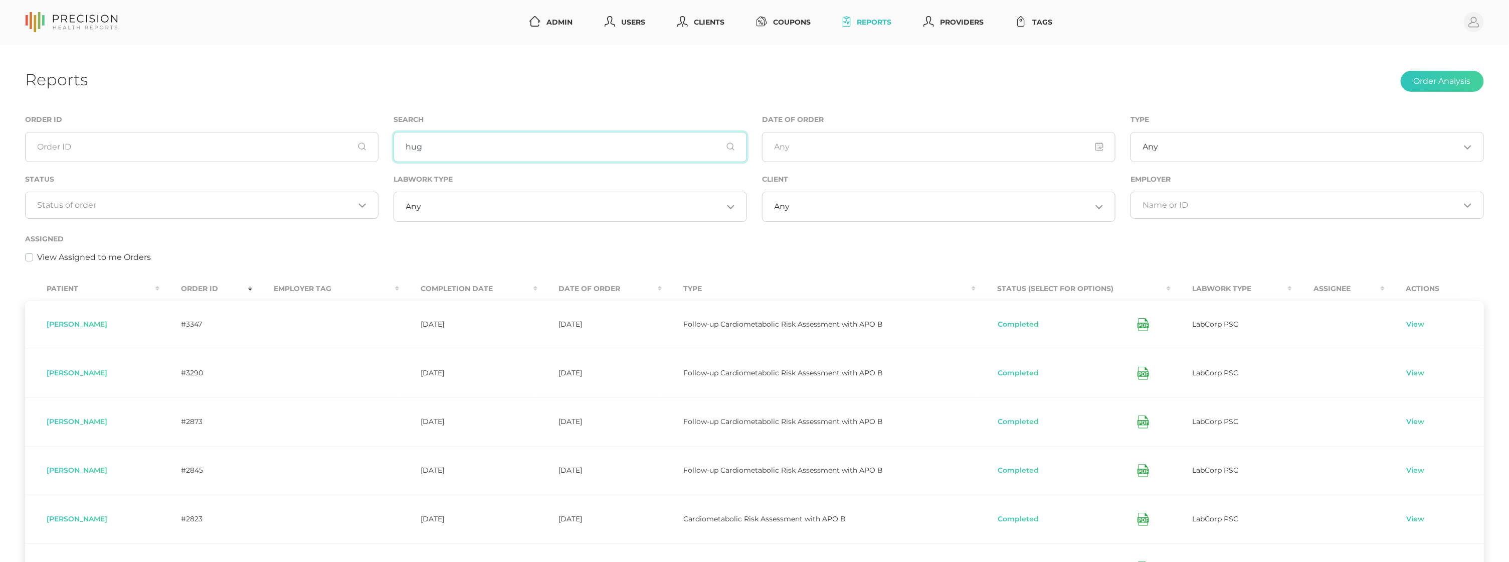
type input "hug"
click at [111, 318] on td "[PERSON_NAME]" at bounding box center [92, 324] width 134 height 49
drag, startPoint x: 60, startPoint y: 327, endPoint x: 34, endPoint y: 327, distance: 26.1
click at [34, 327] on td "[PERSON_NAME]" at bounding box center [92, 324] width 134 height 49
copy span "[PERSON_NAME]"
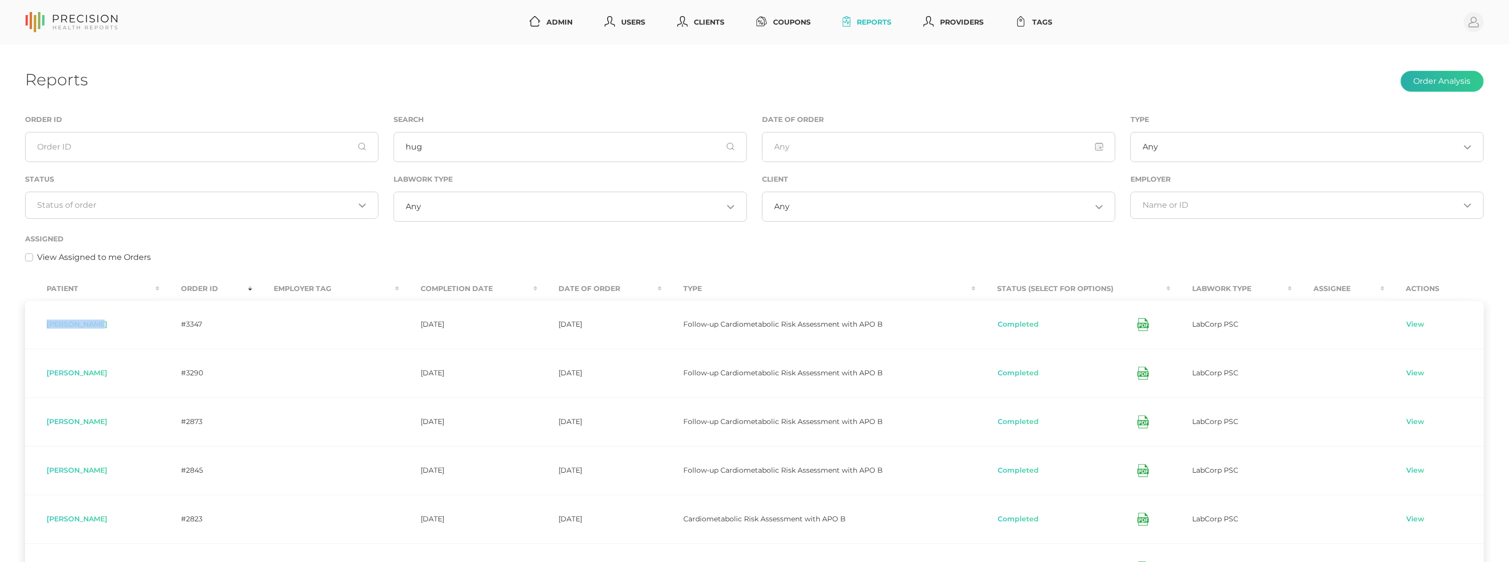
click at [1436, 85] on button "Order Analysis" at bounding box center [1442, 81] width 83 height 21
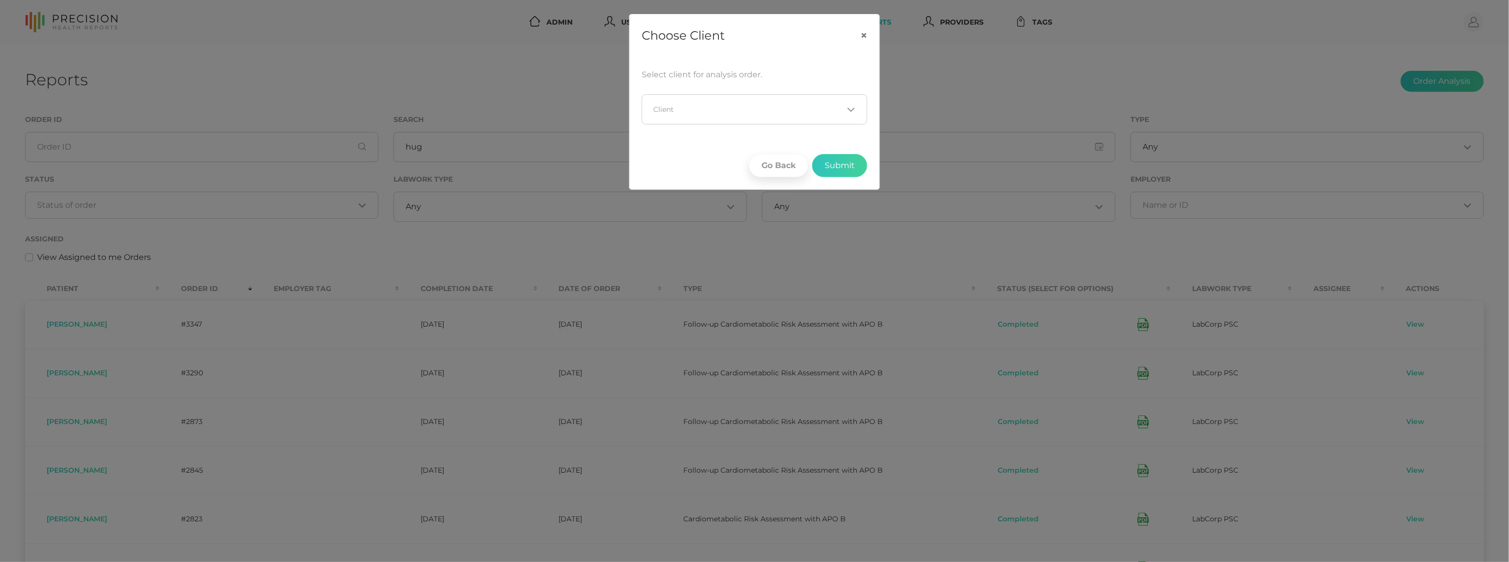
click at [777, 105] on input "Search for option" at bounding box center [748, 109] width 189 height 10
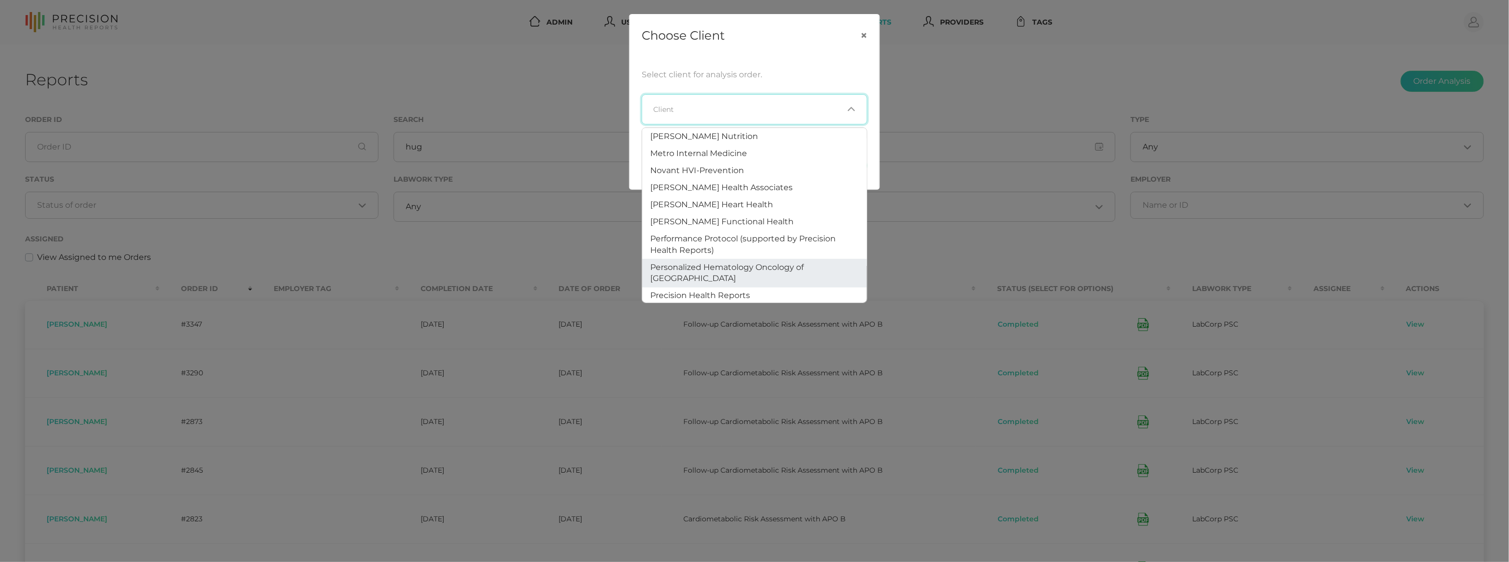
scroll to position [499, 0]
click at [708, 290] on span "Precision Health Reports" at bounding box center [700, 295] width 100 height 10
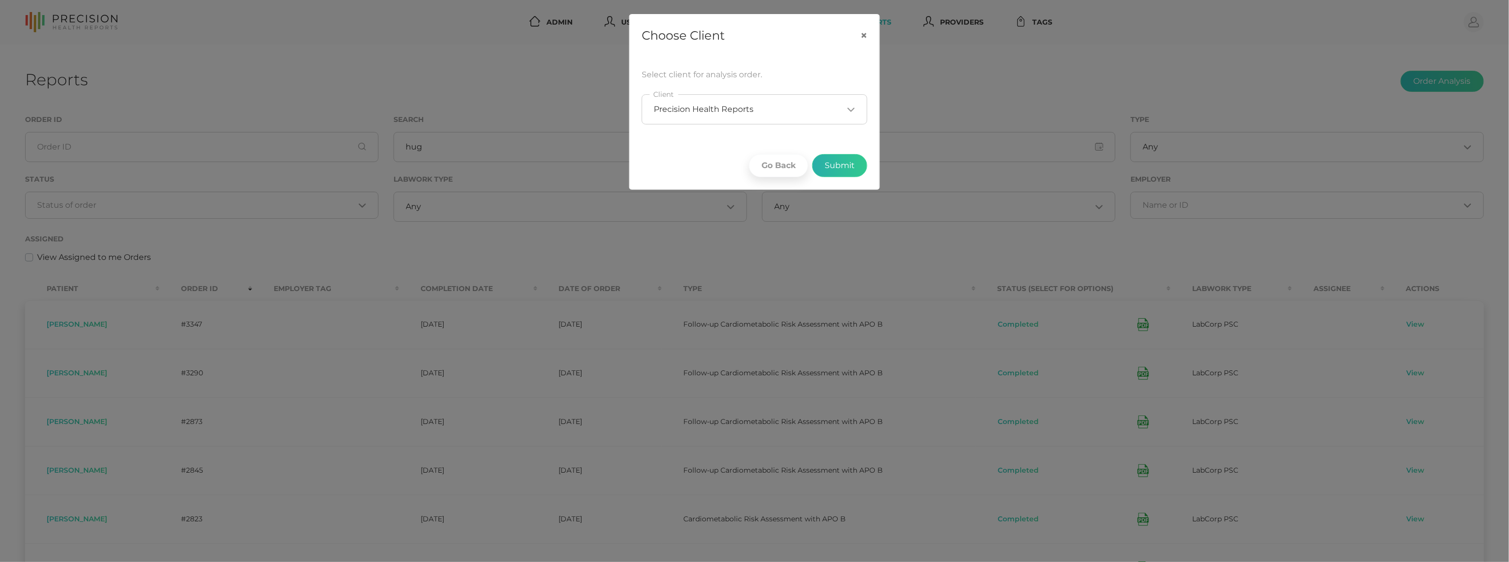
click at [837, 167] on button "Submit" at bounding box center [839, 165] width 55 height 23
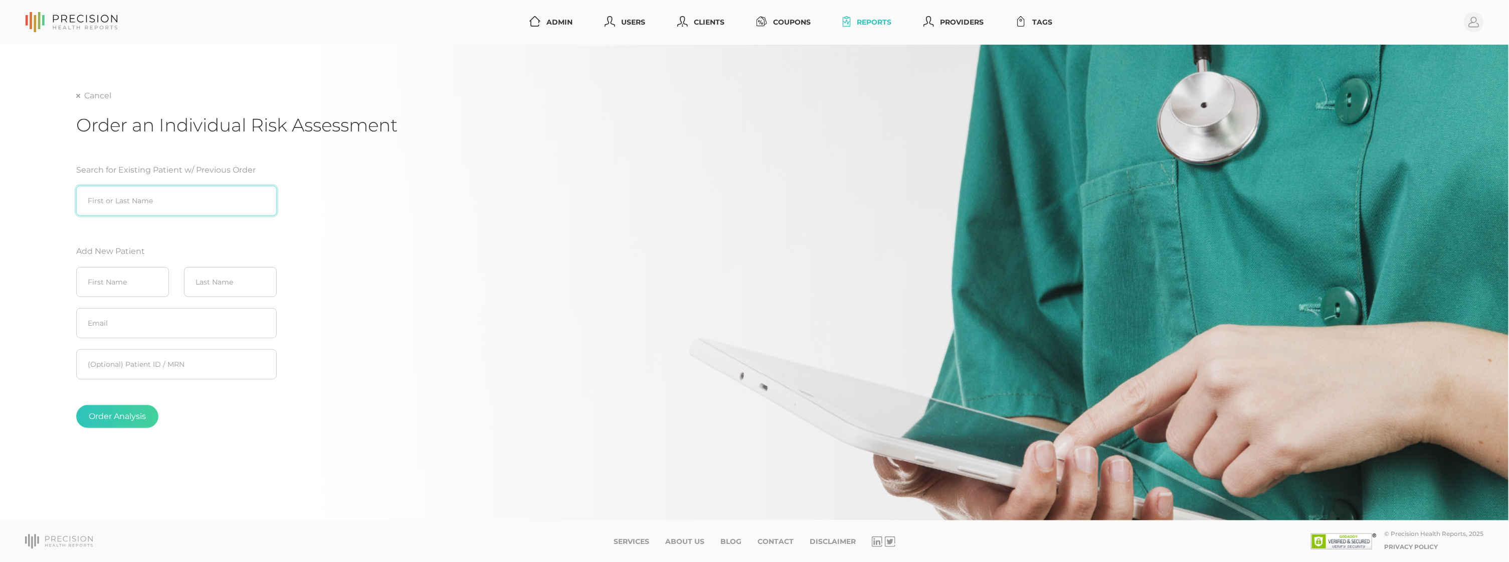
click at [154, 194] on input "search" at bounding box center [176, 201] width 201 height 30
paste input "[PERSON_NAME]"
click at [135, 221] on div "[PERSON_NAME] ([DATE])" at bounding box center [176, 222] width 201 height 12
type input "[PERSON_NAME] ([DATE])"
click at [126, 418] on button "Order Analysis" at bounding box center [117, 416] width 82 height 23
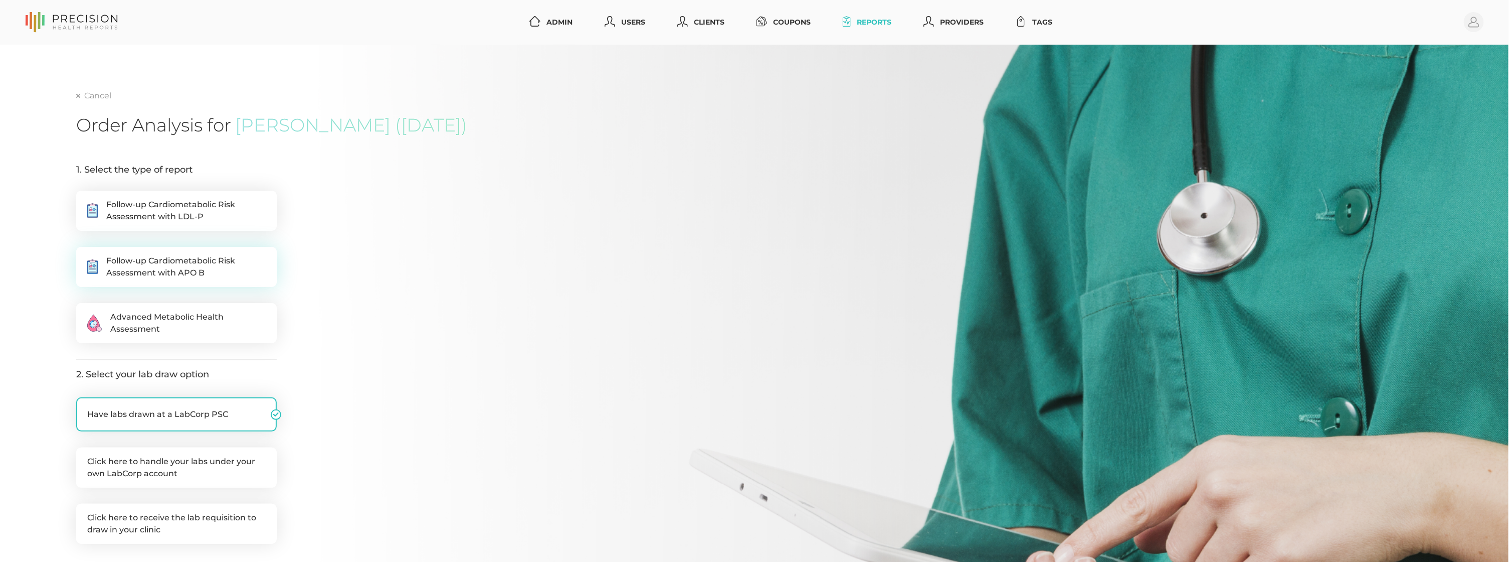
click at [186, 270] on span "Follow-up Cardiometabolic Risk Assessment with APO B" at bounding box center [185, 267] width 159 height 24
click at [84, 257] on input ".cls-5{fill:#fff}.cls-8{fill:#3a2c60} Follow-up Cardiometabolic Risk Assessment…" at bounding box center [80, 252] width 8 height 10
radio input "true"
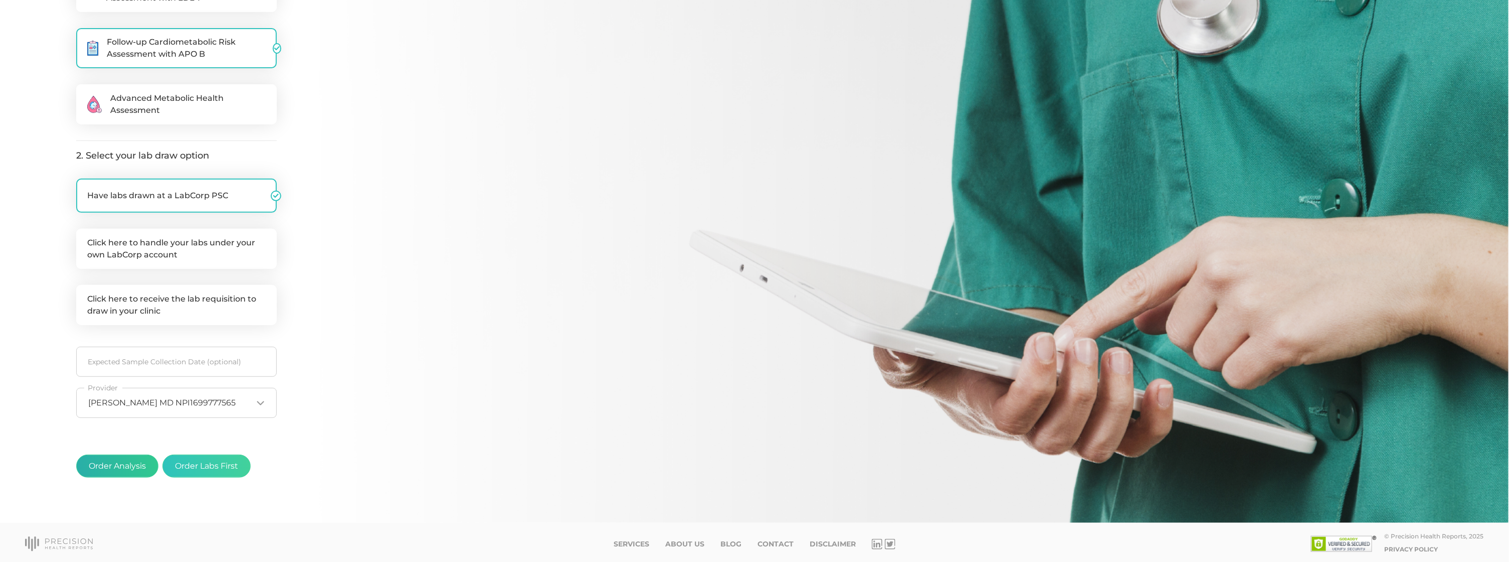
scroll to position [218, 0]
click at [118, 465] on button "Order Analysis" at bounding box center [117, 466] width 82 height 23
